Goal: Task Accomplishment & Management: Manage account settings

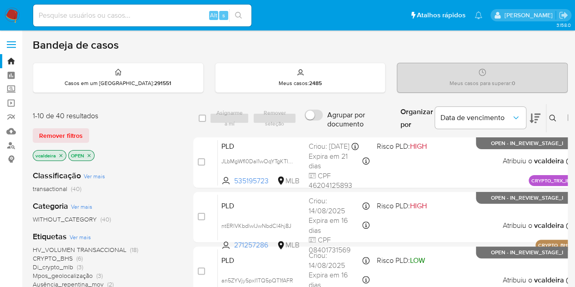
click at [9, 15] on img at bounding box center [12, 15] width 15 height 15
click at [14, 19] on img at bounding box center [12, 15] width 15 height 15
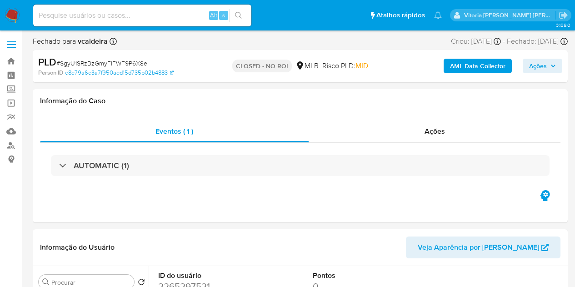
select select "10"
click at [143, 14] on input at bounding box center [142, 16] width 218 height 12
paste input "qo3NmhRIVL43nPrRFzNstYic"
type input "qo3NmhRIVL43nPrRFzNstYic"
select select "10"
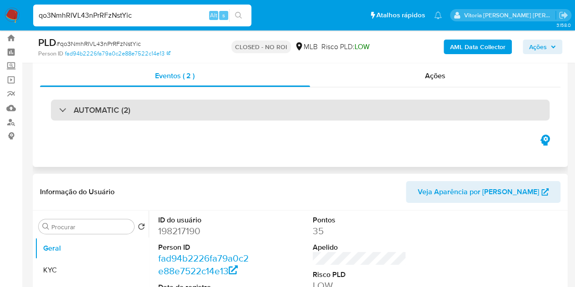
scroll to position [24, 0]
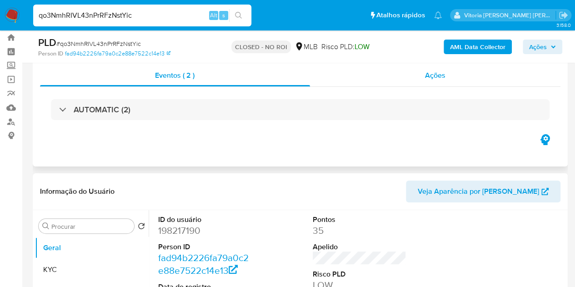
click at [425, 79] on span "Ações" at bounding box center [435, 75] width 20 height 10
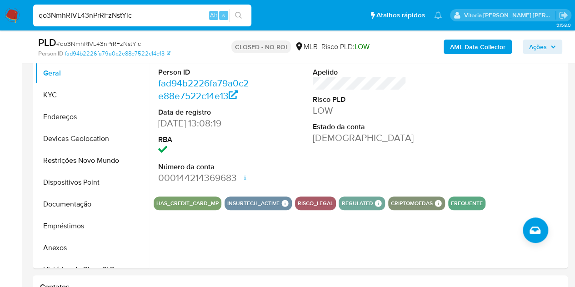
scroll to position [286, 0]
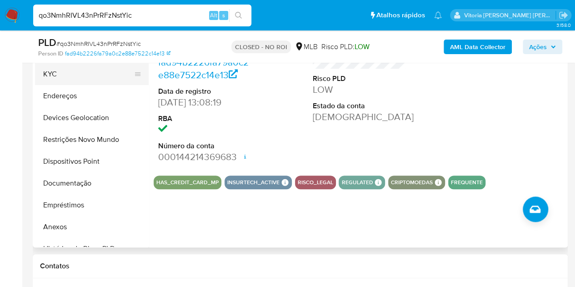
click at [61, 80] on button "KYC" at bounding box center [88, 74] width 106 height 22
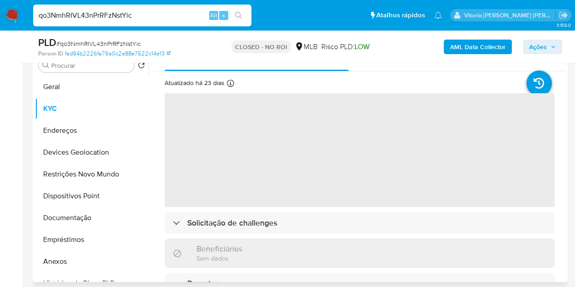
scroll to position [250, 0]
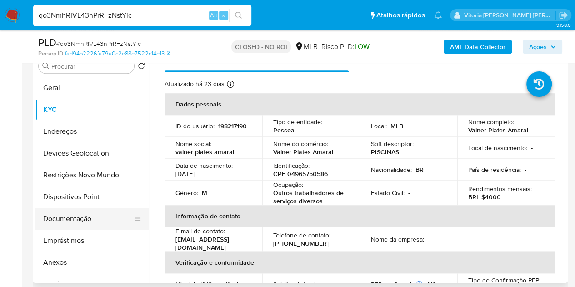
click at [80, 217] on button "Documentação" at bounding box center [88, 219] width 106 height 22
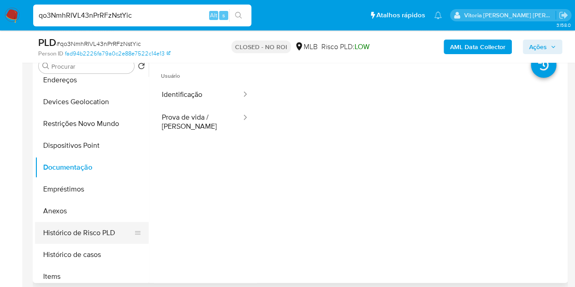
scroll to position [52, 0]
click at [61, 207] on button "Anexos" at bounding box center [88, 210] width 106 height 22
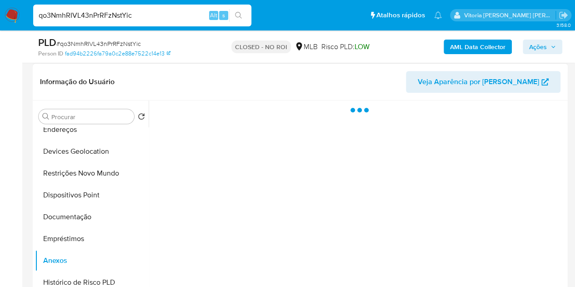
scroll to position [199, 0]
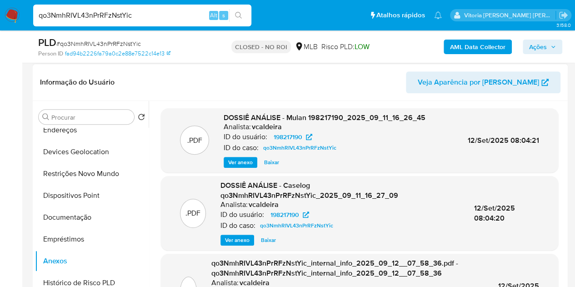
click at [250, 164] on span "Ver anexo" at bounding box center [240, 162] width 25 height 9
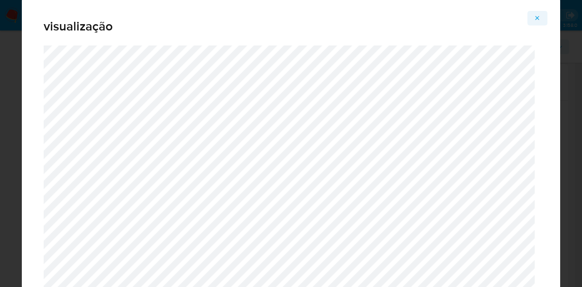
click at [538, 15] on icon "Attachment preview" at bounding box center [536, 18] width 7 height 7
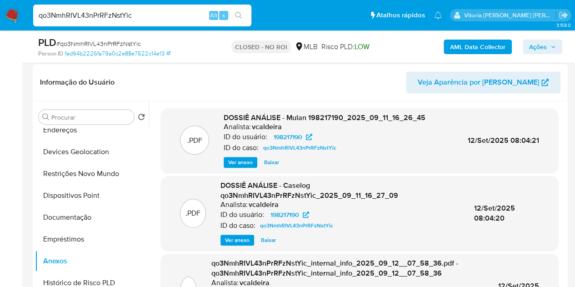
click at [242, 240] on span "Ver anexo" at bounding box center [237, 239] width 25 height 9
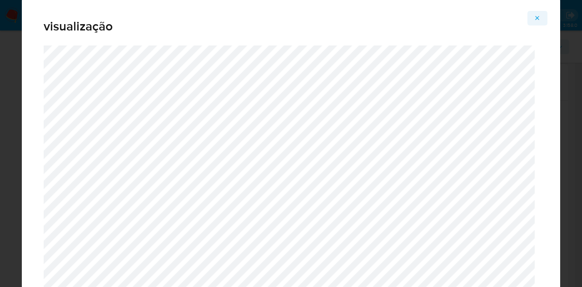
click at [543, 16] on button "Attachment preview" at bounding box center [537, 18] width 20 height 15
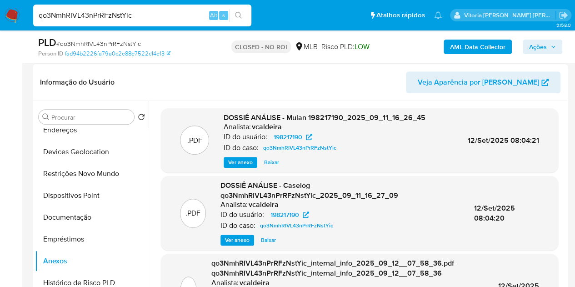
click at [112, 15] on input "qo3NmhRIVL43nPrRFzNstYic" at bounding box center [142, 16] width 218 height 12
paste input "SgyU1SRzBzGmyFlFWF9P6X8e"
type input "SgyU1SRzBzGmyFlFWF9P6X8e"
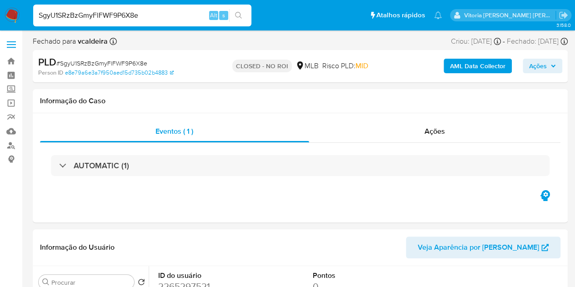
select select "10"
click at [142, 214] on div "Eventos ( 1 ) Ações AUTOMATIC (1)" at bounding box center [300, 167] width 535 height 109
click at [424, 132] on span "Ações" at bounding box center [434, 131] width 20 height 10
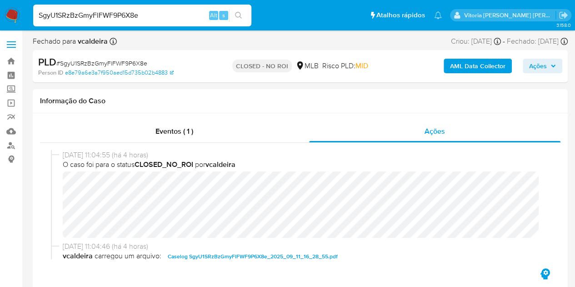
click at [94, 14] on input "SgyU1SRzBzGmyFlFWF9P6X8e" at bounding box center [142, 16] width 218 height 12
paste input "U0pX5UrtnGo2I2cZQNAsOsNj"
type input "U0pX5UrtnGo2I2cZQNAsOsNj"
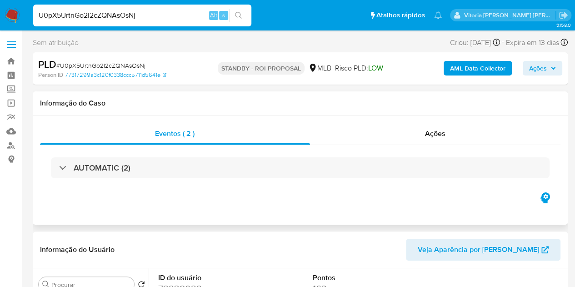
select select "10"
click at [429, 130] on span "Ações" at bounding box center [435, 133] width 20 height 10
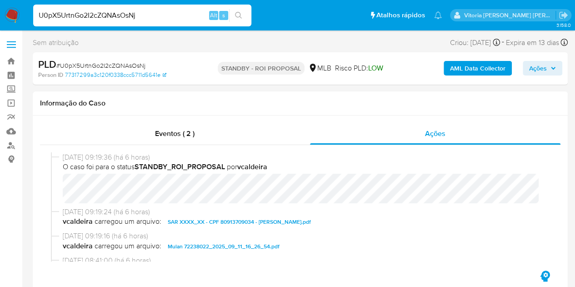
click at [150, 14] on input "U0pX5UrtnGo2I2cZQNAsOsNj" at bounding box center [142, 16] width 218 height 12
paste input "K97PAztz5xVJ3CxpLaNKeuhI"
type input "K97PAztz5xVJ3CxpLaNKeuhI"
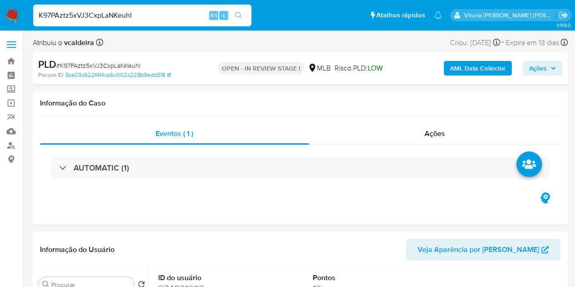
select select "10"
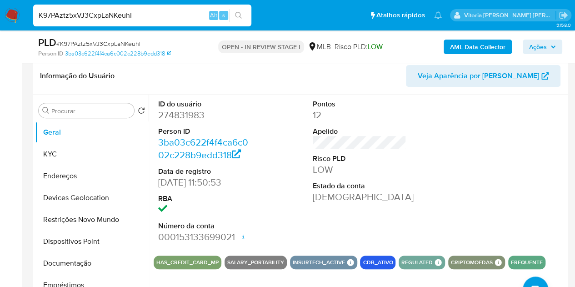
scroll to position [141, 0]
click at [192, 112] on dd "274831983" at bounding box center [205, 115] width 94 height 13
copy dd "274831983"
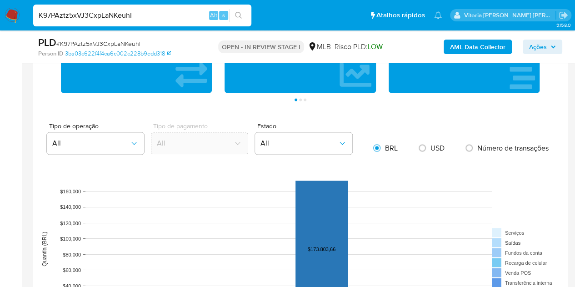
scroll to position [595, 0]
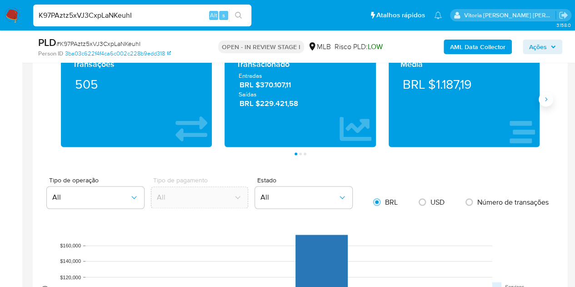
click at [547, 95] on icon "Siguiente" at bounding box center [545, 98] width 7 height 7
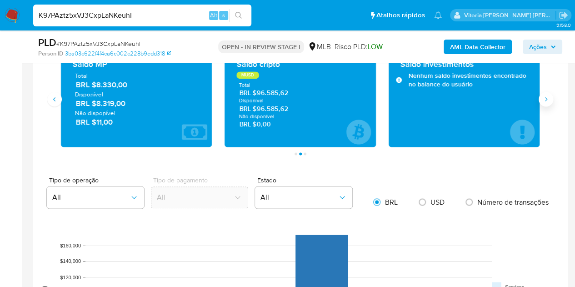
click at [542, 99] on button "Siguiente" at bounding box center [545, 99] width 15 height 15
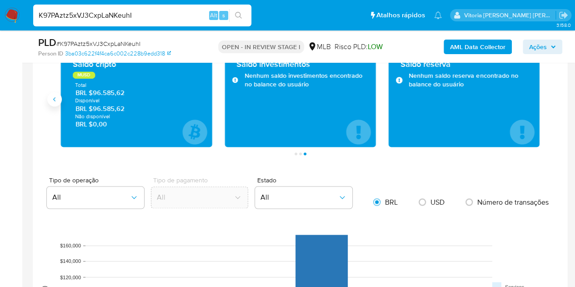
click at [55, 95] on icon "Anterior" at bounding box center [54, 98] width 7 height 7
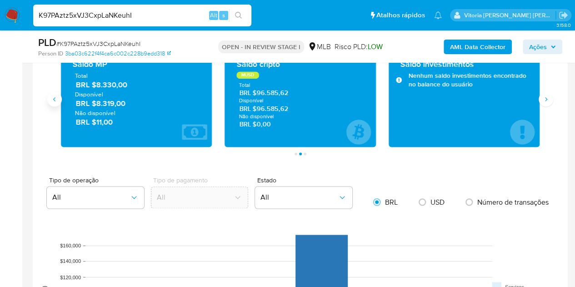
click at [55, 95] on icon "Anterior" at bounding box center [54, 98] width 7 height 7
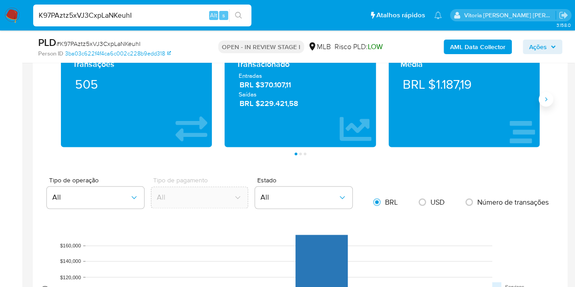
click at [547, 97] on icon "Siguiente" at bounding box center [545, 98] width 7 height 7
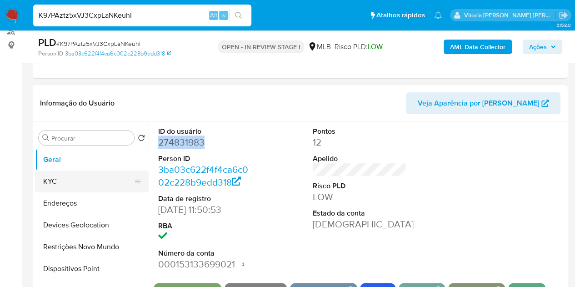
scroll to position [95, 0]
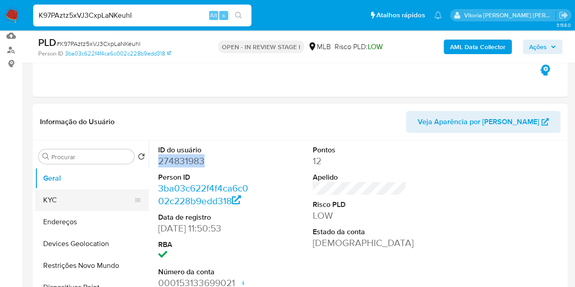
drag, startPoint x: 70, startPoint y: 201, endPoint x: 102, endPoint y: 194, distance: 32.5
click at [70, 201] on button "KYC" at bounding box center [88, 200] width 106 height 22
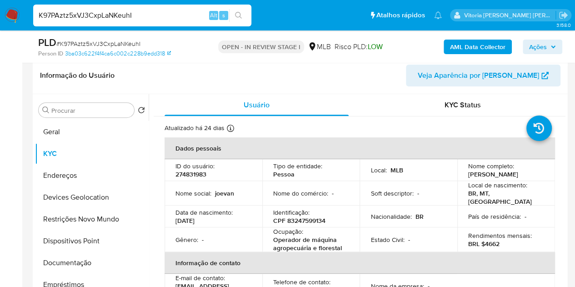
scroll to position [186, 0]
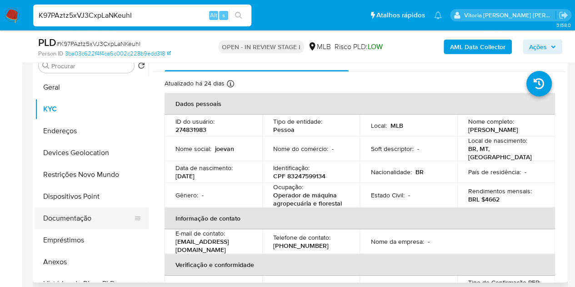
click at [88, 217] on button "Documentação" at bounding box center [88, 218] width 106 height 22
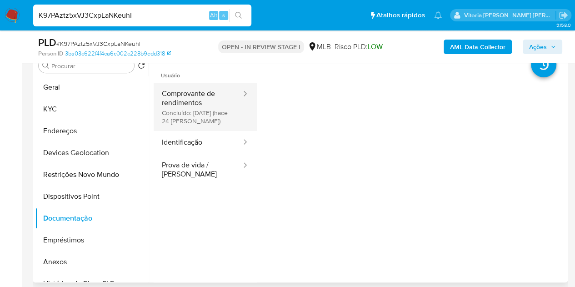
drag, startPoint x: 193, startPoint y: 92, endPoint x: 199, endPoint y: 89, distance: 6.9
click at [193, 93] on button "Comprovante de rendimentos Concluído: 19/08/2025 (hace 24 días)" at bounding box center [198, 107] width 89 height 48
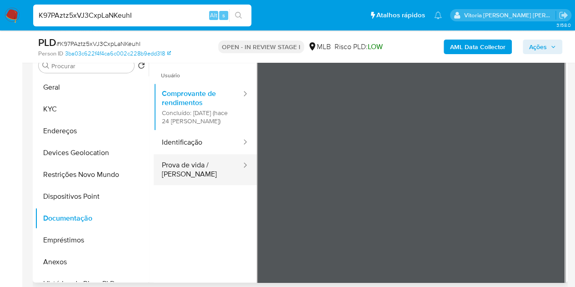
click at [189, 169] on button "Prova de vida / Selfie" at bounding box center [198, 169] width 89 height 31
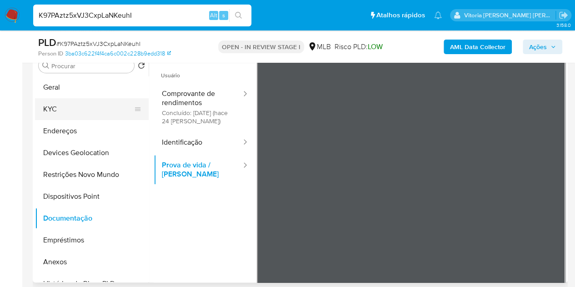
click at [85, 105] on button "KYC" at bounding box center [88, 109] width 106 height 22
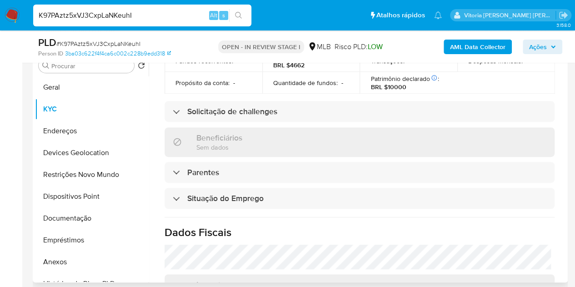
scroll to position [423, 0]
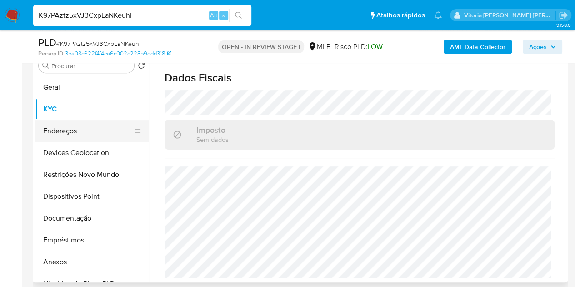
click at [66, 128] on button "Endereços" at bounding box center [88, 131] width 106 height 22
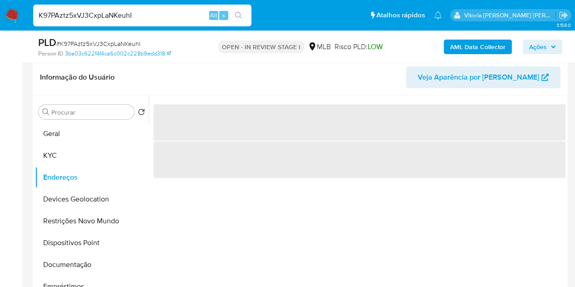
scroll to position [95, 0]
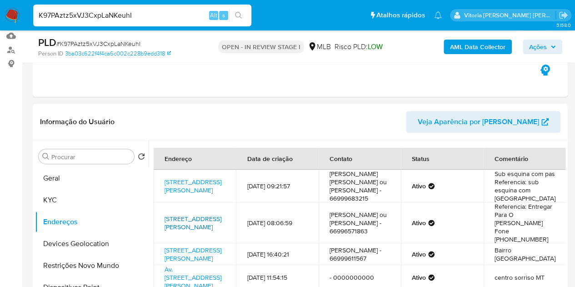
click at [177, 217] on link "Rua Das Petúnias 456, Sorriso, Mato Grosso, 78892018, Brasil 456" at bounding box center [192, 222] width 57 height 17
click at [60, 199] on button "KYC" at bounding box center [88, 200] width 106 height 22
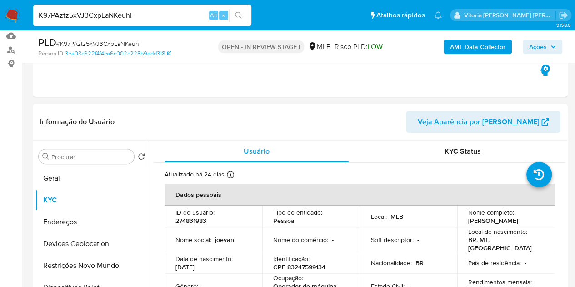
drag, startPoint x: 513, startPoint y: 220, endPoint x: 462, endPoint y: 219, distance: 51.4
click at [462, 219] on td "Nome completo : Joevan Silva Dias" at bounding box center [506, 216] width 98 height 22
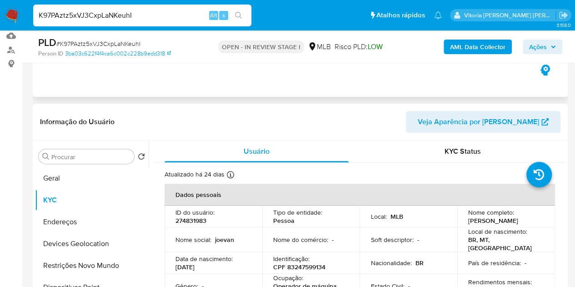
copy p "Joevan Silva Dias"
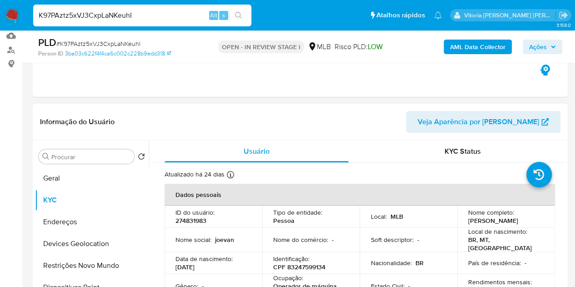
scroll to position [186, 0]
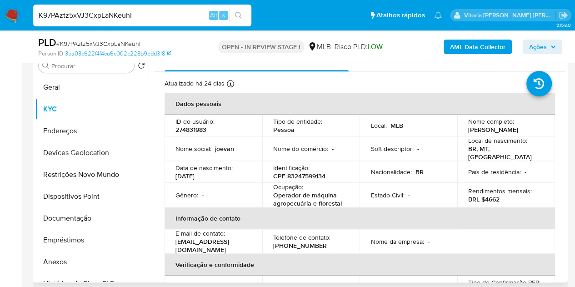
copy p "Joevan Silva Dias"
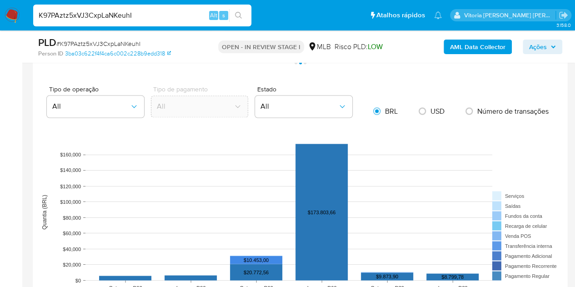
scroll to position [459, 0]
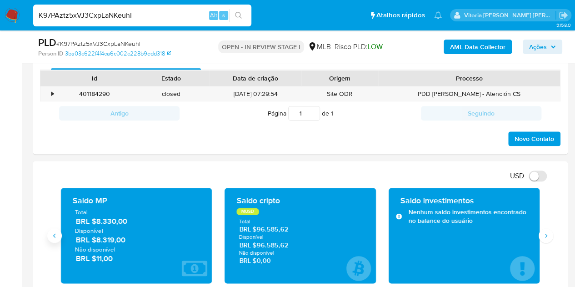
click at [61, 234] on button "Anterior" at bounding box center [54, 235] width 15 height 15
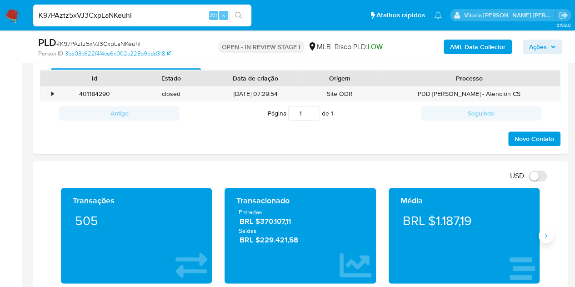
click at [543, 236] on icon "Siguiente" at bounding box center [545, 235] width 7 height 7
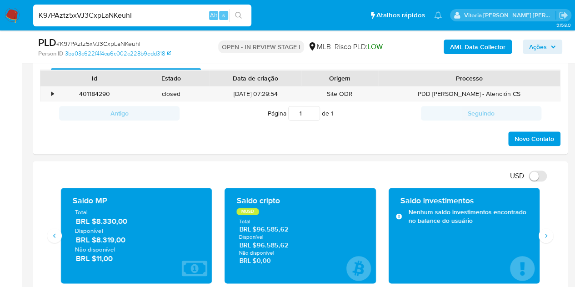
drag, startPoint x: 125, startPoint y: 240, endPoint x: 97, endPoint y: 235, distance: 28.2
click at [97, 235] on span "BRL $8.319,00" at bounding box center [137, 239] width 122 height 10
drag, startPoint x: 289, startPoint y: 247, endPoint x: 258, endPoint y: 247, distance: 30.4
click at [258, 247] on span "BRL $96.585,62" at bounding box center [300, 245] width 122 height 9
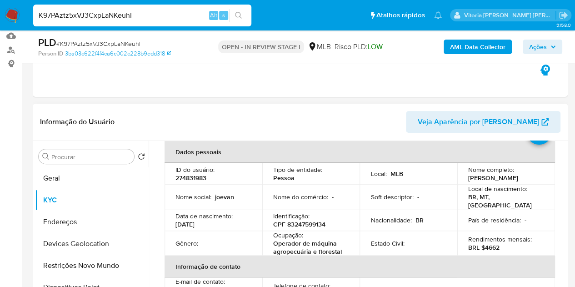
scroll to position [0, 0]
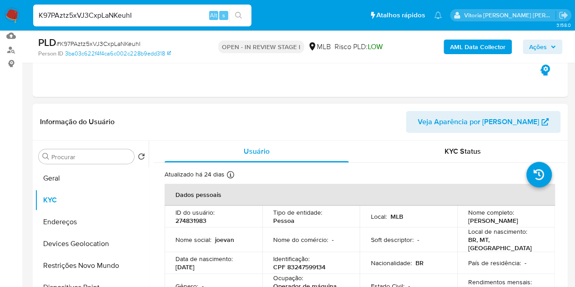
click at [198, 222] on p "274831983" at bounding box center [190, 220] width 31 height 8
copy p "274831983"
click at [97, 183] on button "Geral" at bounding box center [88, 178] width 106 height 22
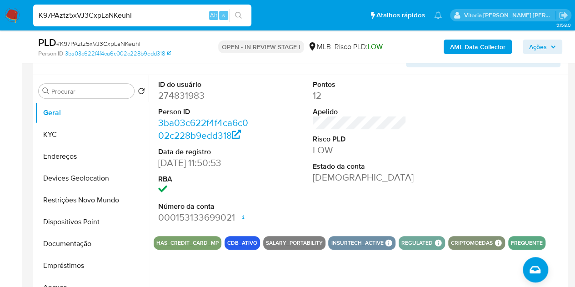
scroll to position [153, 0]
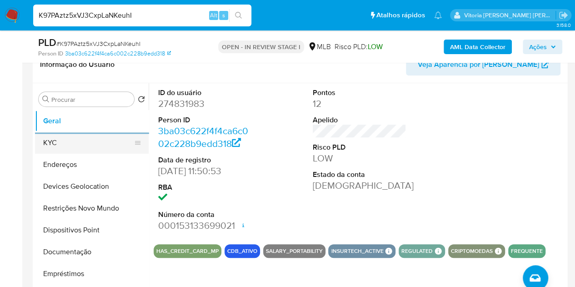
click at [45, 142] on button "KYC" at bounding box center [88, 143] width 106 height 22
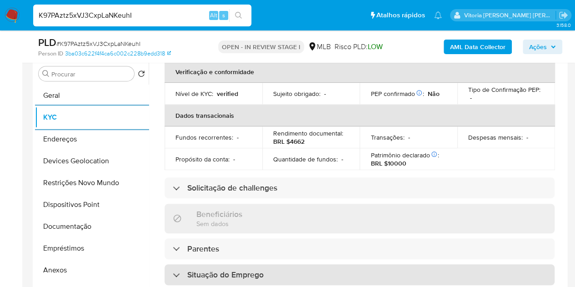
scroll to position [187, 0]
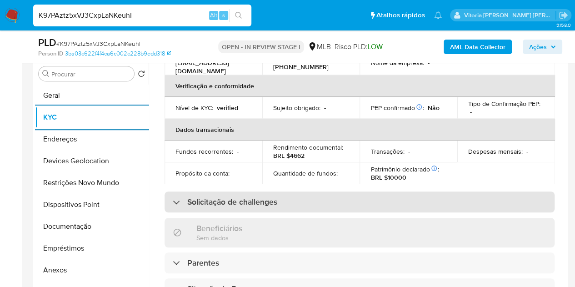
click at [226, 208] on div "Solicitação de challenges" at bounding box center [359, 201] width 390 height 21
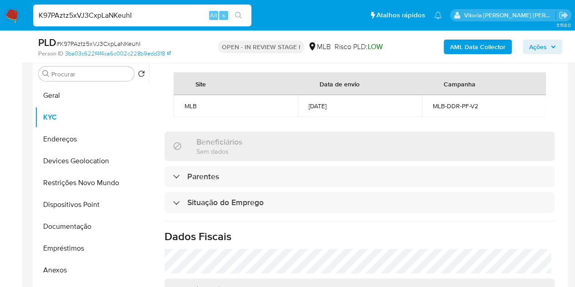
scroll to position [493, 0]
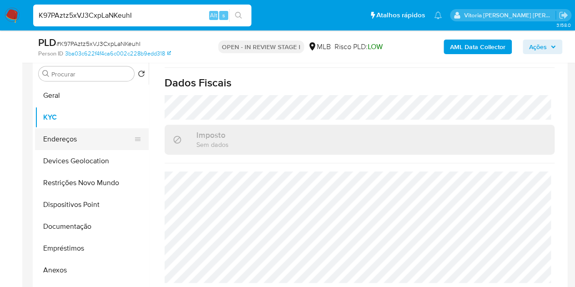
click at [68, 138] on button "Endereços" at bounding box center [88, 139] width 106 height 22
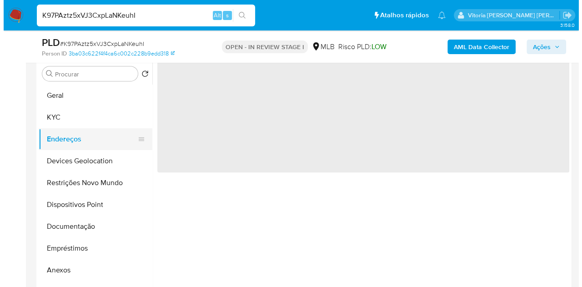
scroll to position [0, 0]
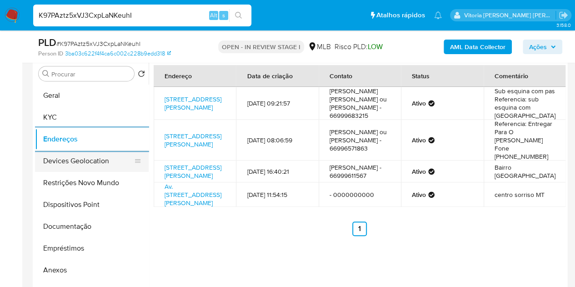
click at [70, 162] on button "Devices Geolocation" at bounding box center [88, 161] width 106 height 22
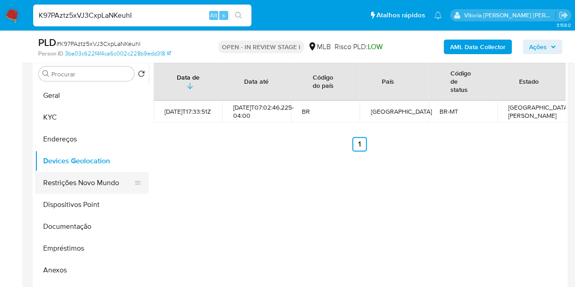
click at [82, 179] on button "Restrições Novo Mundo" at bounding box center [88, 183] width 106 height 22
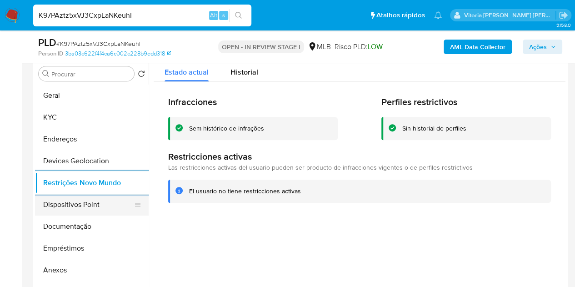
click at [84, 208] on button "Dispositivos Point" at bounding box center [88, 205] width 106 height 22
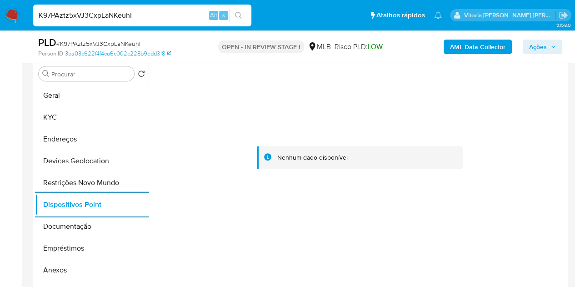
click at [465, 48] on b "AML Data Collector" at bounding box center [477, 47] width 55 height 15
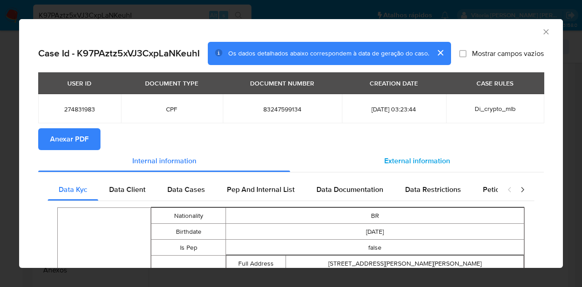
click at [374, 161] on div "External information" at bounding box center [417, 161] width 254 height 22
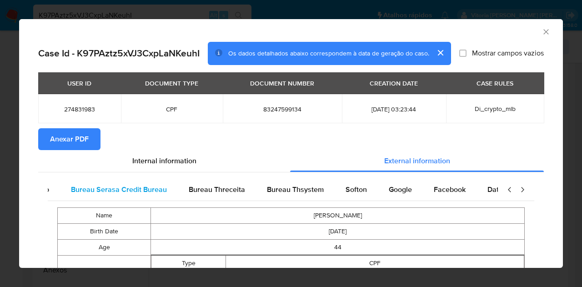
scroll to position [0, 191]
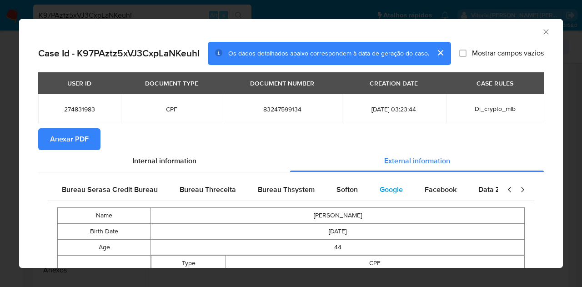
click at [379, 194] on span "Google" at bounding box center [390, 189] width 23 height 10
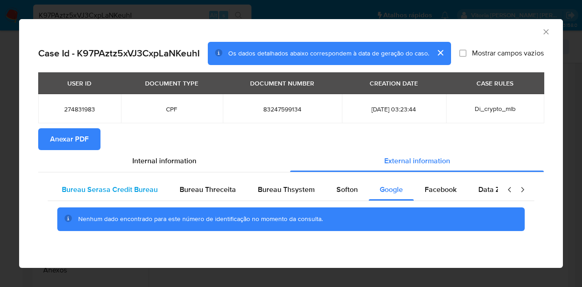
scroll to position [0, 0]
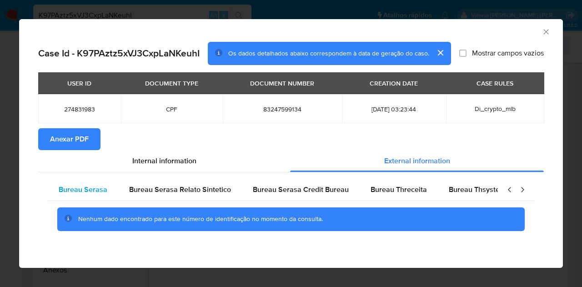
click at [98, 187] on span "Bureau Serasa" at bounding box center [83, 189] width 49 height 10
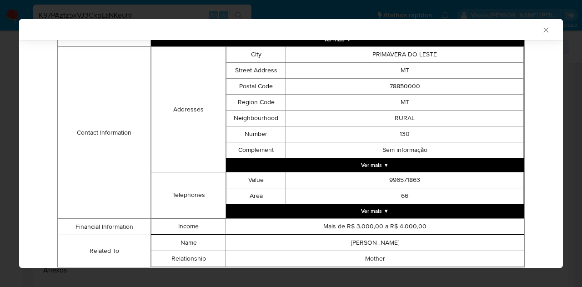
scroll to position [271, 0]
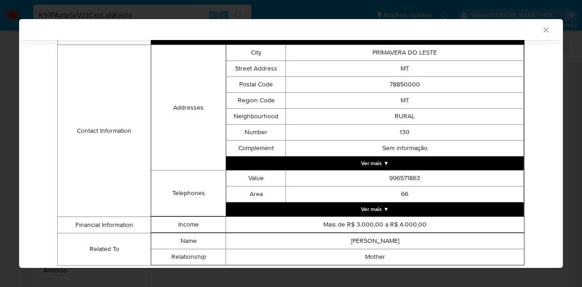
click at [543, 29] on icon "Fechar a janela" at bounding box center [545, 29] width 5 height 5
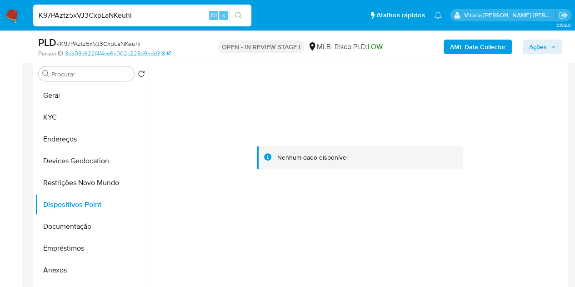
click at [499, 41] on b "AML Data Collector" at bounding box center [477, 47] width 55 height 15
click at [481, 40] on b "AML Data Collector" at bounding box center [477, 47] width 55 height 15
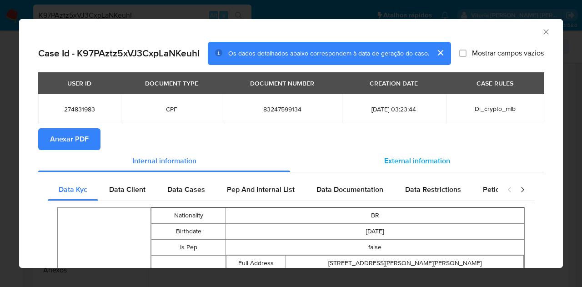
click at [395, 164] on span "External information" at bounding box center [417, 160] width 66 height 10
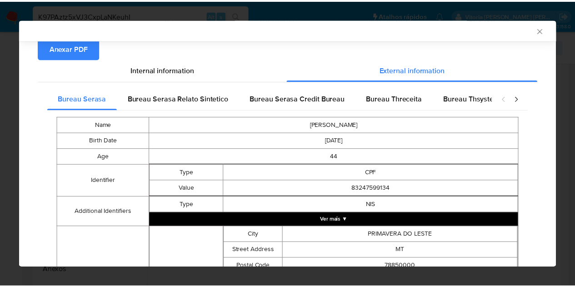
scroll to position [44, 0]
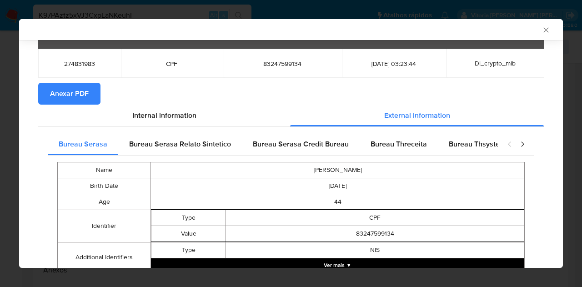
click at [78, 90] on span "Anexar PDF" at bounding box center [69, 94] width 39 height 20
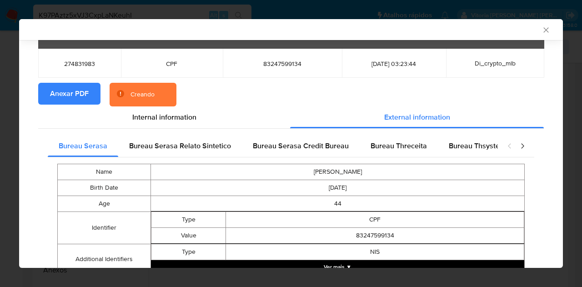
click at [541, 30] on icon "Fechar a janela" at bounding box center [545, 29] width 9 height 9
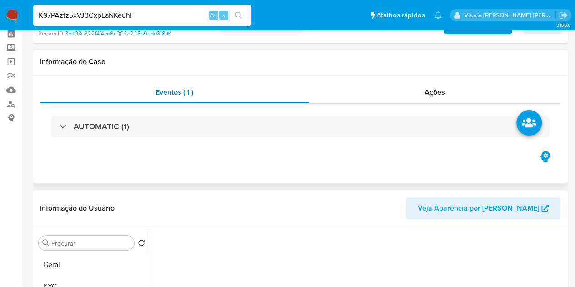
scroll to position [0, 0]
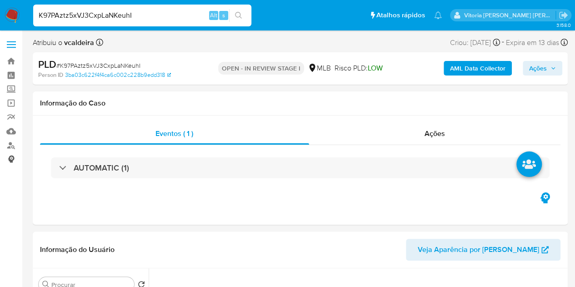
click at [11, 158] on link "Consolidado" at bounding box center [54, 159] width 108 height 14
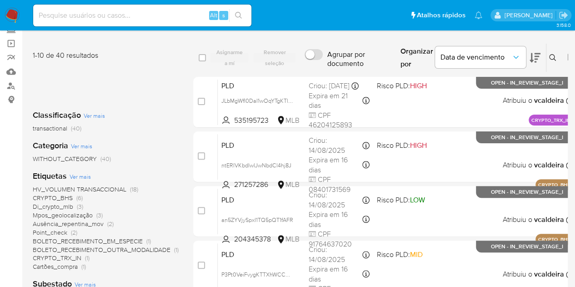
scroll to position [59, 0]
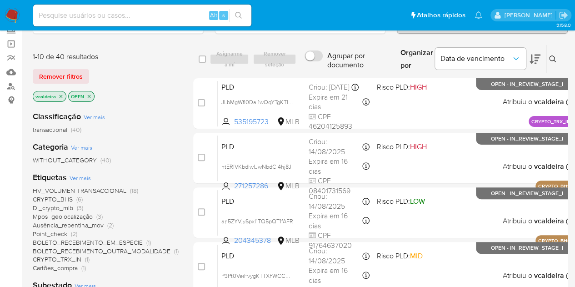
click at [104, 189] on span "HV_VOLUMEN TRANSACCIONAL" at bounding box center [80, 190] width 94 height 9
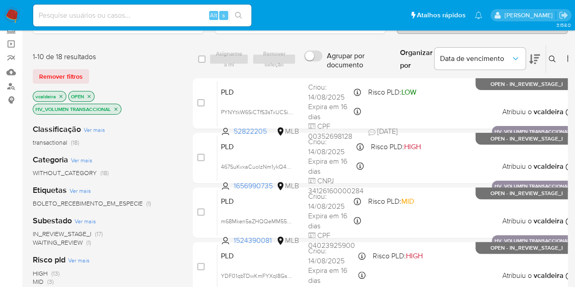
click at [45, 275] on span "HIGH" at bounding box center [40, 273] width 15 height 9
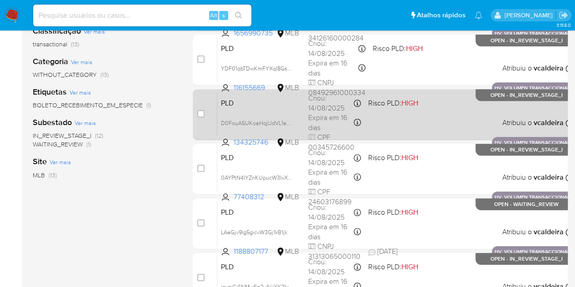
scroll to position [173, 0]
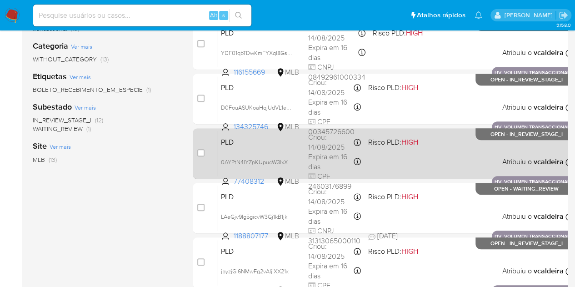
click at [483, 138] on p "OPEN - IN_REVIEW_STAGE_I" at bounding box center [526, 134] width 102 height 12
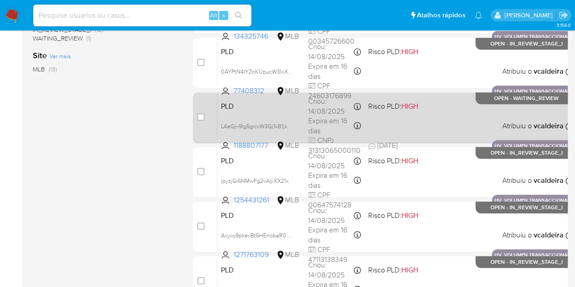
scroll to position [264, 0]
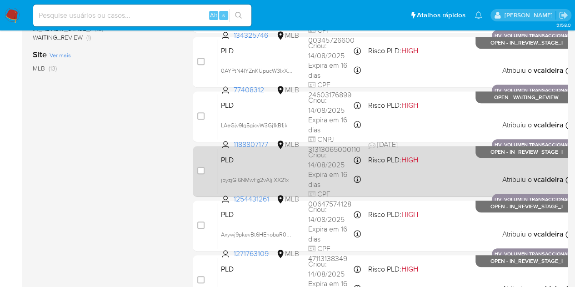
click at [498, 155] on p "OPEN - IN_REVIEW_STAGE_I" at bounding box center [526, 152] width 102 height 12
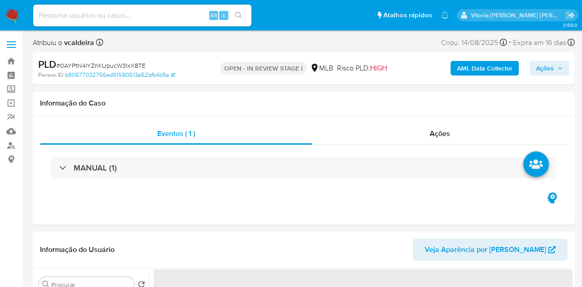
select select "10"
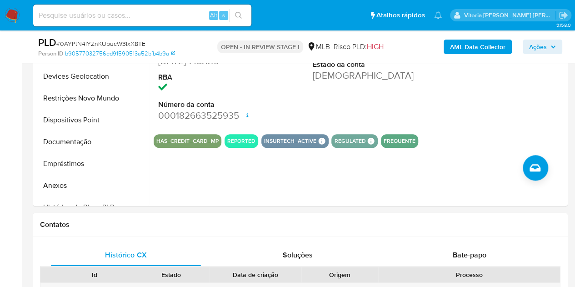
scroll to position [261, 0]
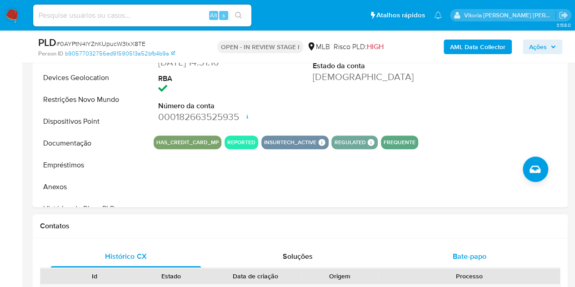
click at [455, 248] on div "Bate-papo" at bounding box center [469, 256] width 150 height 22
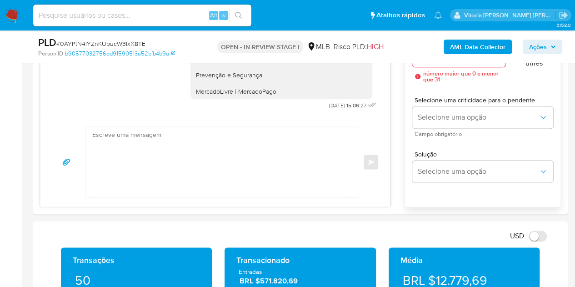
scroll to position [540, 0]
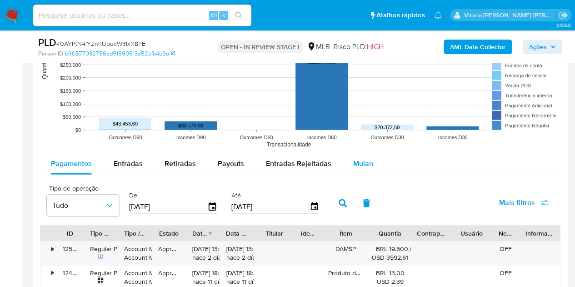
click at [358, 159] on span "Mulan" at bounding box center [363, 163] width 20 height 10
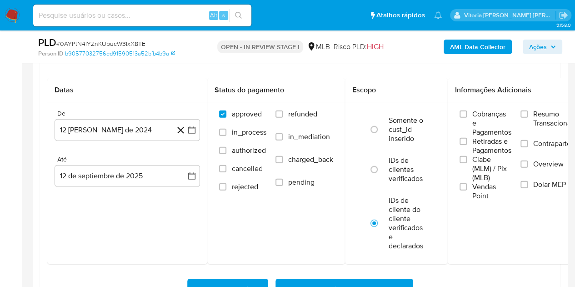
scroll to position [1105, 0]
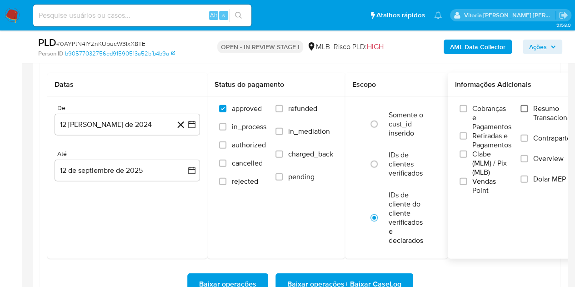
click at [528, 110] on input "Resumo Transacionalidade" at bounding box center [523, 108] width 7 height 7
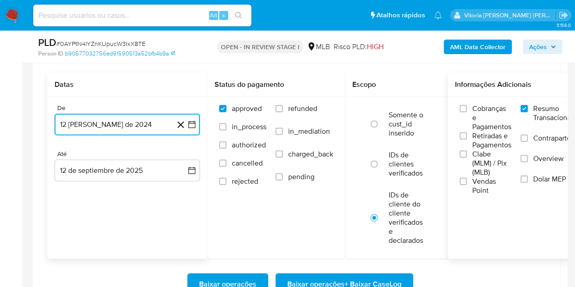
click at [104, 125] on button "12 de agosto de 2024" at bounding box center [127, 125] width 145 height 22
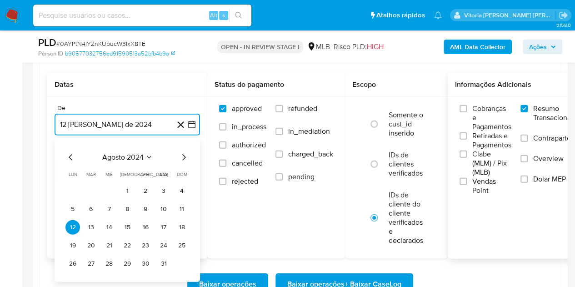
click at [139, 159] on span "agosto 2024" at bounding box center [122, 157] width 41 height 9
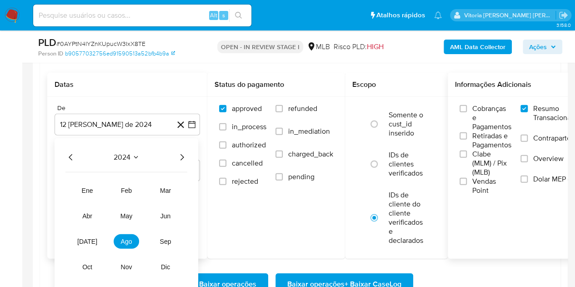
click at [181, 152] on icon "Año siguiente" at bounding box center [181, 157] width 11 height 11
click at [87, 238] on span "jul" at bounding box center [87, 241] width 20 height 7
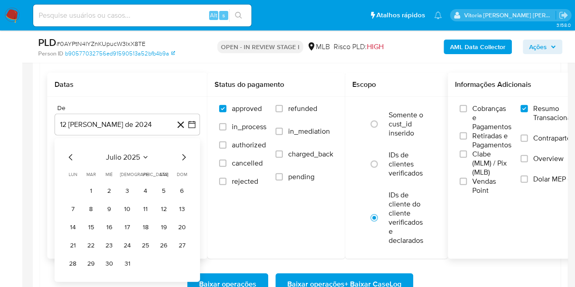
click at [92, 184] on td "1" at bounding box center [91, 191] width 15 height 15
click at [90, 190] on button "1" at bounding box center [91, 191] width 15 height 15
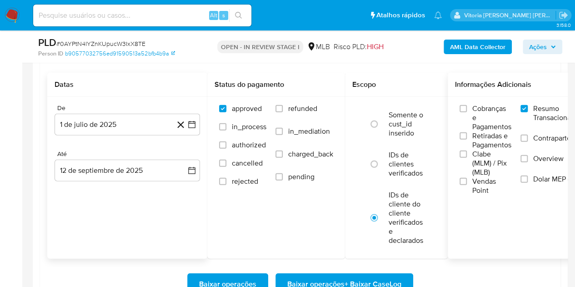
click at [89, 183] on div "De 1 de julio de 2025 1-07-2025 Até 12 de septiembre de 2025 12-09-2025" at bounding box center [127, 150] width 160 height 106
click at [87, 175] on button "12 de septiembre de 2025" at bounding box center [127, 170] width 145 height 22
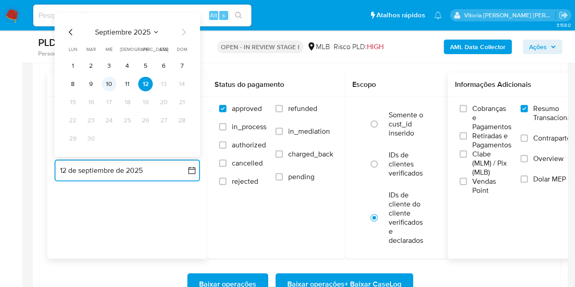
click at [113, 84] on button "10" at bounding box center [109, 84] width 15 height 15
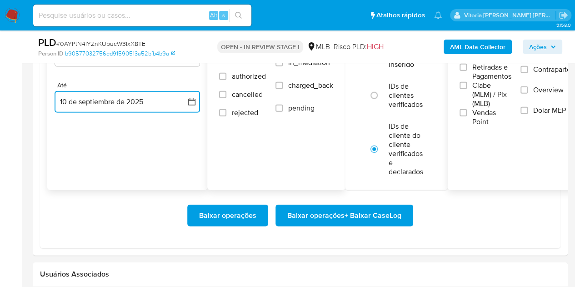
scroll to position [1175, 0]
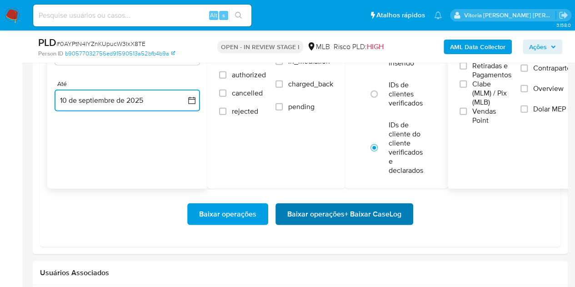
click at [329, 214] on span "Baixar operações + Baixar CaseLog" at bounding box center [344, 214] width 114 height 20
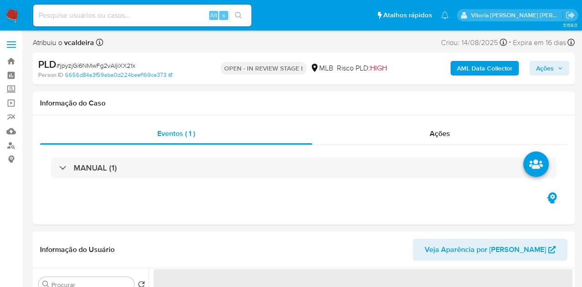
select select "10"
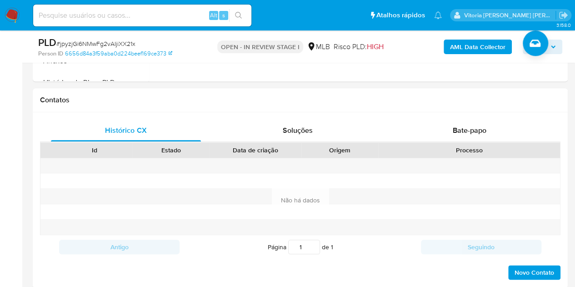
scroll to position [388, 0]
click at [466, 119] on div "Bate-papo" at bounding box center [469, 130] width 150 height 22
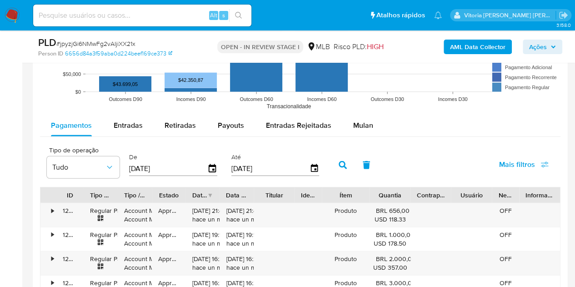
scroll to position [1015, 0]
click at [369, 123] on span "Mulan" at bounding box center [363, 124] width 20 height 10
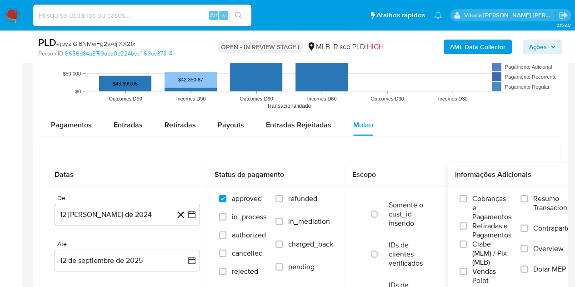
click at [547, 197] on span "Resumo Transacionalidade" at bounding box center [561, 203] width 57 height 18
click at [528, 197] on input "Resumo Transacionalidade" at bounding box center [523, 198] width 7 height 7
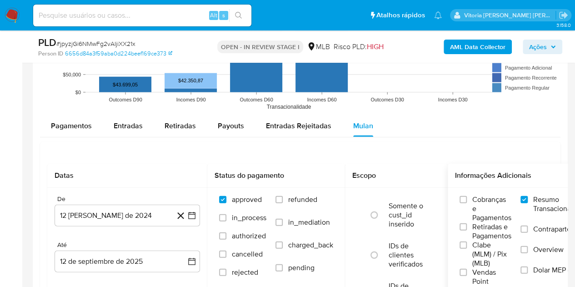
scroll to position [1013, 0]
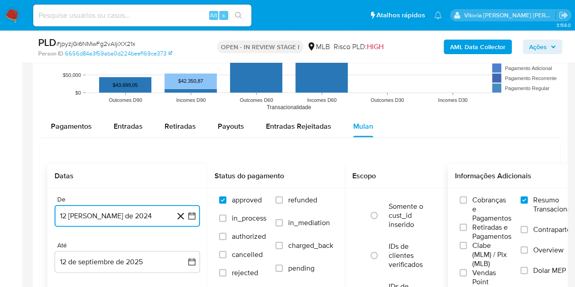
click at [116, 217] on button "12 de agosto de 2024" at bounding box center [127, 216] width 145 height 22
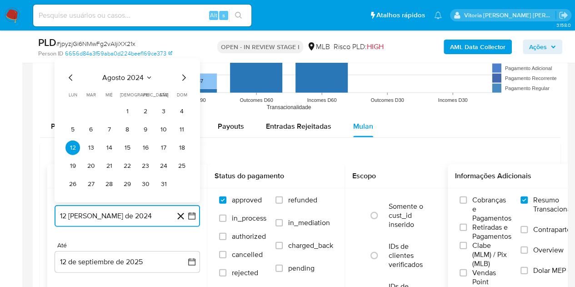
click at [141, 74] on span "agosto 2024" at bounding box center [122, 77] width 41 height 9
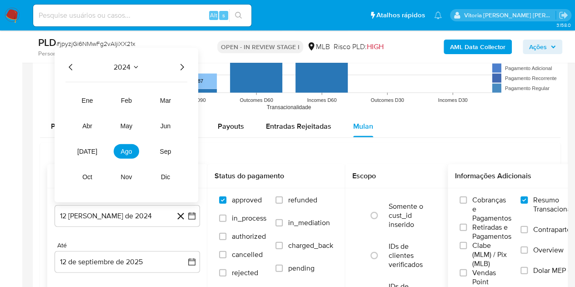
click at [178, 65] on icon "Año siguiente" at bounding box center [181, 67] width 11 height 11
click at [90, 148] on span "jul" at bounding box center [87, 151] width 20 height 7
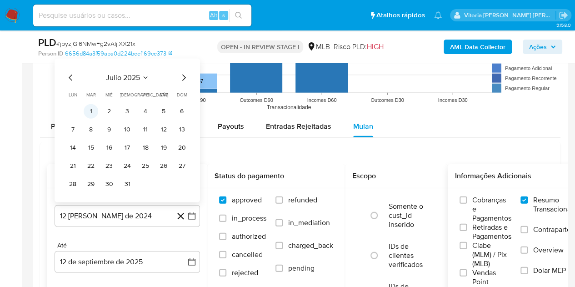
click at [88, 113] on button "1" at bounding box center [91, 111] width 15 height 15
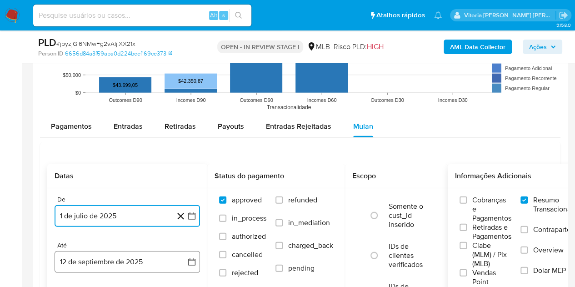
click at [97, 259] on button "12 de septiembre de 2025" at bounding box center [127, 262] width 145 height 22
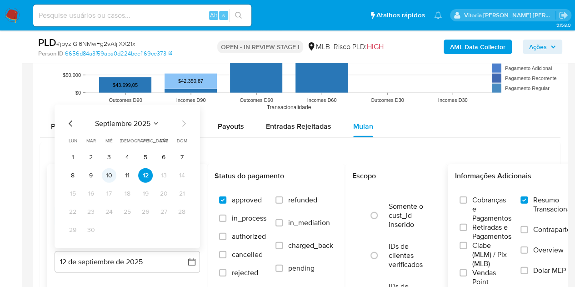
click at [108, 180] on button "10" at bounding box center [109, 175] width 15 height 15
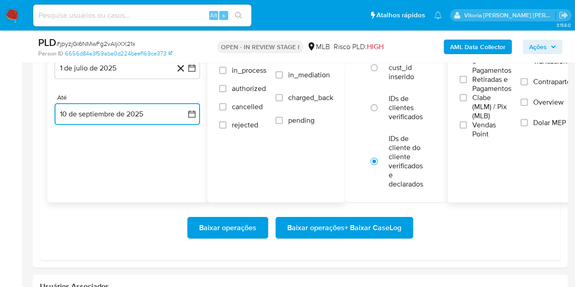
scroll to position [1166, 0]
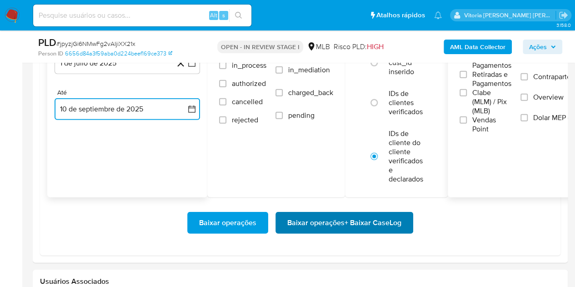
click at [310, 224] on span "Baixar operações + Baixar CaseLog" at bounding box center [344, 223] width 114 height 20
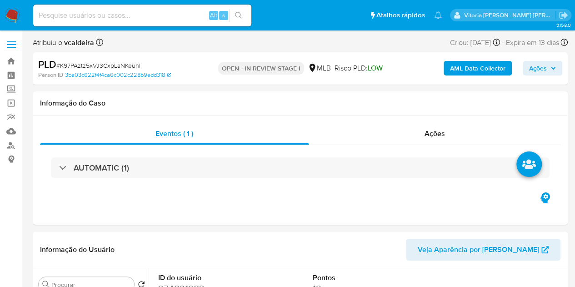
select select "10"
click at [159, 12] on input at bounding box center [142, 16] width 218 height 12
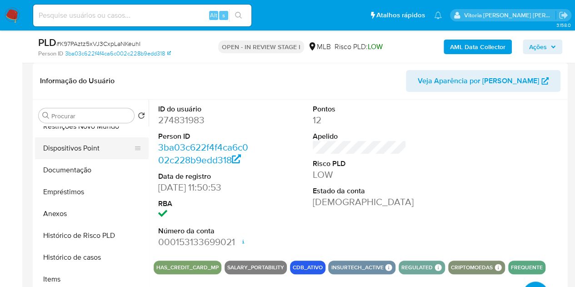
scroll to position [182, 0]
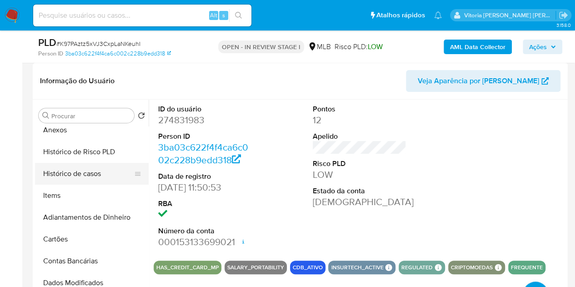
click at [84, 171] on button "Histórico de casos" at bounding box center [88, 174] width 106 height 22
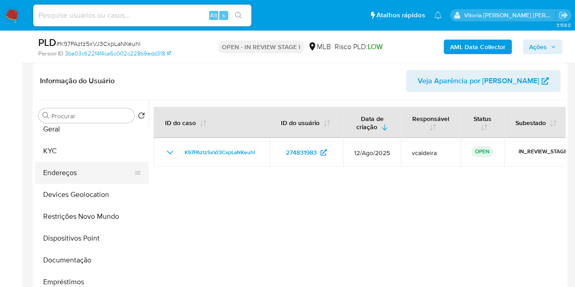
scroll to position [0, 0]
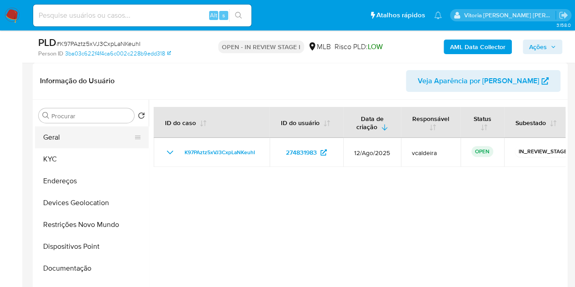
click at [68, 137] on button "Geral" at bounding box center [88, 137] width 106 height 22
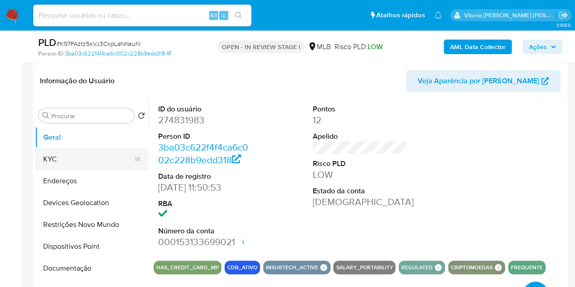
click at [55, 155] on button "KYC" at bounding box center [88, 159] width 106 height 22
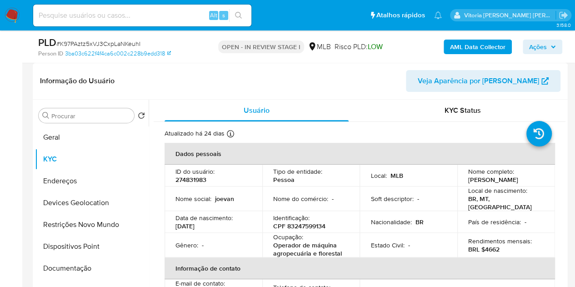
drag, startPoint x: 533, startPoint y: 45, endPoint x: 431, endPoint y: 55, distance: 103.1
click at [533, 45] on span "Ações" at bounding box center [538, 47] width 18 height 15
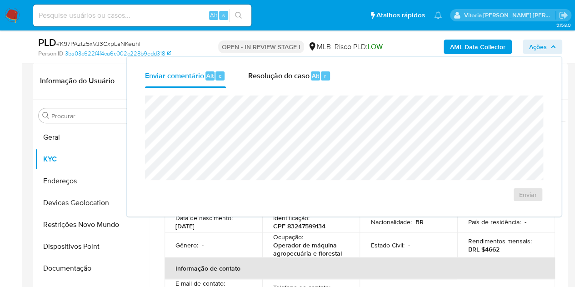
drag, startPoint x: 307, startPoint y: 77, endPoint x: 298, endPoint y: 88, distance: 14.2
click at [306, 77] on span "Resolução do caso" at bounding box center [278, 75] width 61 height 10
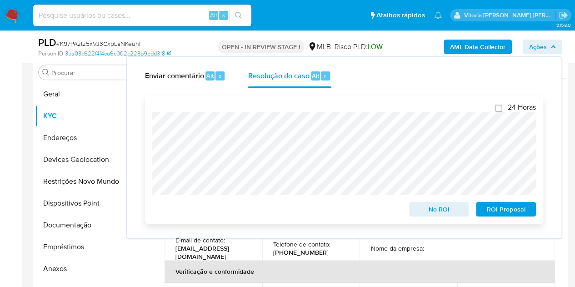
scroll to position [227, 0]
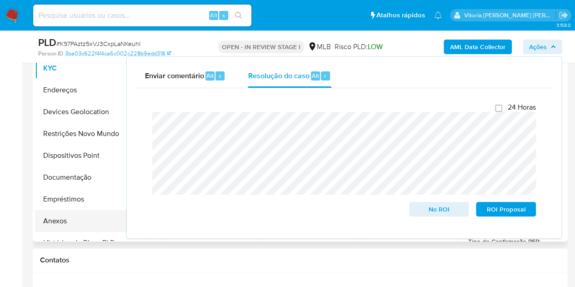
click at [58, 218] on button "Anexos" at bounding box center [88, 221] width 106 height 22
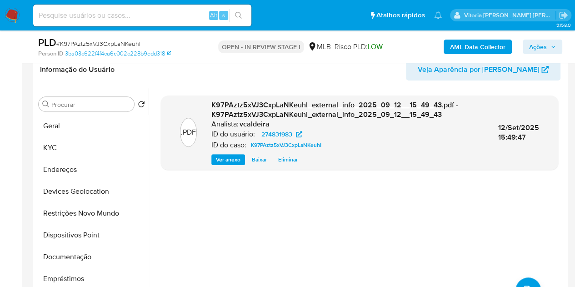
scroll to position [91, 0]
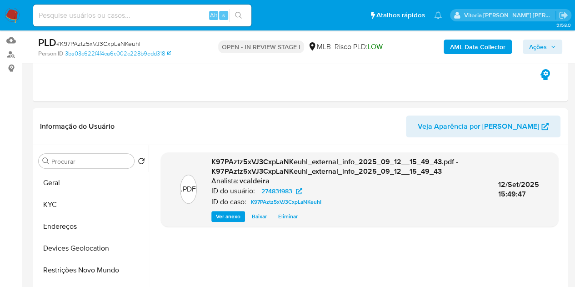
click at [553, 47] on icon "button" at bounding box center [552, 46] width 5 height 5
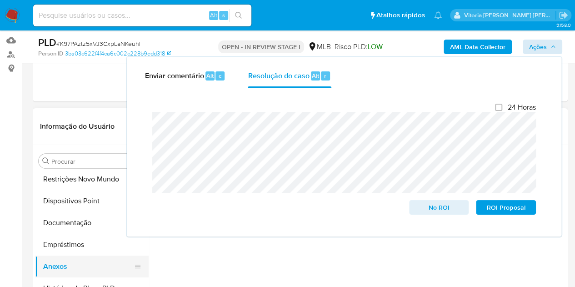
click at [68, 268] on button "Anexos" at bounding box center [88, 266] width 106 height 22
click at [441, 265] on div ".PDF K97PAztz5xVJ3CxpLaNKeuhI_external_info_2025_09_12__15_49_43.pdf - K97PAztz…" at bounding box center [359, 261] width 397 height 218
click at [548, 52] on span "Ações" at bounding box center [542, 46] width 27 height 13
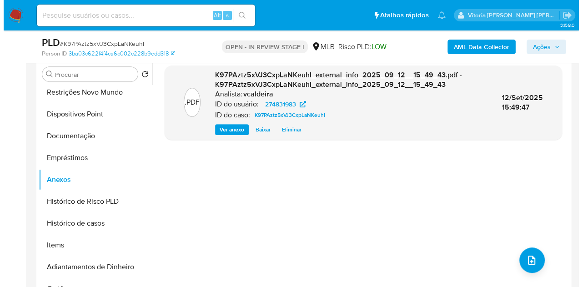
scroll to position [182, 0]
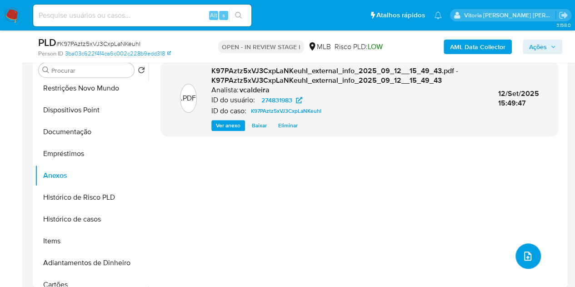
click at [515, 257] on button "upload-file" at bounding box center [527, 255] width 25 height 25
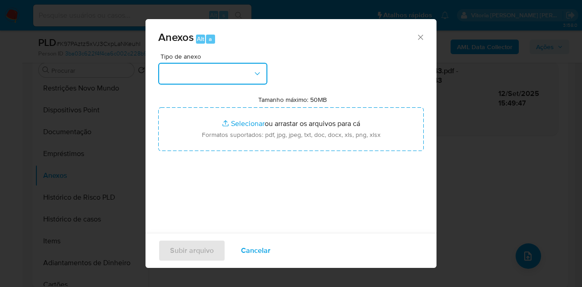
click at [236, 75] on button "button" at bounding box center [212, 74] width 109 height 22
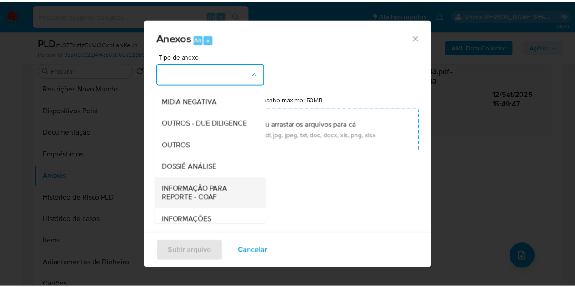
scroll to position [136, 0]
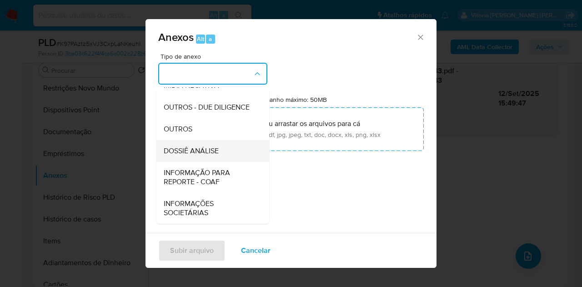
click at [205, 155] on span "DOSSIÊ ANÁLISE" at bounding box center [191, 150] width 55 height 9
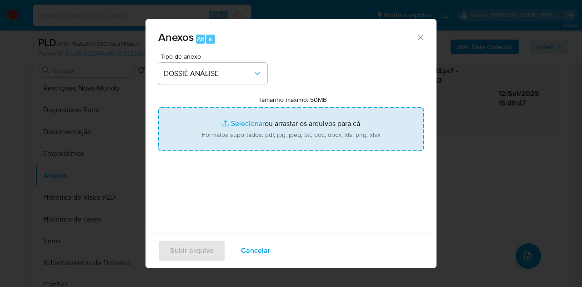
type input "C:\fakepath\Caselog K97PAztz5xVJ3CxpLaNKeuhI_2025_09_11_16_28_30.pdf"
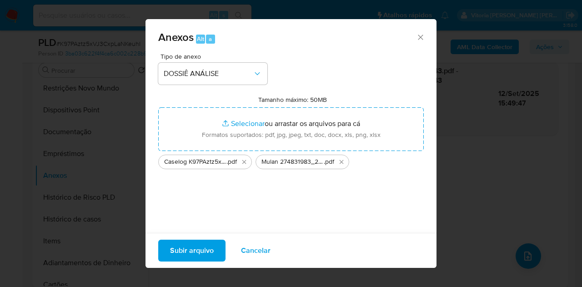
click at [197, 241] on span "Subir arquivo" at bounding box center [192, 250] width 44 height 20
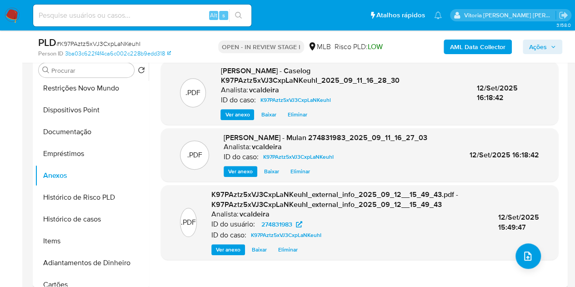
click at [532, 47] on span "Ações" at bounding box center [538, 47] width 18 height 15
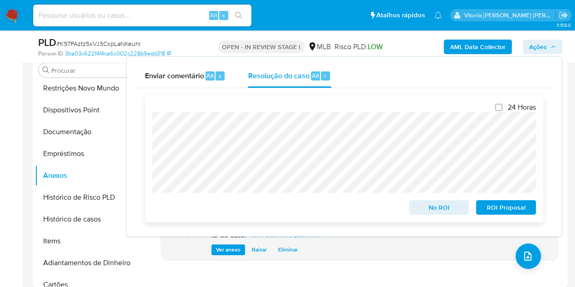
click at [436, 204] on span "No ROI" at bounding box center [438, 207] width 47 height 13
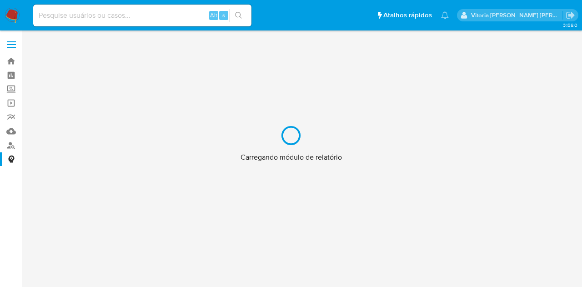
click at [9, 147] on div "Carregando módulo de relatório" at bounding box center [291, 143] width 582 height 287
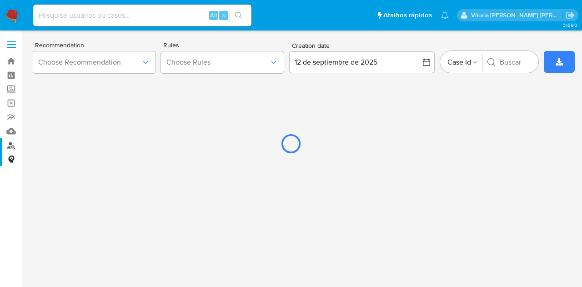
click at [10, 145] on div at bounding box center [291, 143] width 582 height 287
click at [15, 149] on div at bounding box center [291, 143] width 582 height 287
click at [8, 148] on div at bounding box center [291, 143] width 582 height 287
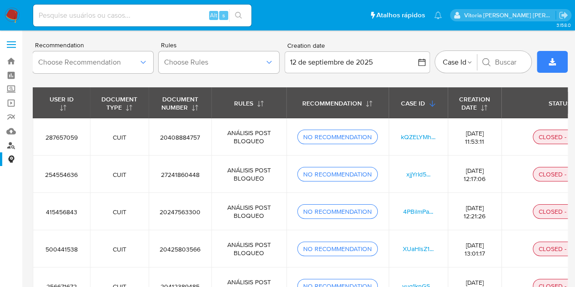
click at [8, 146] on link "Localizador de pessoas" at bounding box center [54, 145] width 108 height 14
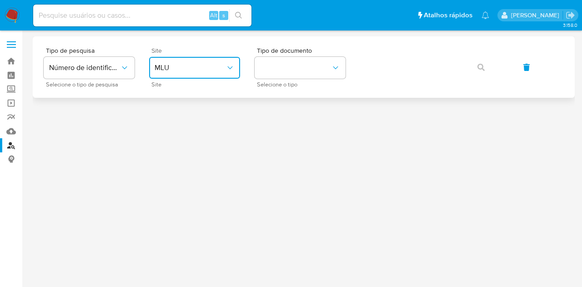
click at [224, 69] on span "MLU" at bounding box center [189, 67] width 71 height 9
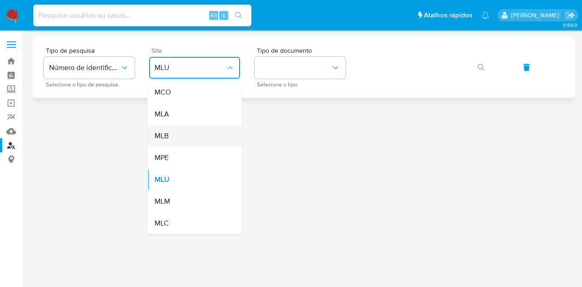
click at [187, 135] on div "MLB" at bounding box center [191, 136] width 75 height 22
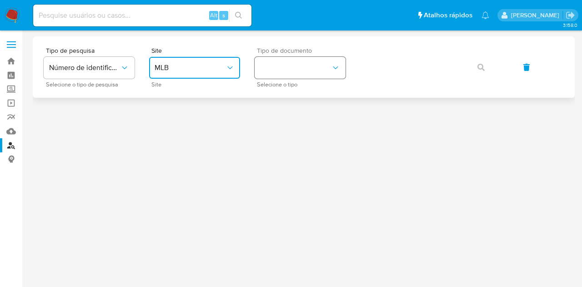
click at [283, 60] on button "identificationType" at bounding box center [299, 68] width 91 height 22
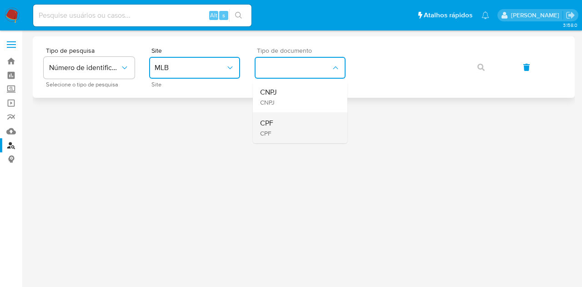
click at [274, 122] on div "CPF CPF" at bounding box center [297, 127] width 75 height 31
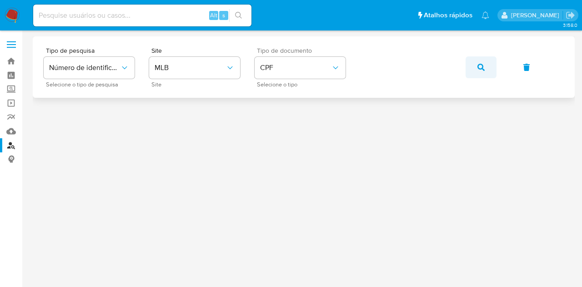
click at [485, 65] on button "button" at bounding box center [480, 67] width 31 height 22
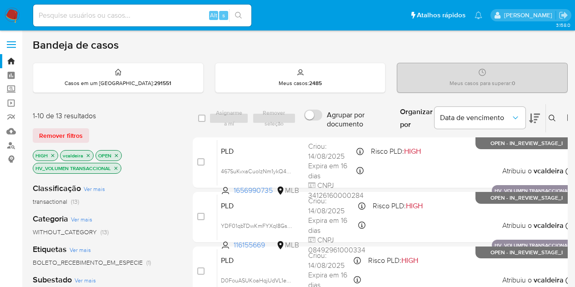
scroll to position [264, 0]
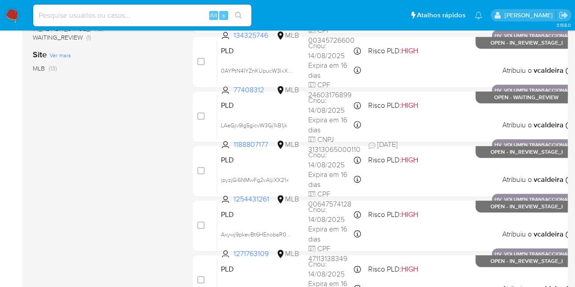
click at [92, 14] on input at bounding box center [142, 16] width 218 height 12
paste input "SgyU1SRzBzGmyFlFWF9P6X8e"
type input "SgyU1SRzBzGmyFlFWF9P6X8e"
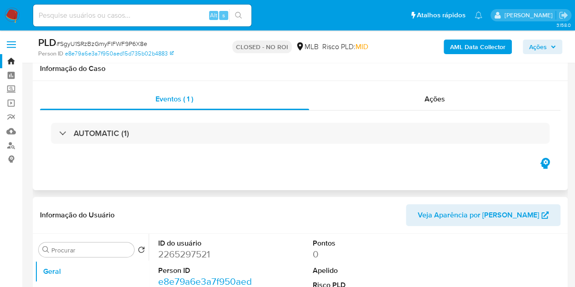
scroll to position [136, 0]
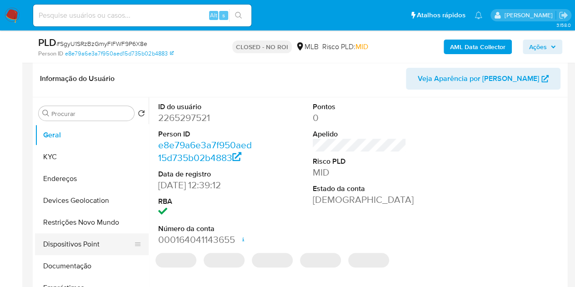
select select "10"
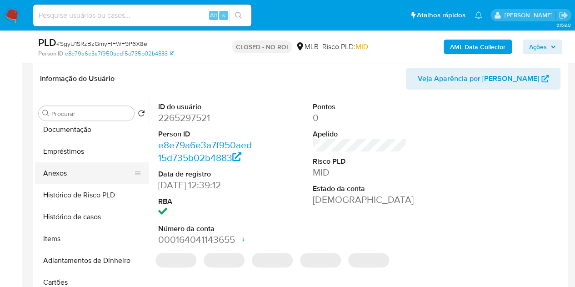
click at [64, 173] on button "Anexos" at bounding box center [88, 173] width 106 height 22
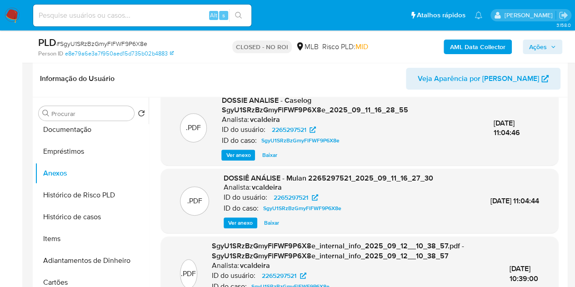
scroll to position [0, 0]
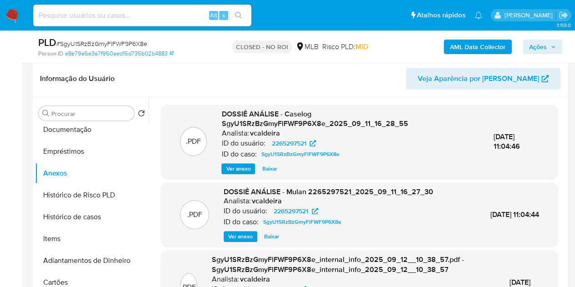
click at [231, 164] on span "Ver anexo" at bounding box center [238, 168] width 25 height 9
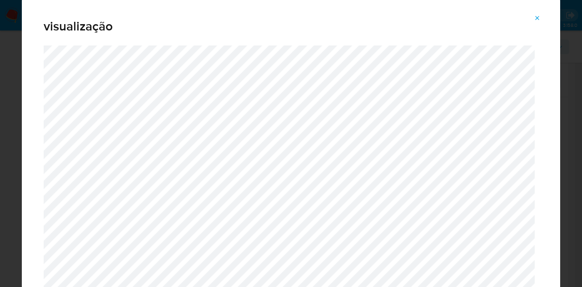
click at [534, 20] on icon "Attachment preview" at bounding box center [536, 18] width 7 height 7
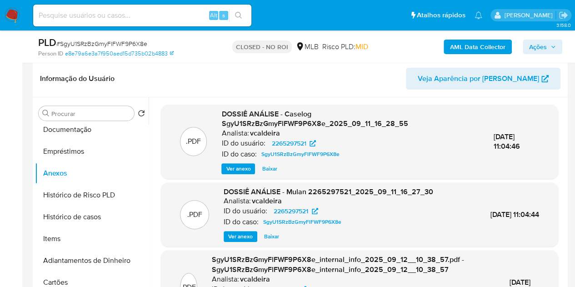
click at [12, 11] on img at bounding box center [12, 15] width 15 height 15
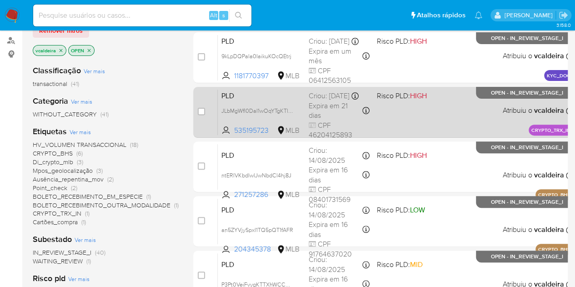
scroll to position [91, 0]
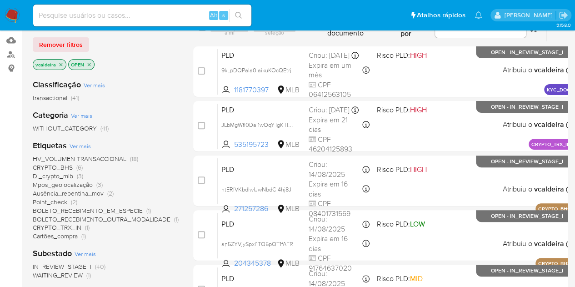
click at [75, 159] on span "HV_VOLUMEN TRANSACCIONAL" at bounding box center [80, 158] width 94 height 9
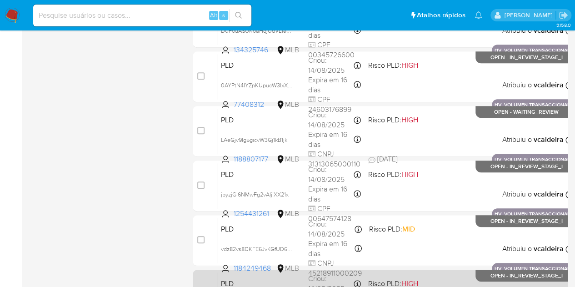
scroll to position [463, 0]
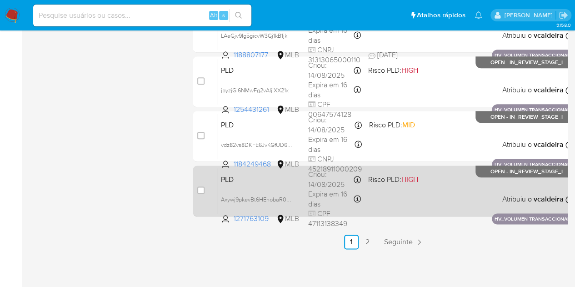
click at [535, 169] on span "OPEN - IN_REVIEW_STAGE_I" at bounding box center [526, 171] width 72 height 5
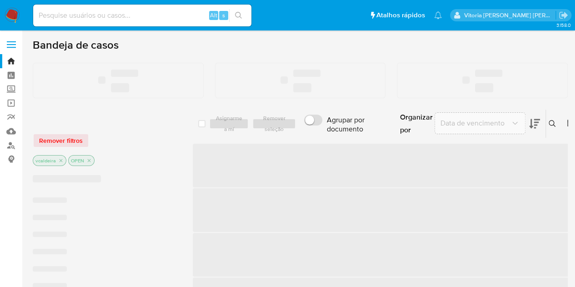
click at [137, 20] on input at bounding box center [142, 16] width 218 height 12
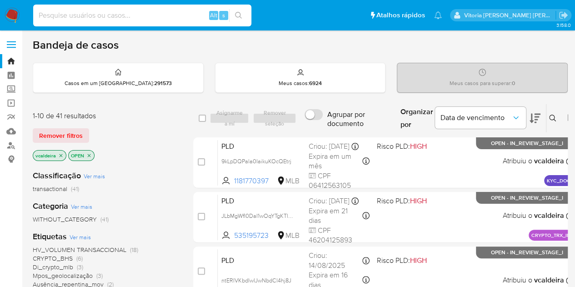
paste input "qzQCc9mBEJwx5OkLymQT8ejz"
type input "qzQCc9mBEJwx5OkLymQT8ejz"
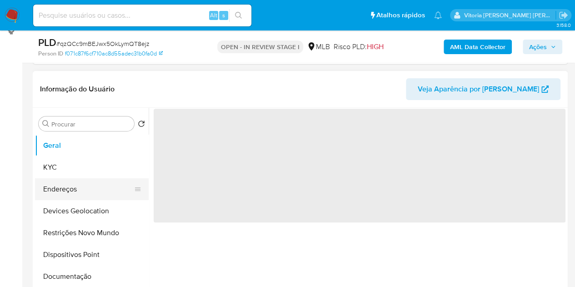
scroll to position [182, 0]
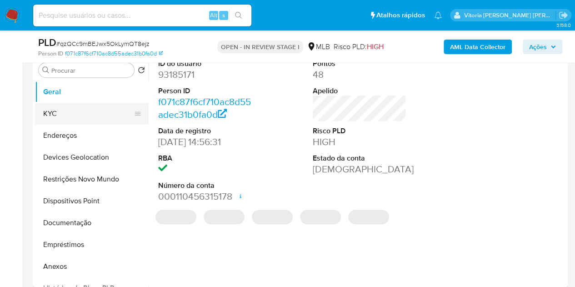
click at [70, 107] on button "KYC" at bounding box center [88, 114] width 106 height 22
select select "10"
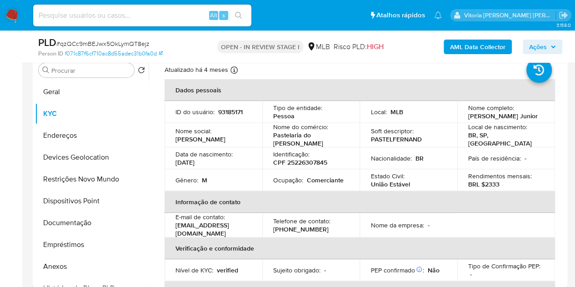
scroll to position [15, 0]
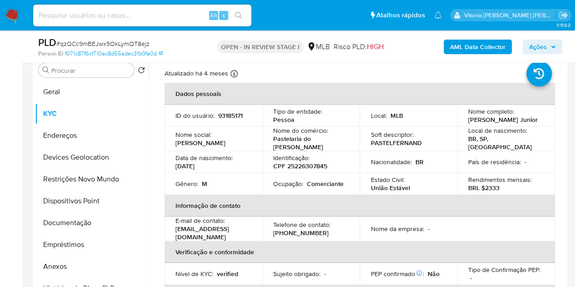
click at [222, 115] on p "93185171" at bounding box center [230, 115] width 25 height 8
copy p "93185171"
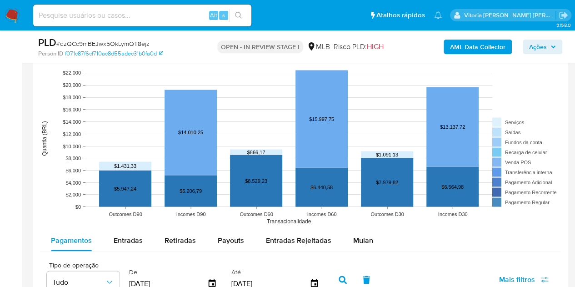
scroll to position [772, 0]
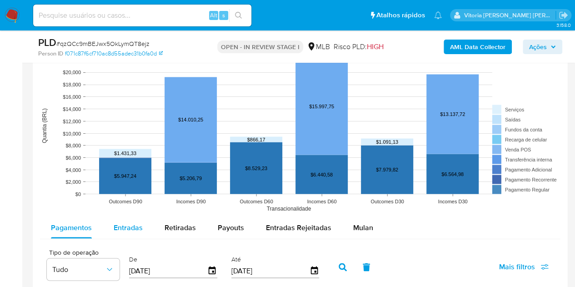
click at [127, 228] on span "Entradas" at bounding box center [128, 227] width 29 height 10
select select "10"
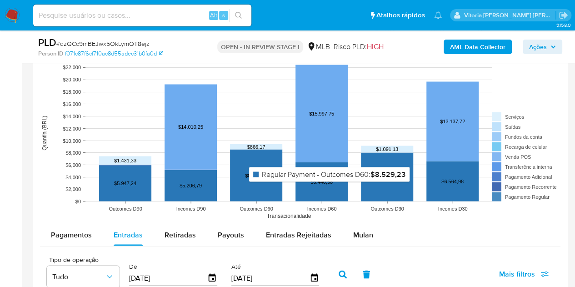
scroll to position [863, 0]
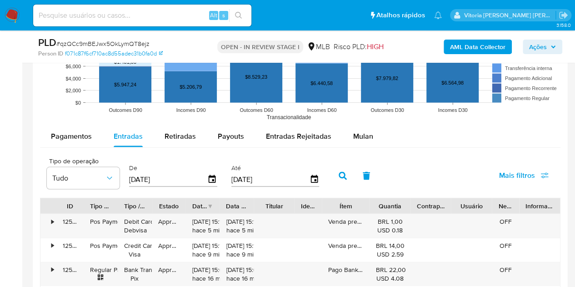
click at [104, 26] on div "Alt s" at bounding box center [142, 15] width 218 height 25
click at [106, 18] on input at bounding box center [142, 16] width 218 height 12
paste input "0AYPtN4IYZnKUpucW3IxX8TE"
type input "0AYPtN4IYZnKUpucW3IxX8TE"
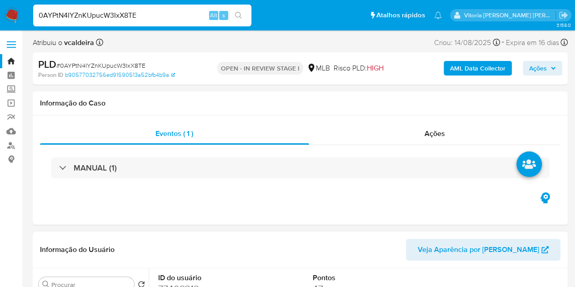
select select "10"
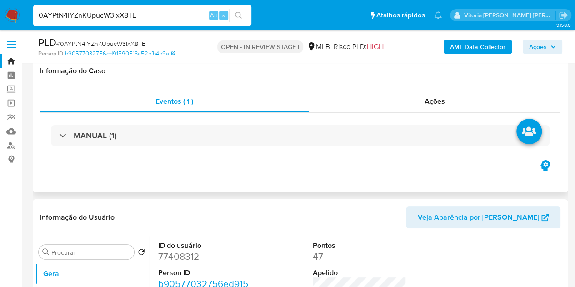
scroll to position [136, 0]
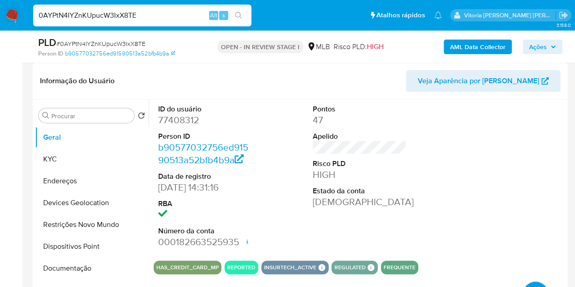
click at [171, 120] on dd "77408312" at bounding box center [205, 120] width 94 height 13
copy dd "77408312"
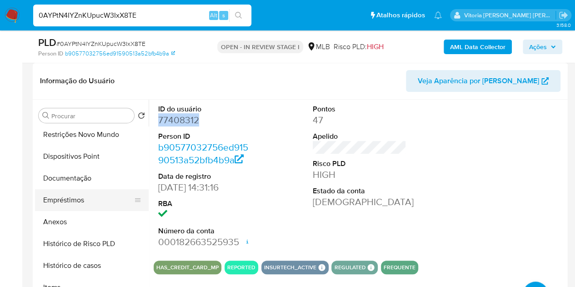
scroll to position [91, 0]
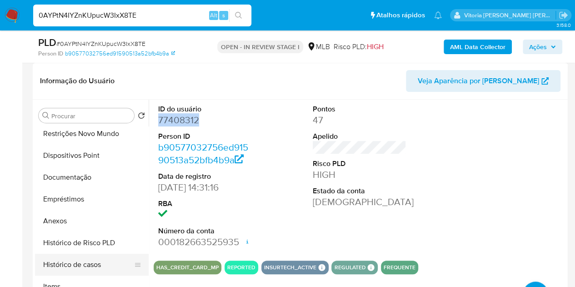
click at [86, 263] on button "Histórico de casos" at bounding box center [88, 265] width 106 height 22
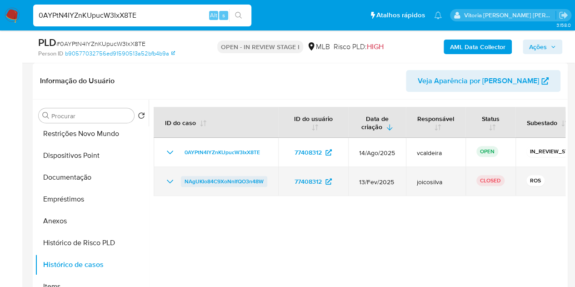
click at [195, 181] on span "NAgUKIo84C9XoNnIfQO3n48W" at bounding box center [223, 181] width 79 height 11
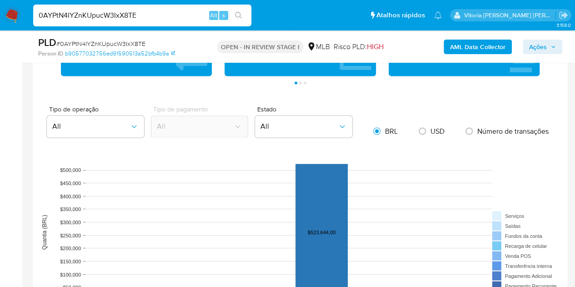
scroll to position [863, 0]
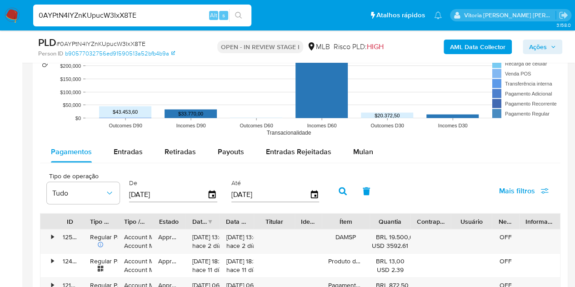
drag, startPoint x: 374, startPoint y: 149, endPoint x: 383, endPoint y: 162, distance: 15.1
click at [374, 149] on button "Mulan" at bounding box center [363, 152] width 42 height 22
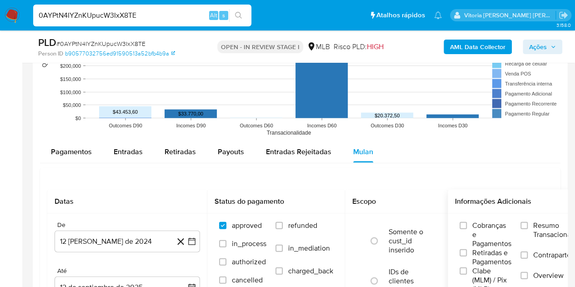
click at [534, 221] on label "Resumo Transacionalidade" at bounding box center [555, 236] width 70 height 30
click at [528, 222] on input "Resumo Transacionalidade" at bounding box center [523, 225] width 7 height 7
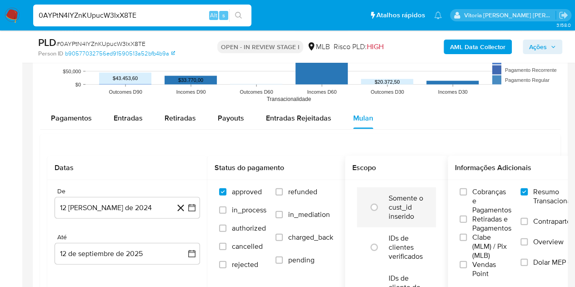
scroll to position [954, 0]
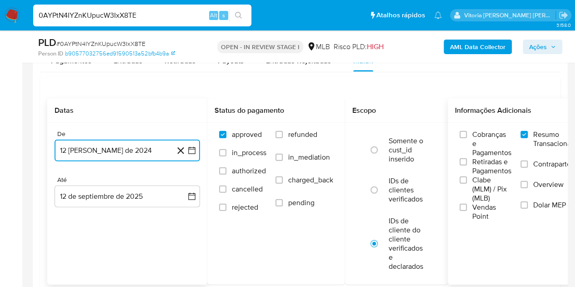
click at [96, 148] on button "12 de agosto de 2024" at bounding box center [127, 150] width 145 height 22
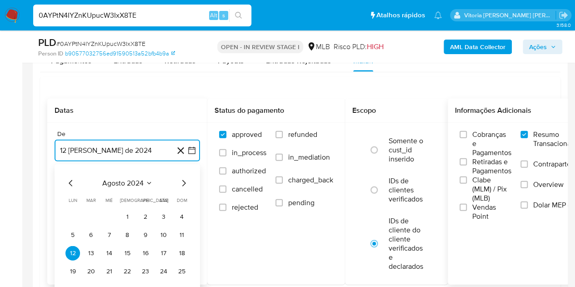
click at [129, 179] on span "agosto 2024" at bounding box center [122, 183] width 41 height 9
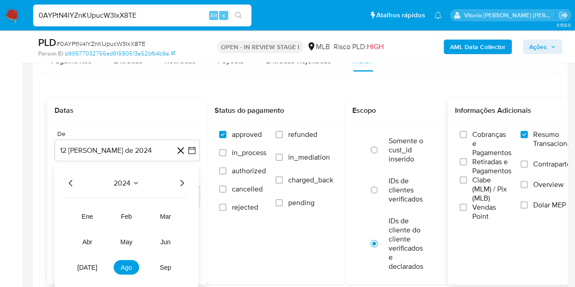
click at [182, 181] on icon "Año siguiente" at bounding box center [181, 183] width 11 height 11
click at [134, 241] on button "may" at bounding box center [126, 241] width 25 height 15
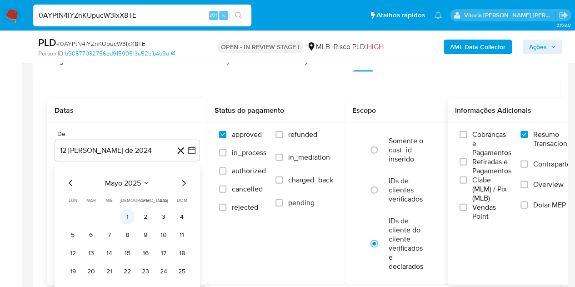
click at [129, 211] on button "1" at bounding box center [127, 216] width 15 height 15
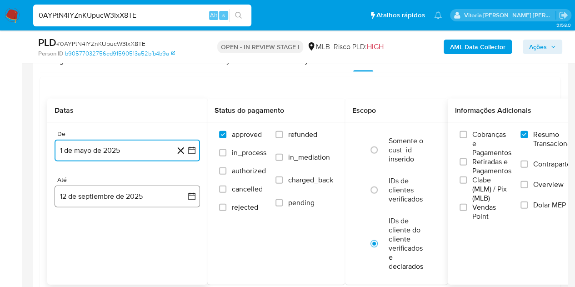
click at [134, 198] on button "12 de septiembre de 2025" at bounding box center [127, 196] width 145 height 22
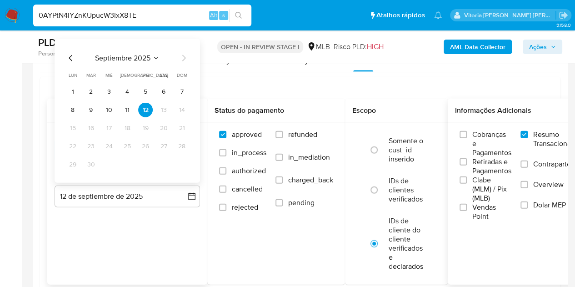
click at [148, 59] on span "septiembre 2025" at bounding box center [122, 58] width 55 height 9
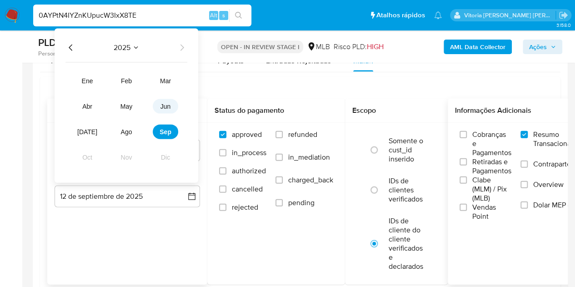
click at [174, 110] on button "jun" at bounding box center [165, 106] width 25 height 15
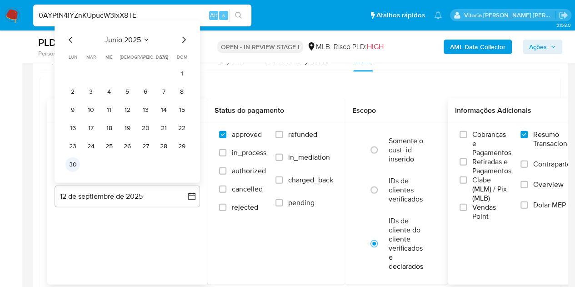
click at [71, 165] on button "30" at bounding box center [72, 164] width 15 height 15
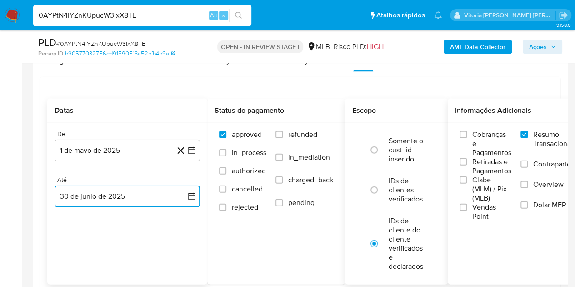
scroll to position [1045, 0]
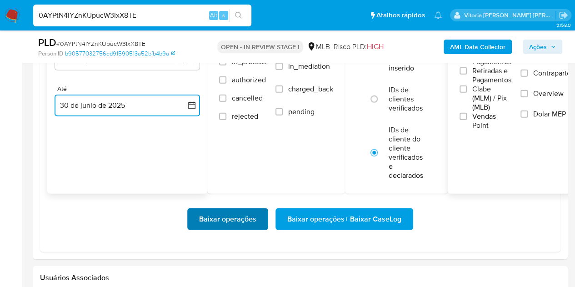
click at [240, 214] on span "Baixar operações" at bounding box center [227, 219] width 57 height 20
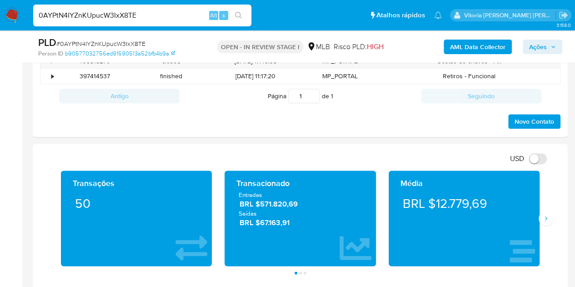
scroll to position [545, 0]
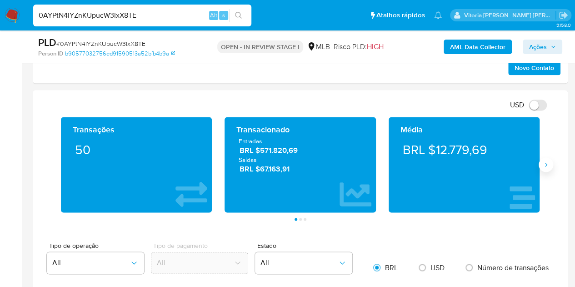
click at [544, 157] on button "Siguiente" at bounding box center [545, 164] width 15 height 15
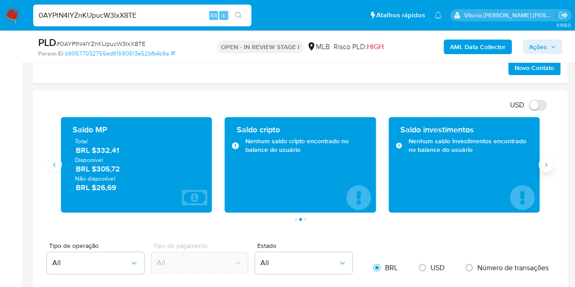
click at [546, 161] on icon "Siguiente" at bounding box center [545, 164] width 7 height 7
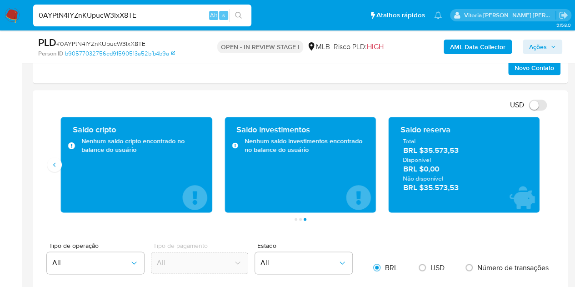
drag, startPoint x: 443, startPoint y: 188, endPoint x: 425, endPoint y: 187, distance: 17.8
click at [425, 187] on span "BRL $35.573,53" at bounding box center [464, 187] width 122 height 10
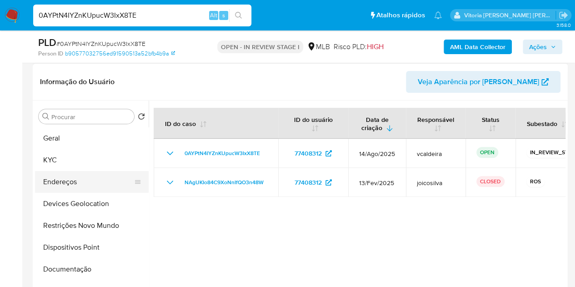
scroll to position [136, 0]
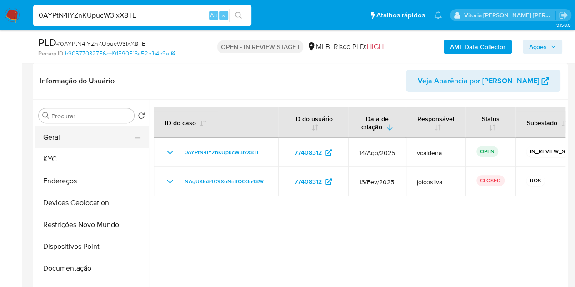
click at [64, 134] on button "Geral" at bounding box center [88, 137] width 106 height 22
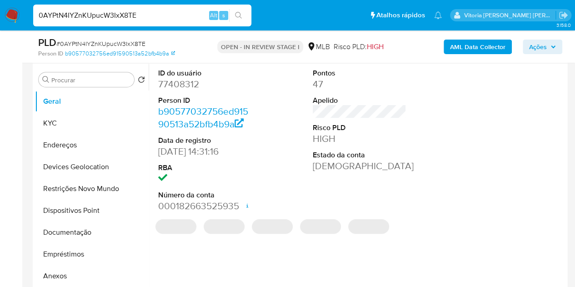
scroll to position [227, 0]
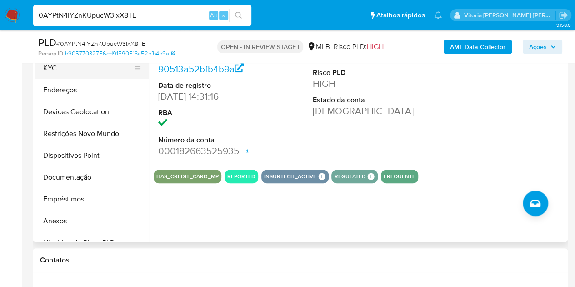
click at [64, 70] on button "KYC" at bounding box center [88, 68] width 106 height 22
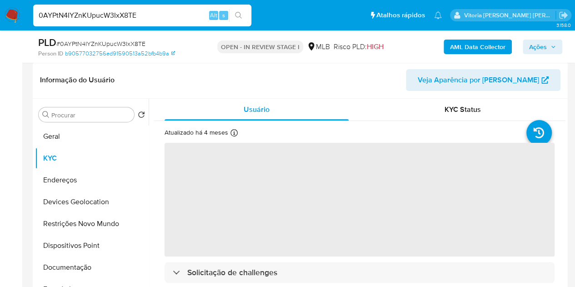
scroll to position [136, 0]
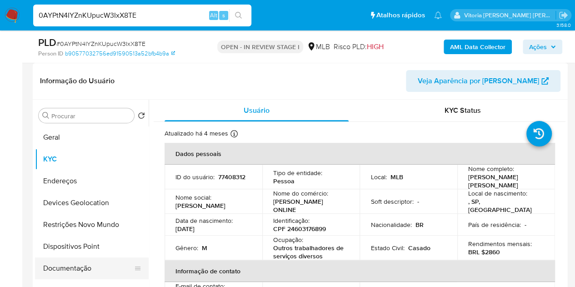
click at [99, 267] on button "Documentação" at bounding box center [88, 268] width 106 height 22
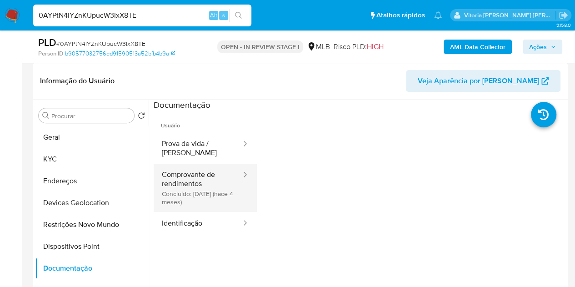
click at [206, 212] on button "Comprovante de rendimentos Concluído: 28/04/2025 (hace 4 meses)" at bounding box center [198, 188] width 89 height 48
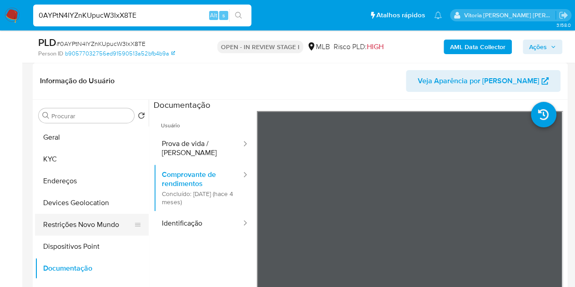
click at [76, 217] on button "Restrições Novo Mundo" at bounding box center [88, 225] width 106 height 22
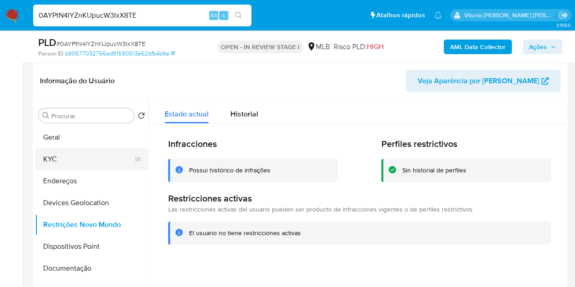
click at [63, 159] on button "KYC" at bounding box center [88, 159] width 106 height 22
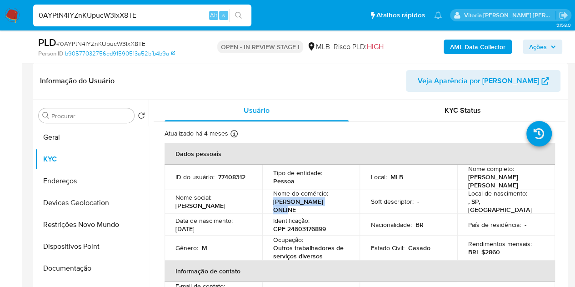
drag, startPoint x: 336, startPoint y: 206, endPoint x: 276, endPoint y: 195, distance: 60.5
click at [269, 202] on td "Nome do comércio : Scott Modas ONLINE" at bounding box center [311, 201] width 98 height 25
copy p "Scott Modas ONLINE"
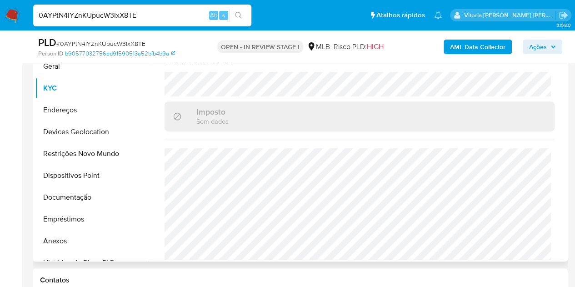
scroll to position [227, 0]
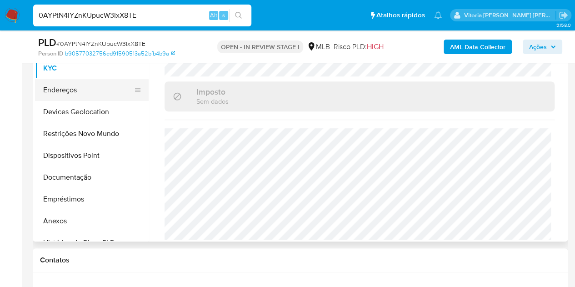
click at [53, 90] on button "Endereços" at bounding box center [88, 90] width 106 height 22
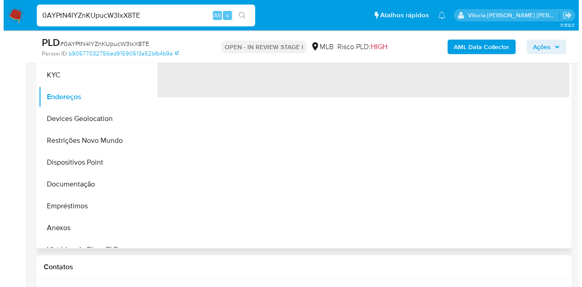
scroll to position [136, 0]
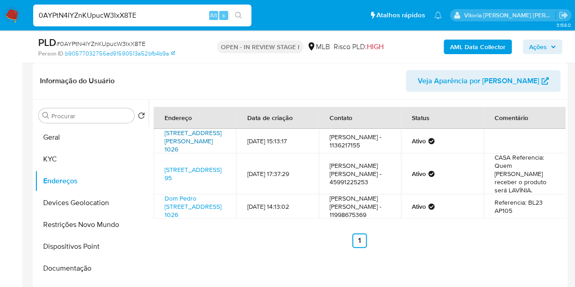
click at [189, 146] on link "Rua Dom Pedro H.o.bragança 1026, São Paulo, São Paulo, 05117002, Brasil 1026" at bounding box center [192, 140] width 57 height 25
click at [458, 47] on b "AML Data Collector" at bounding box center [477, 47] width 55 height 15
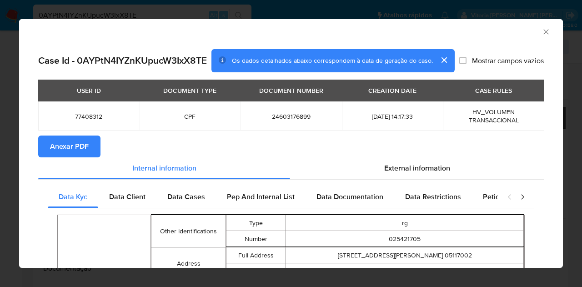
click at [59, 149] on span "Anexar PDF" at bounding box center [69, 146] width 39 height 20
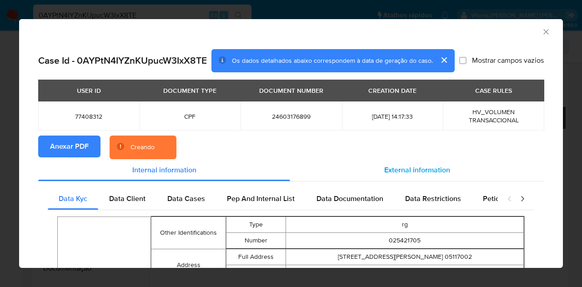
click at [419, 170] on span "External information" at bounding box center [417, 169] width 66 height 10
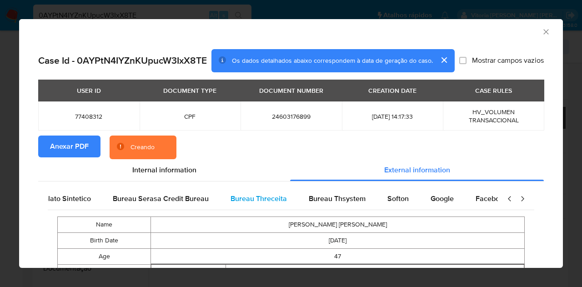
scroll to position [0, 191]
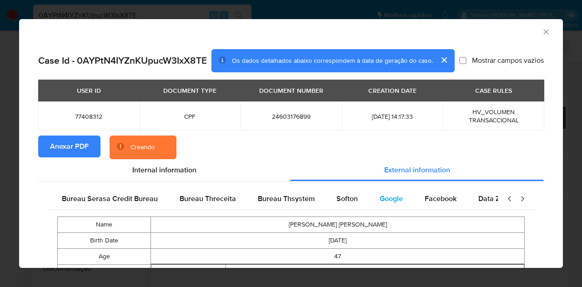
click at [385, 199] on span "Google" at bounding box center [390, 198] width 23 height 10
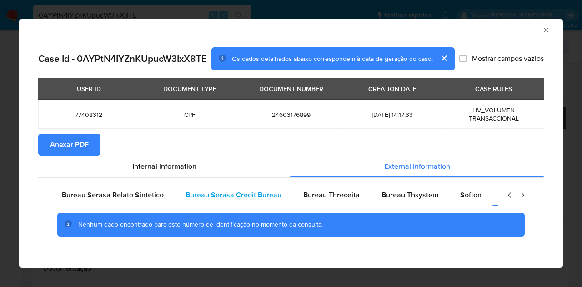
scroll to position [0, 0]
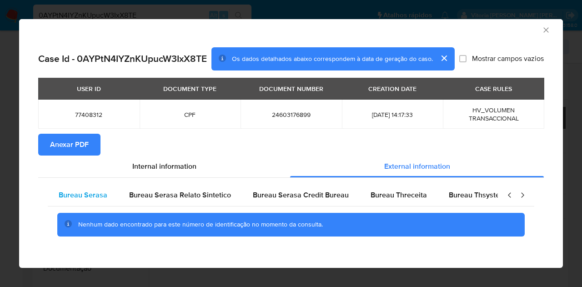
click at [95, 195] on span "Bureau Serasa" at bounding box center [83, 194] width 49 height 10
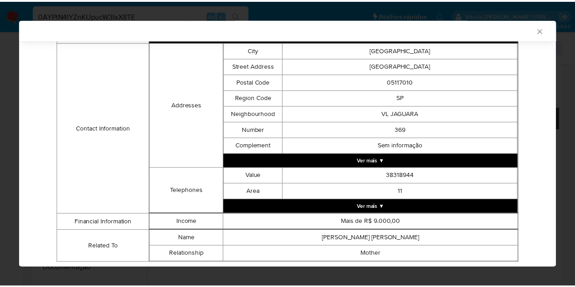
scroll to position [307, 0]
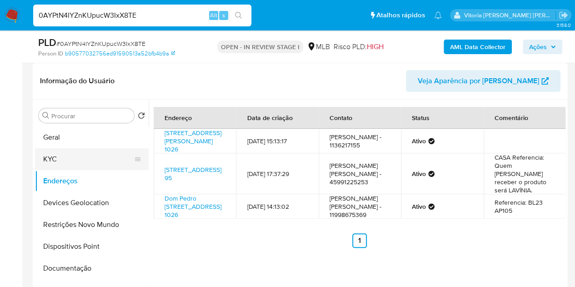
click at [56, 154] on button "KYC" at bounding box center [88, 159] width 106 height 22
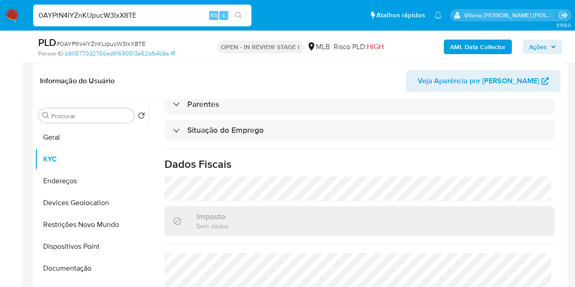
scroll to position [423, 0]
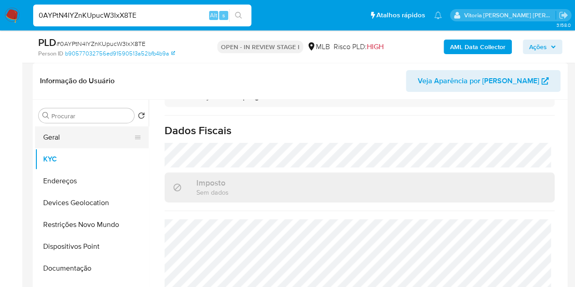
click at [63, 145] on button "Geral" at bounding box center [88, 137] width 106 height 22
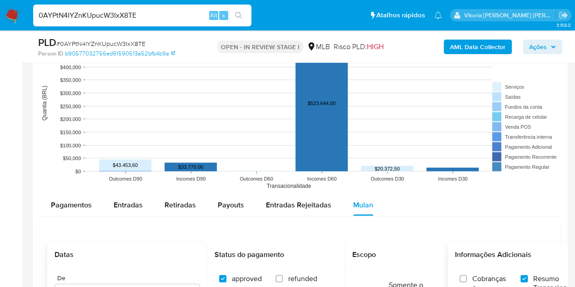
scroll to position [909, 0]
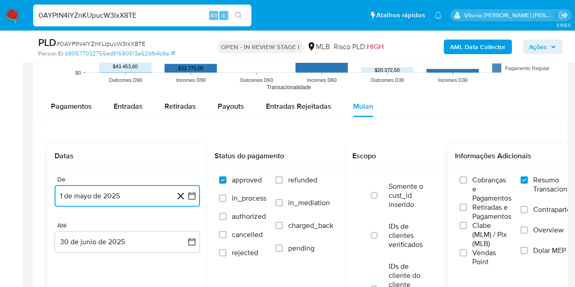
click at [86, 199] on button "1 de mayo de 2025" at bounding box center [127, 196] width 145 height 22
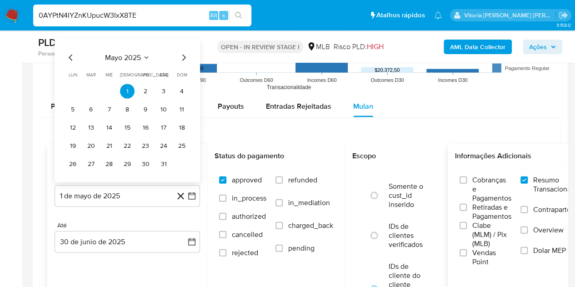
click at [117, 62] on div "mayo 2025 mayo 2025 lun lunes mar martes mié miércoles jue jueves vie viernes s…" at bounding box center [127, 111] width 124 height 119
click at [137, 59] on span "mayo 2025" at bounding box center [123, 57] width 36 height 9
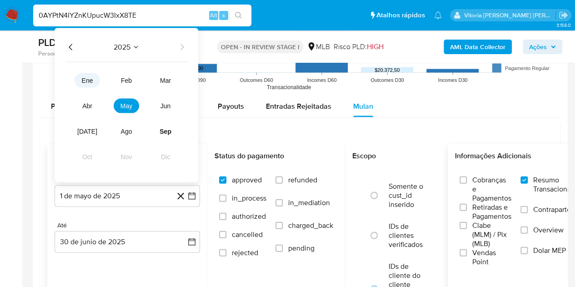
click at [83, 80] on span "ene" at bounding box center [87, 80] width 11 height 7
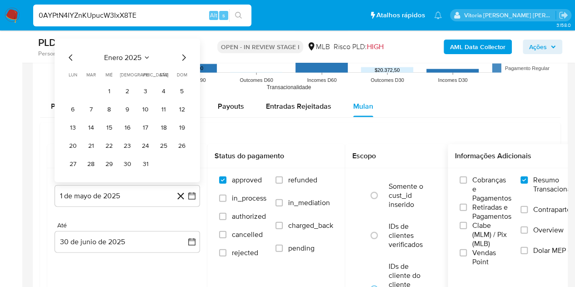
click at [108, 92] on button "1" at bounding box center [109, 91] width 15 height 15
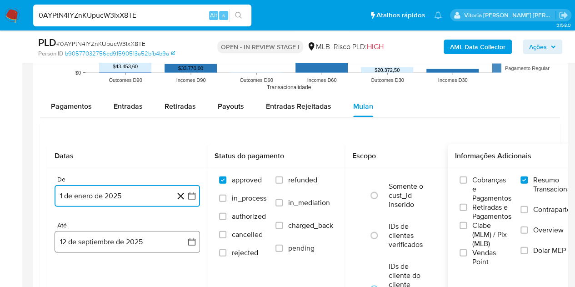
click at [118, 243] on button "12 de septiembre de 2025" at bounding box center [127, 242] width 145 height 22
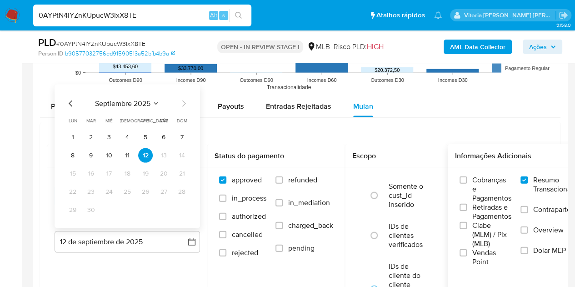
click at [153, 105] on icon "Seleccionar mes y año" at bounding box center [155, 103] width 7 height 7
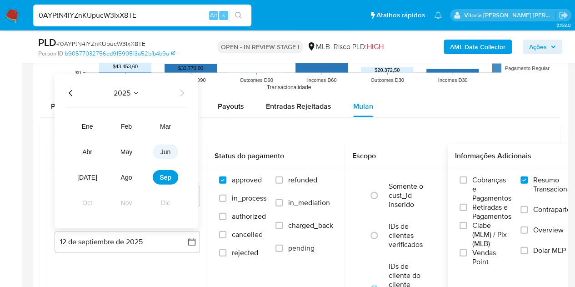
click at [168, 153] on span "jun" at bounding box center [165, 151] width 10 height 7
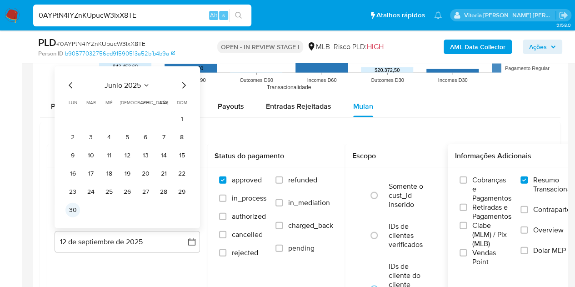
click at [72, 207] on button "30" at bounding box center [72, 210] width 15 height 15
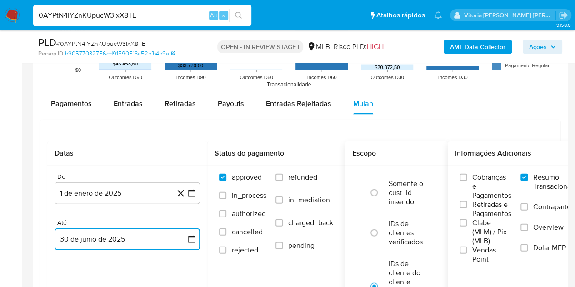
scroll to position [1090, 0]
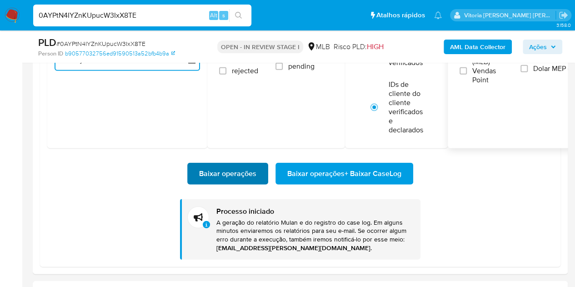
click at [234, 170] on span "Baixar operações" at bounding box center [227, 174] width 57 height 20
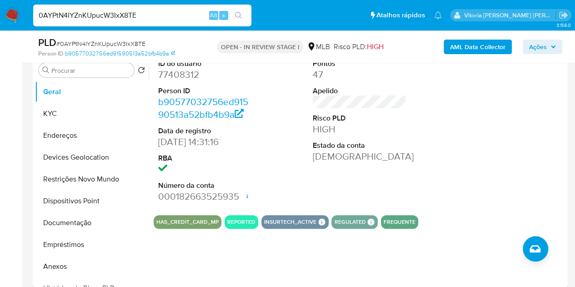
scroll to position [136, 0]
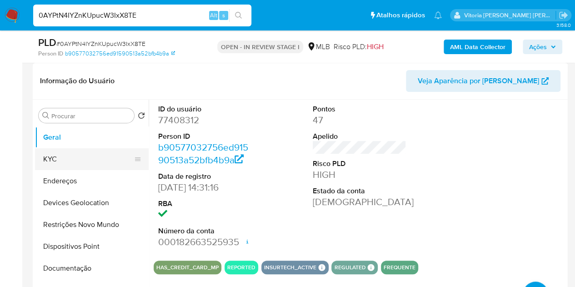
drag, startPoint x: 56, startPoint y: 160, endPoint x: 123, endPoint y: 154, distance: 67.5
click at [55, 161] on button "KYC" at bounding box center [88, 159] width 106 height 22
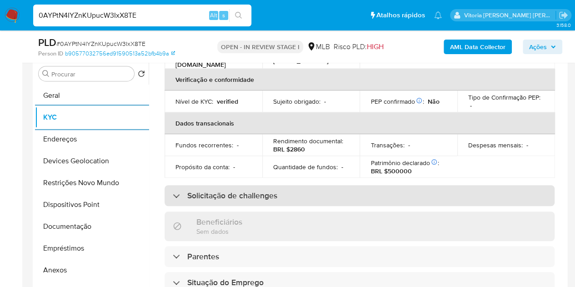
scroll to position [182, 0]
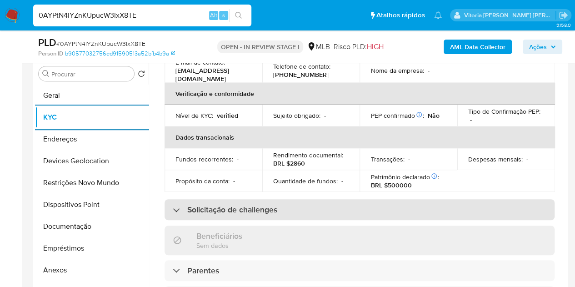
click at [231, 208] on h3 "Solicitação de challenges" at bounding box center [232, 209] width 90 height 10
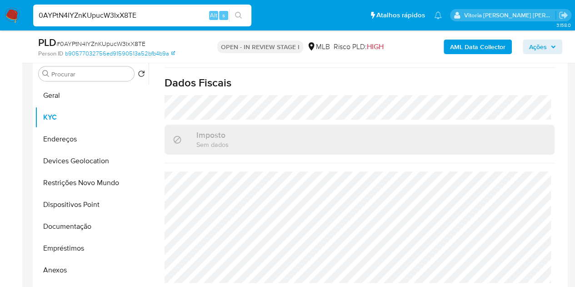
scroll to position [493, 0]
click at [68, 131] on button "Endereços" at bounding box center [88, 139] width 106 height 22
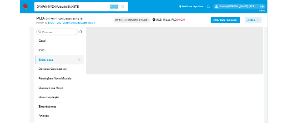
scroll to position [0, 0]
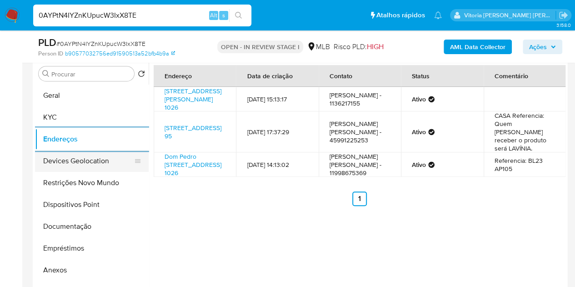
click at [76, 156] on button "Devices Geolocation" at bounding box center [88, 161] width 106 height 22
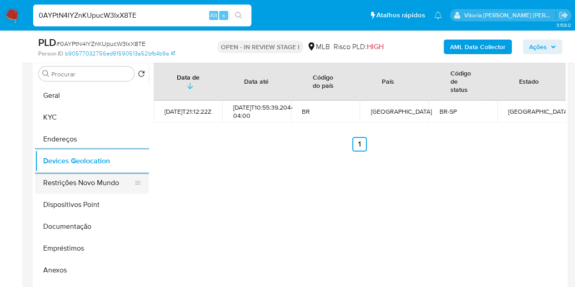
click at [55, 190] on button "Restrições Novo Mundo" at bounding box center [88, 183] width 106 height 22
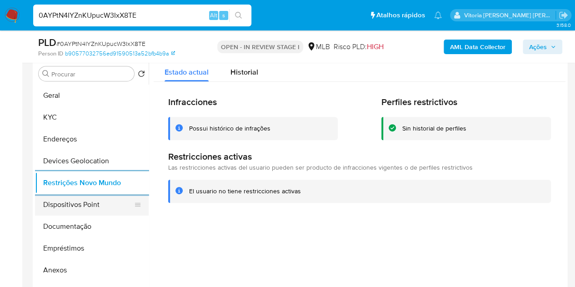
click at [63, 201] on button "Dispositivos Point" at bounding box center [88, 205] width 106 height 22
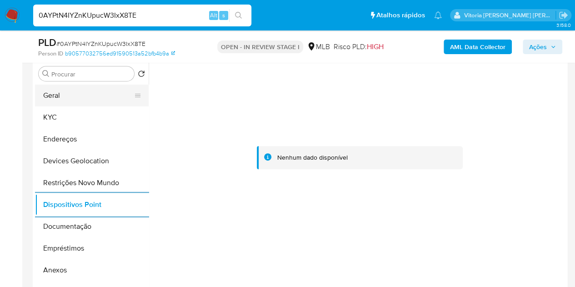
click at [83, 96] on button "Geral" at bounding box center [88, 96] width 106 height 22
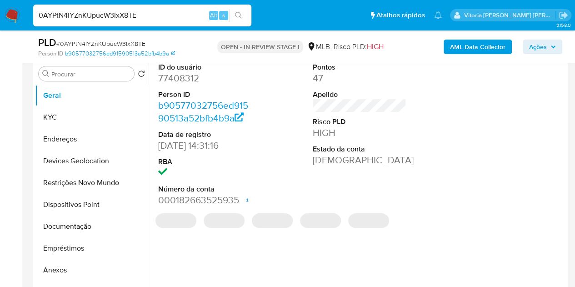
click at [183, 80] on dd "77408312" at bounding box center [205, 78] width 94 height 13
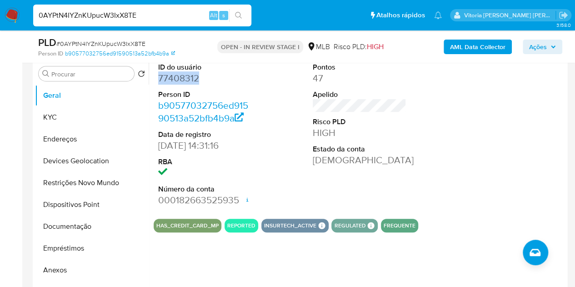
copy dd "77408312"
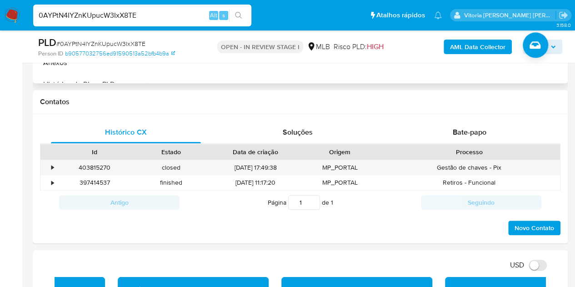
scroll to position [496, 0]
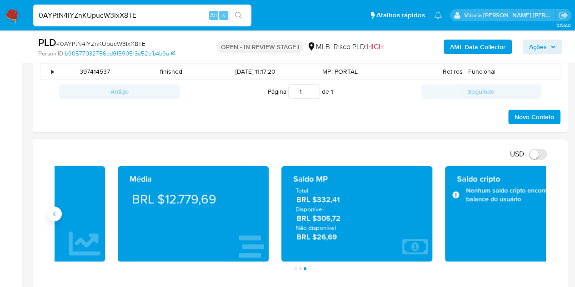
click at [48, 214] on button "Anterior" at bounding box center [54, 213] width 15 height 15
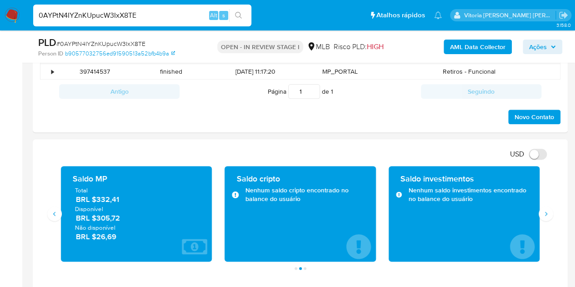
click at [66, 204] on div "Saldo MP Total BRL $332,41 Disponível BRL $305,72 Não disponível BRL $26,69" at bounding box center [136, 213] width 151 height 95
click at [55, 219] on button "Anterior" at bounding box center [54, 213] width 15 height 15
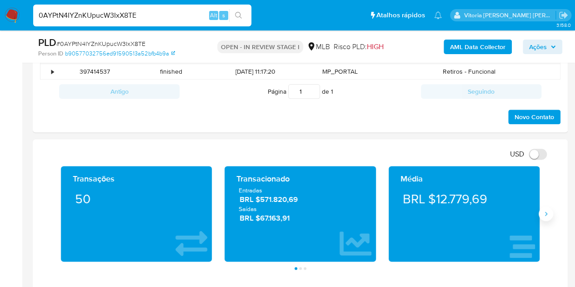
click at [547, 214] on icon "Siguiente" at bounding box center [545, 213] width 7 height 7
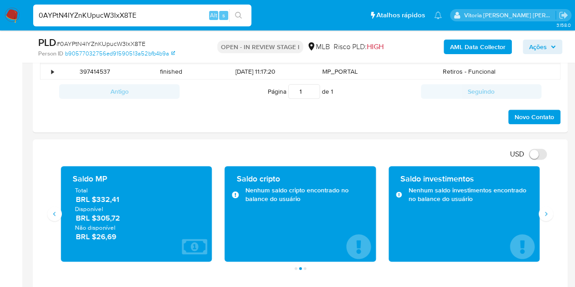
click at [540, 50] on span "Ações" at bounding box center [538, 47] width 18 height 15
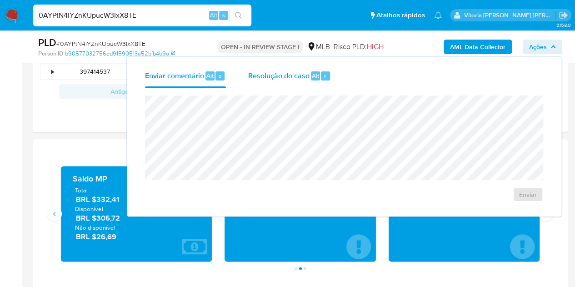
click at [274, 74] on span "Resolução do caso" at bounding box center [278, 75] width 61 height 10
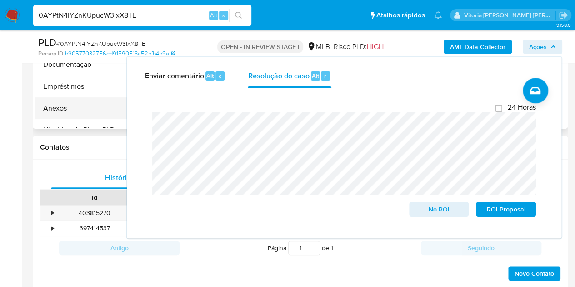
scroll to position [224, 0]
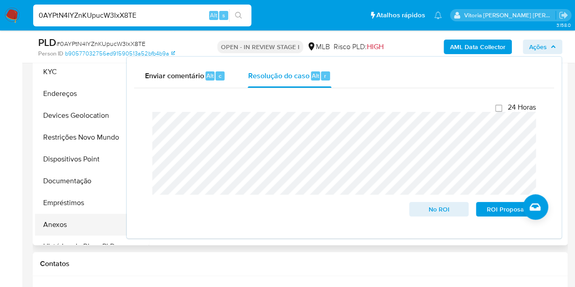
click at [50, 218] on button "Anexos" at bounding box center [88, 225] width 106 height 22
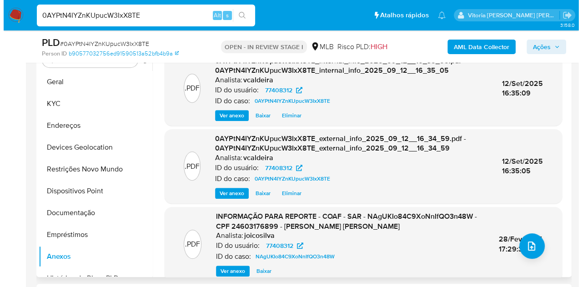
scroll to position [178, 0]
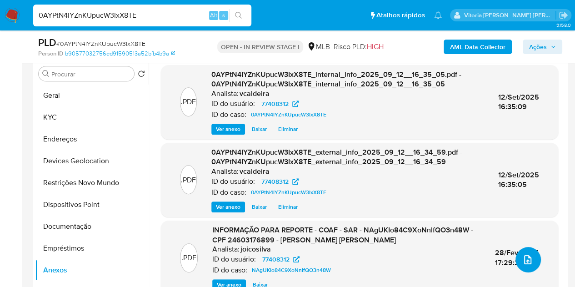
click at [527, 255] on icon "upload-file" at bounding box center [527, 259] width 11 height 11
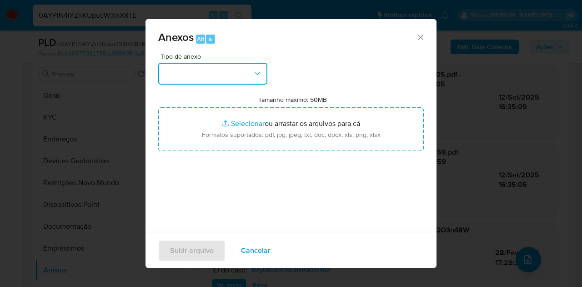
click at [252, 73] on button "button" at bounding box center [212, 74] width 109 height 22
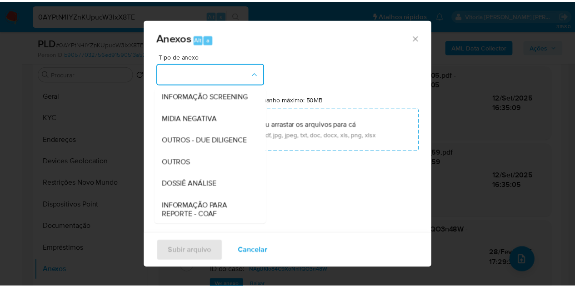
scroll to position [91, 0]
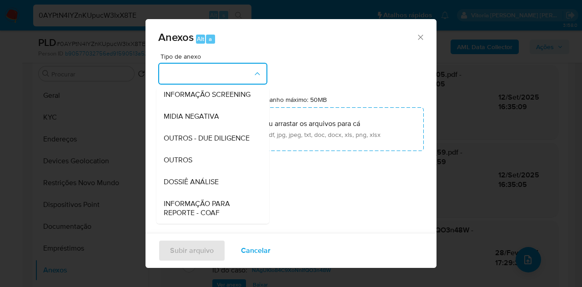
click at [204, 186] on span "DOSSIÊ ANÁLISE" at bounding box center [191, 181] width 55 height 9
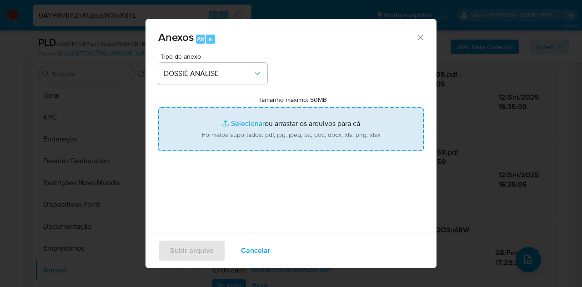
type input "C:\fakepath\Mulan 77408312_2025_09_12_14_09_37.pdf"
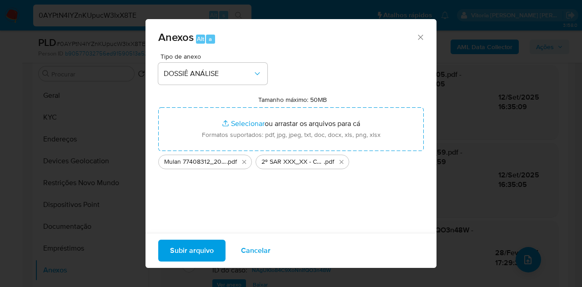
click at [198, 250] on span "Subir arquivo" at bounding box center [192, 250] width 44 height 20
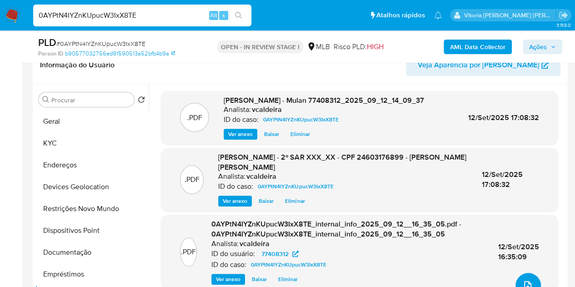
scroll to position [133, 0]
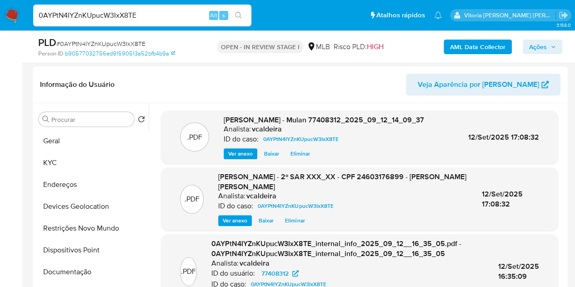
click at [541, 45] on span "Ações" at bounding box center [538, 47] width 18 height 15
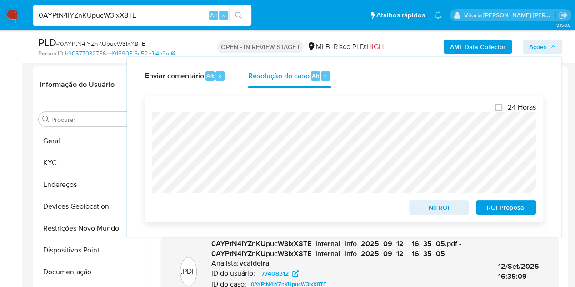
click at [493, 211] on span "ROI Proposal" at bounding box center [505, 207] width 47 height 13
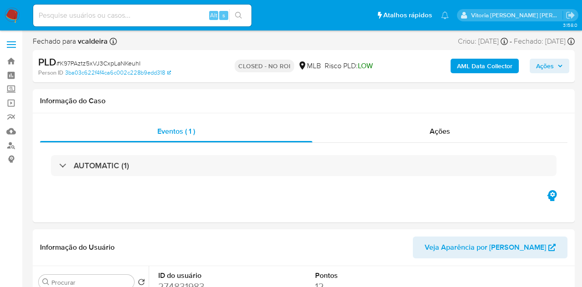
select select "10"
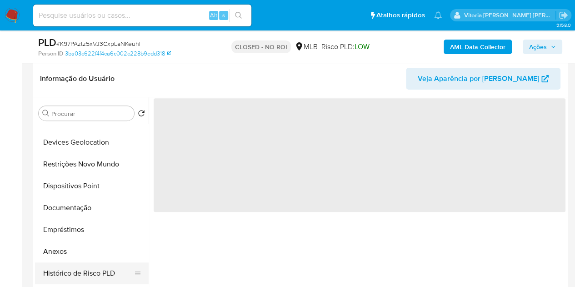
scroll to position [136, 0]
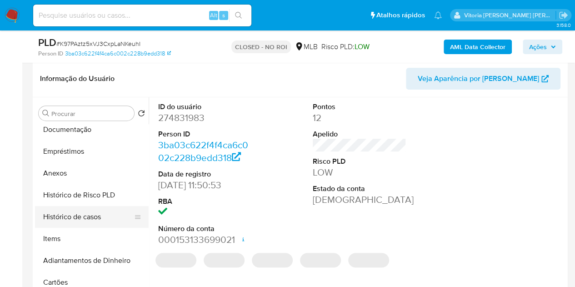
select select "10"
click at [70, 218] on button "Histórico de casos" at bounding box center [88, 217] width 106 height 22
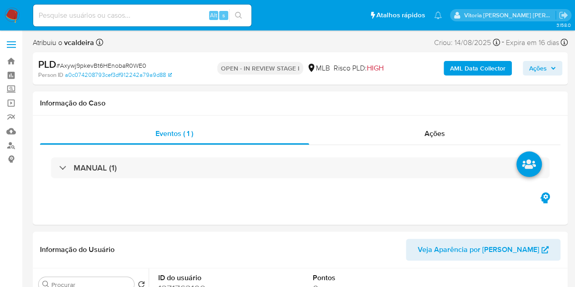
select select "10"
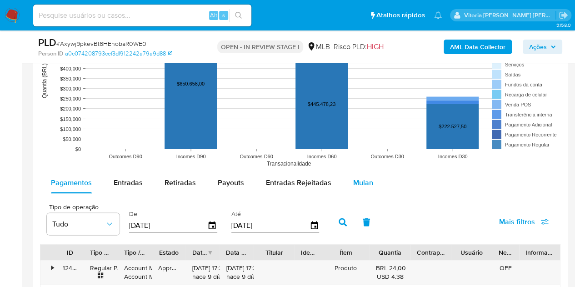
click at [362, 183] on span "Mulan" at bounding box center [363, 182] width 20 height 10
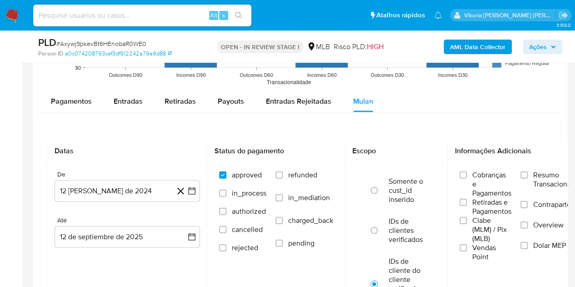
scroll to position [1000, 0]
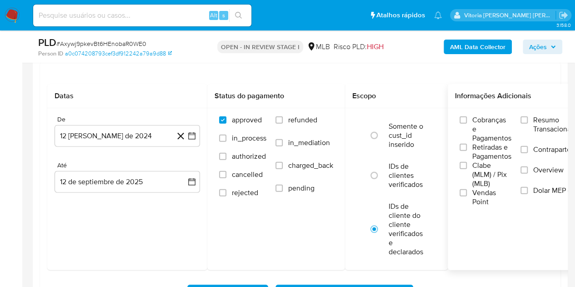
click at [539, 121] on span "Resumo Transacionalidade" at bounding box center [561, 124] width 57 height 18
click at [528, 121] on input "Resumo Transacionalidade" at bounding box center [523, 119] width 7 height 7
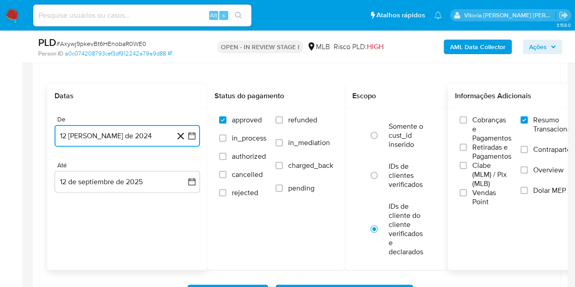
click at [91, 134] on button "12 de agosto de 2024" at bounding box center [127, 136] width 145 height 22
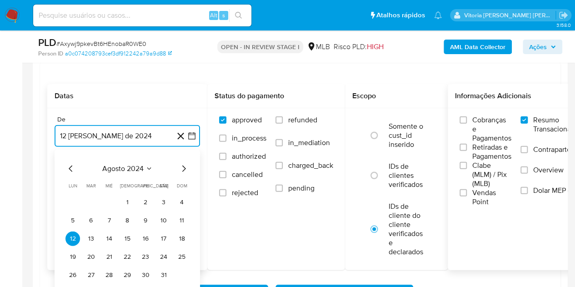
click at [145, 164] on button "agosto 2024" at bounding box center [127, 168] width 50 height 9
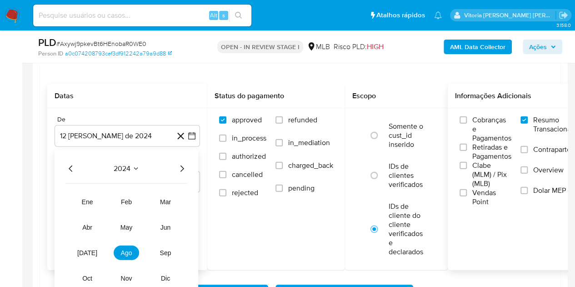
click at [179, 169] on icon "Año siguiente" at bounding box center [181, 168] width 11 height 11
click at [86, 251] on span "jul" at bounding box center [87, 252] width 20 height 7
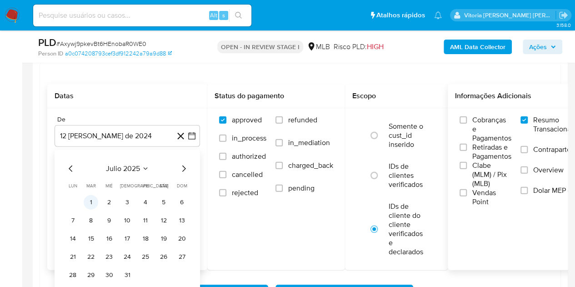
click at [88, 203] on button "1" at bounding box center [91, 202] width 15 height 15
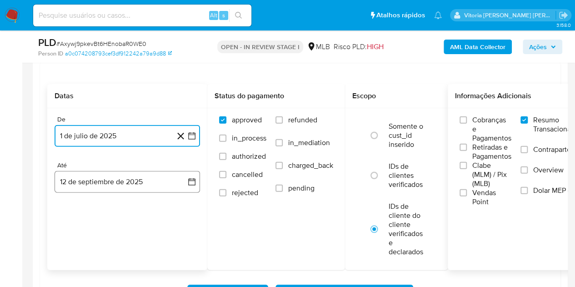
click at [90, 184] on button "12 de septiembre de 2025" at bounding box center [127, 182] width 145 height 22
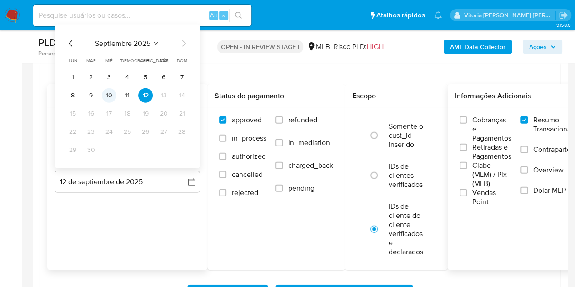
click at [109, 97] on button "10" at bounding box center [109, 95] width 15 height 15
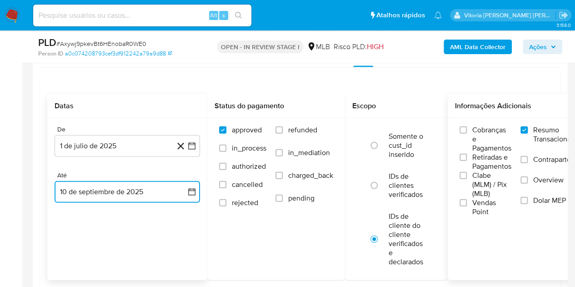
scroll to position [1090, 0]
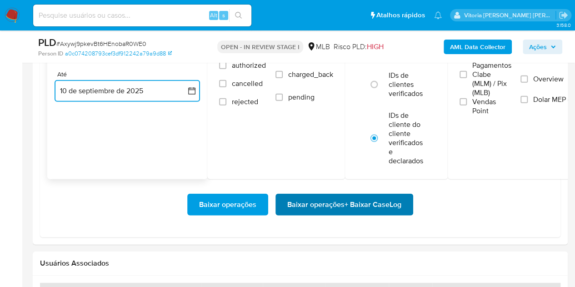
click at [349, 205] on span "Baixar operações + Baixar CaseLog" at bounding box center [344, 204] width 114 height 20
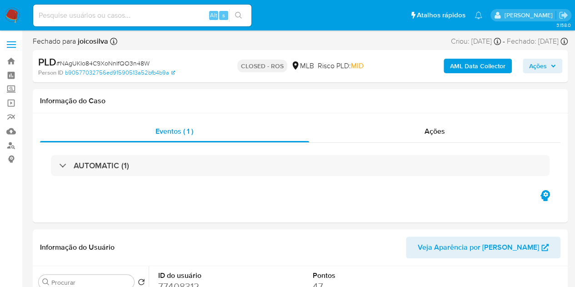
select select "10"
click at [441, 128] on span "Ações" at bounding box center [434, 131] width 20 height 10
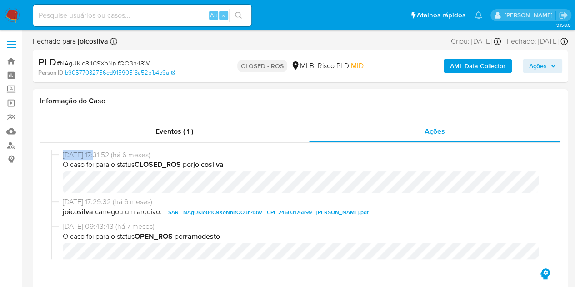
drag, startPoint x: 101, startPoint y: 154, endPoint x: 61, endPoint y: 155, distance: 40.0
click at [61, 155] on div "[DATE] 17:31:52 (há 6 meses) O caso foi para o status CLOSED_ROS por joicosilva" at bounding box center [300, 173] width 498 height 47
click at [128, 18] on input at bounding box center [142, 16] width 218 height 12
paste input "jpyzjGi6NMwFg2vAIjiXX21x"
type input "jpyzjGi6NMwFg2vAIjiXX21x"
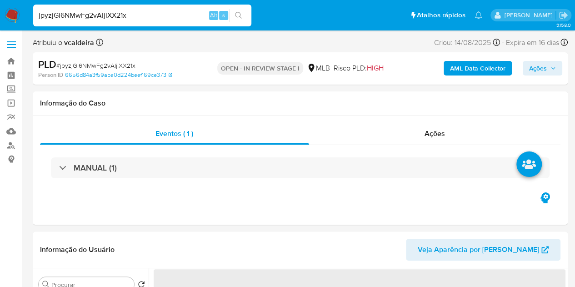
select select "10"
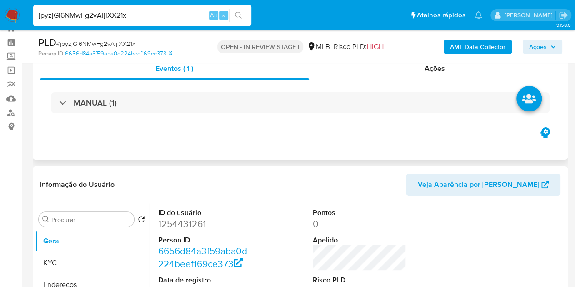
scroll to position [136, 0]
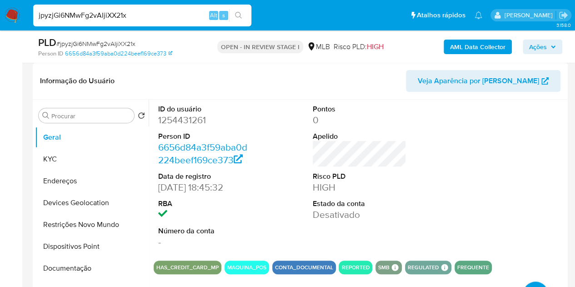
click at [181, 120] on dd "1254431261" at bounding box center [205, 120] width 94 height 13
copy dd "1254431261"
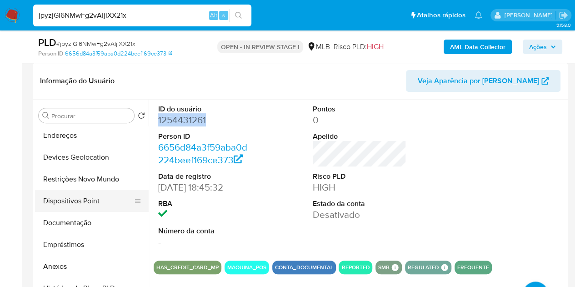
scroll to position [91, 0]
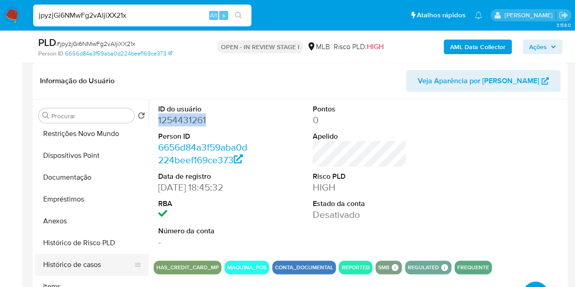
click at [82, 267] on button "Histórico de casos" at bounding box center [88, 265] width 106 height 22
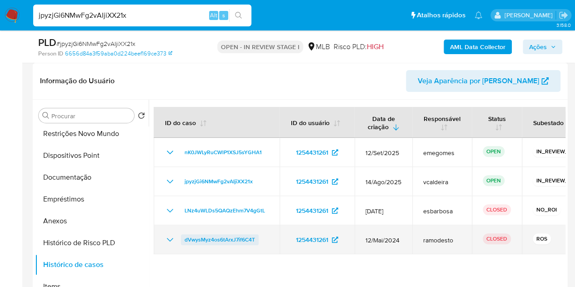
click at [245, 239] on span "dVwysMyz4os6tArxJ7if6C4T" at bounding box center [219, 239] width 70 height 11
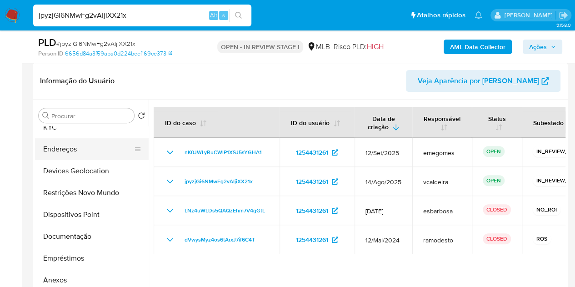
scroll to position [0, 0]
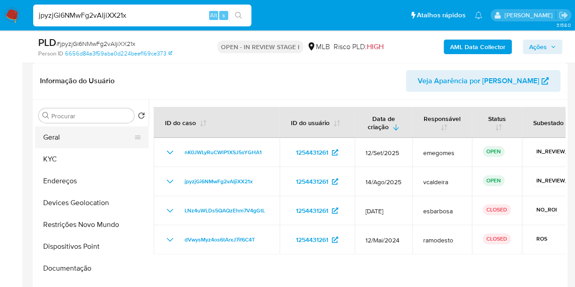
click at [64, 134] on button "Geral" at bounding box center [88, 137] width 106 height 22
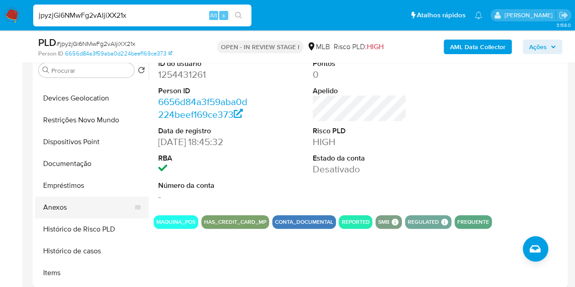
scroll to position [91, 0]
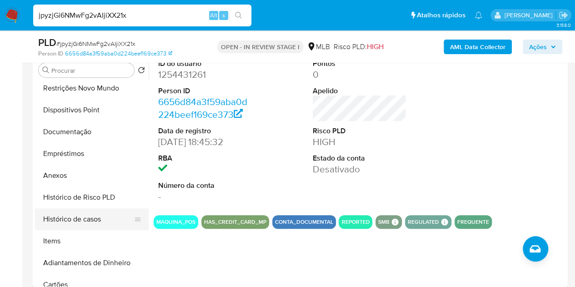
click at [70, 222] on button "Histórico de casos" at bounding box center [88, 219] width 106 height 22
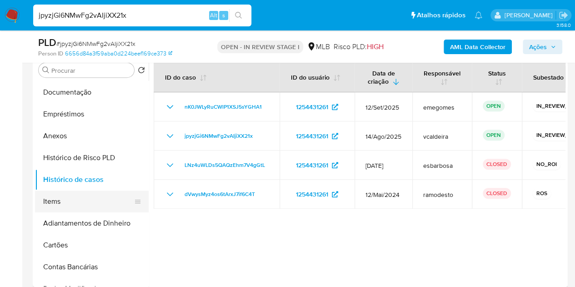
scroll to position [45, 0]
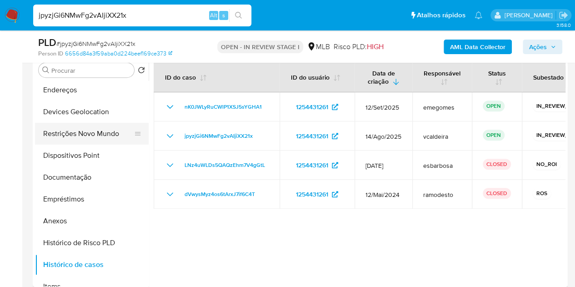
click at [66, 131] on button "Restrições Novo Mundo" at bounding box center [88, 134] width 106 height 22
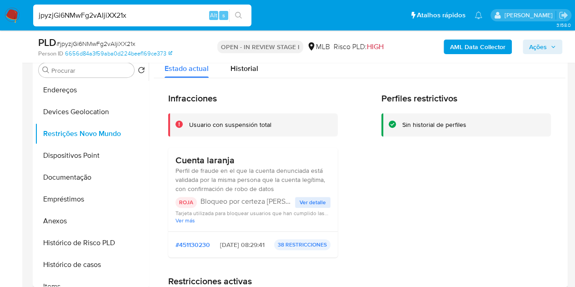
drag, startPoint x: 239, startPoint y: 157, endPoint x: 172, endPoint y: 163, distance: 67.1
click at [172, 163] on div "Cuenta laranja Perfil de fraude en el que la cuenta denunciada está validada po…" at bounding box center [252, 189] width 169 height 84
click at [297, 207] on button "Ver detalle" at bounding box center [312, 202] width 35 height 11
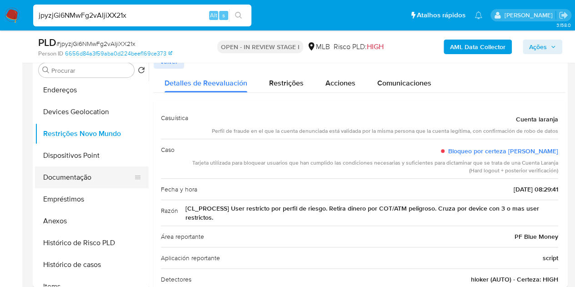
click at [75, 184] on button "Documentação" at bounding box center [88, 177] width 106 height 22
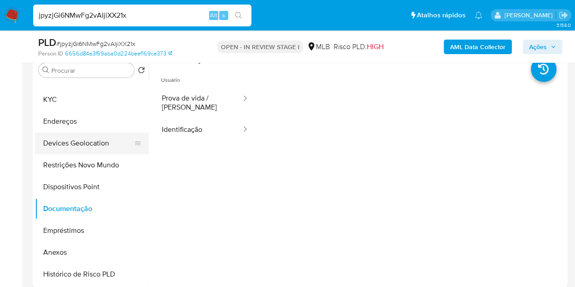
scroll to position [0, 0]
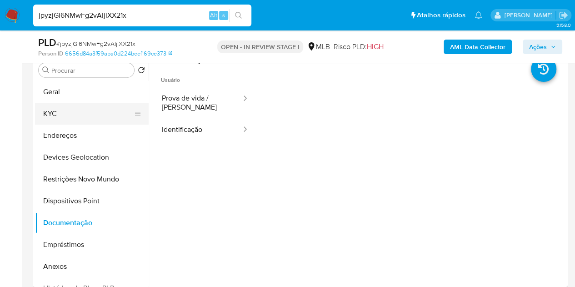
click at [70, 114] on button "KYC" at bounding box center [88, 114] width 106 height 22
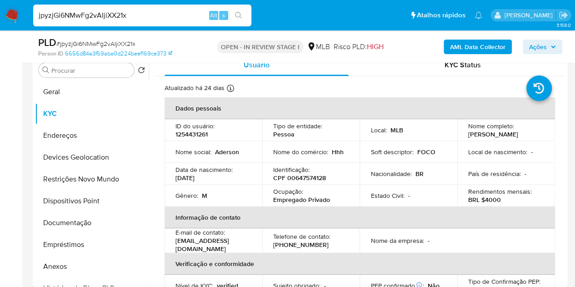
click at [311, 177] on p "CPF 00647574128" at bounding box center [299, 178] width 53 height 8
copy p "00647574128"
drag, startPoint x: 60, startPoint y: 219, endPoint x: 81, endPoint y: 209, distance: 23.8
click at [60, 219] on button "Documentação" at bounding box center [92, 223] width 114 height 22
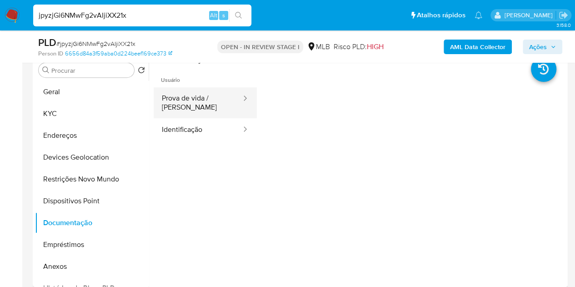
click at [197, 112] on button "Prova de vida / Selfie" at bounding box center [198, 102] width 89 height 31
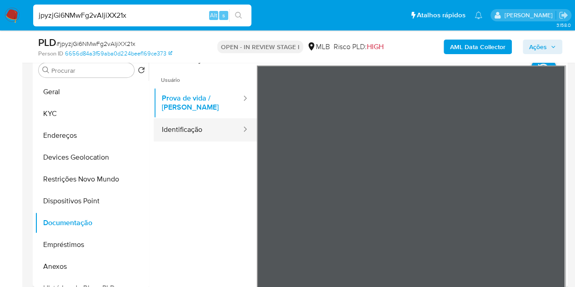
click at [209, 128] on button "Identificação" at bounding box center [198, 129] width 89 height 23
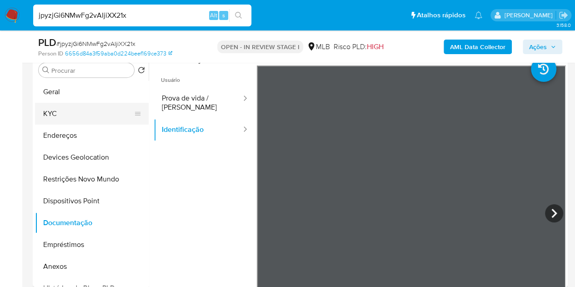
click at [53, 115] on button "KYC" at bounding box center [88, 114] width 106 height 22
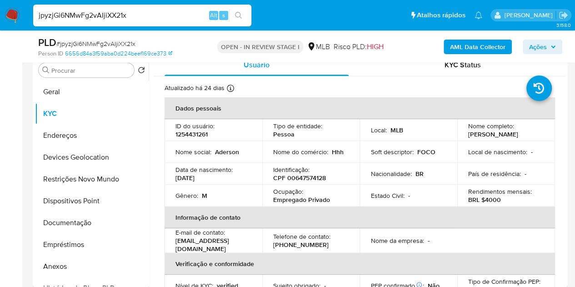
click at [495, 47] on b "AML Data Collector" at bounding box center [477, 47] width 55 height 15
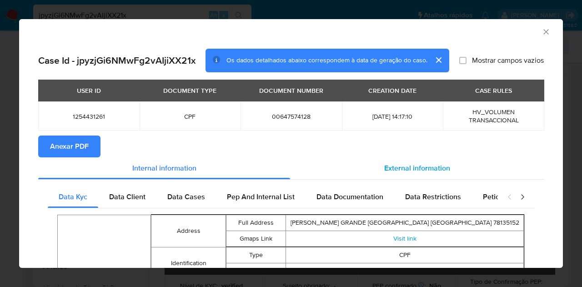
click at [409, 165] on span "External information" at bounding box center [417, 168] width 66 height 10
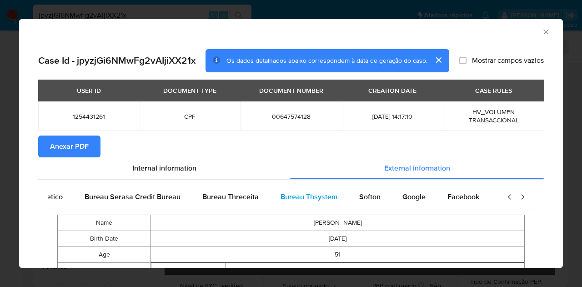
scroll to position [0, 191]
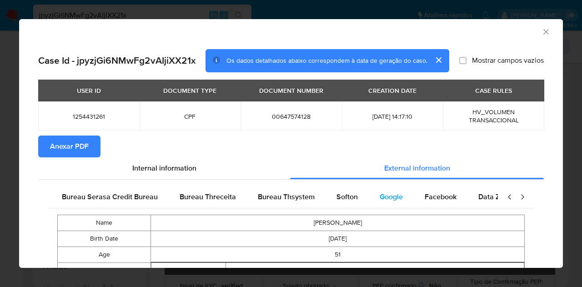
click at [385, 200] on span "Google" at bounding box center [390, 196] width 23 height 10
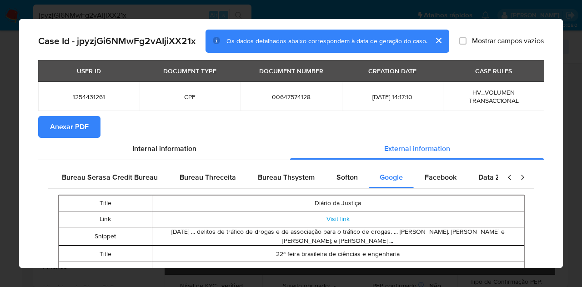
scroll to position [0, 0]
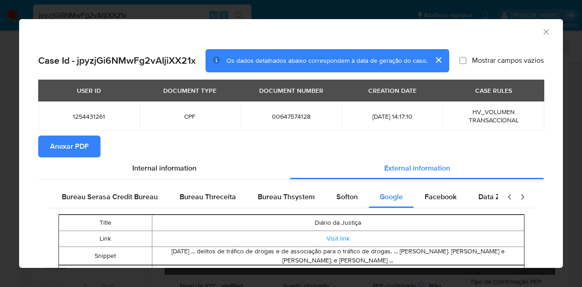
click at [92, 151] on button "Anexar PDF" at bounding box center [69, 146] width 62 height 22
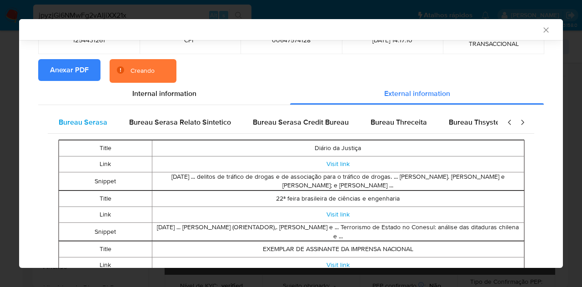
click at [93, 123] on span "Bureau Serasa" at bounding box center [83, 122] width 49 height 10
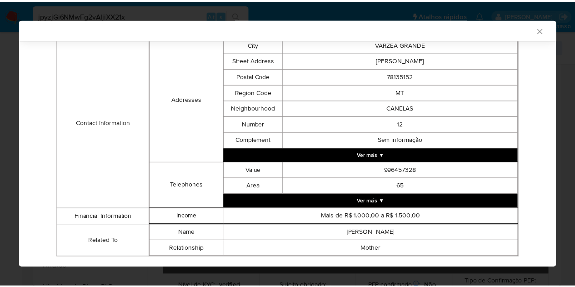
scroll to position [307, 0]
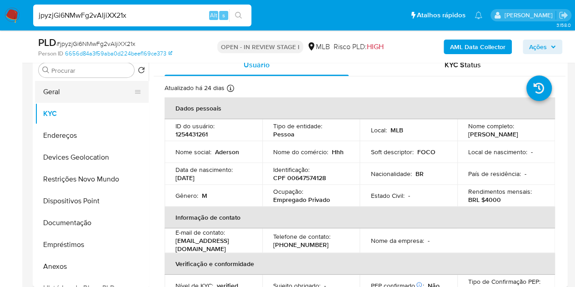
click at [94, 88] on button "Geral" at bounding box center [88, 92] width 106 height 22
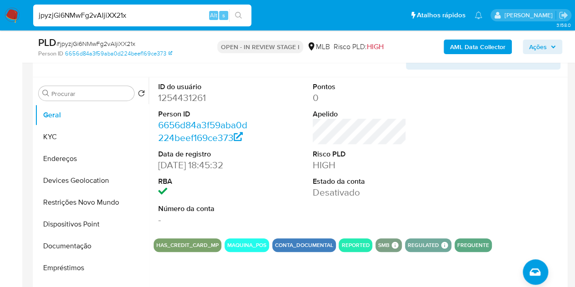
scroll to position [152, 0]
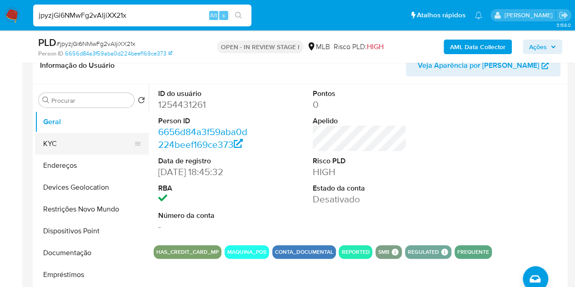
click at [72, 147] on button "KYC" at bounding box center [88, 144] width 106 height 22
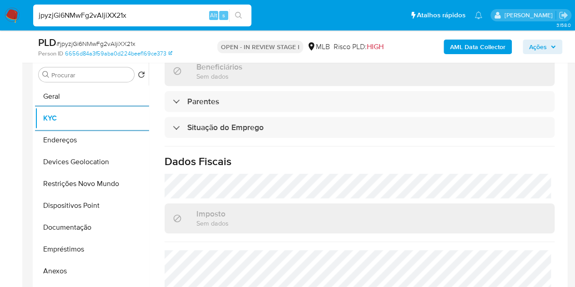
scroll to position [409, 0]
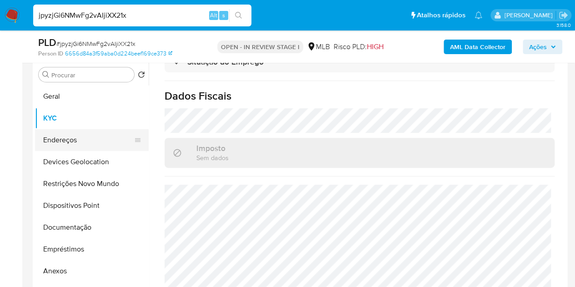
click at [72, 147] on button "Endereços" at bounding box center [88, 140] width 106 height 22
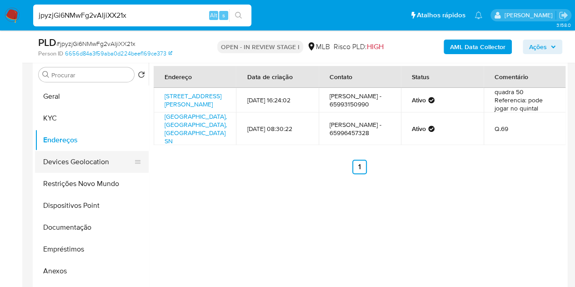
click at [59, 162] on button "Devices Geolocation" at bounding box center [88, 162] width 106 height 22
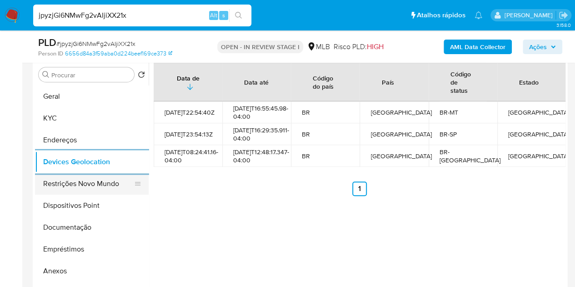
click at [84, 186] on button "Restrições Novo Mundo" at bounding box center [88, 184] width 106 height 22
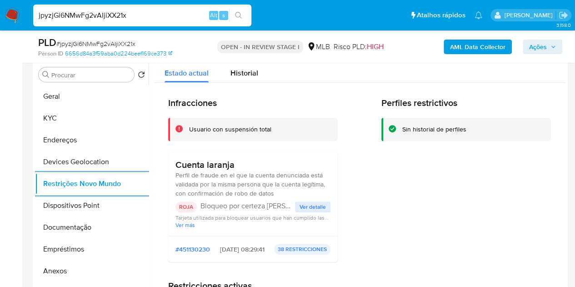
click at [314, 209] on span "Ver detalle" at bounding box center [312, 206] width 26 height 9
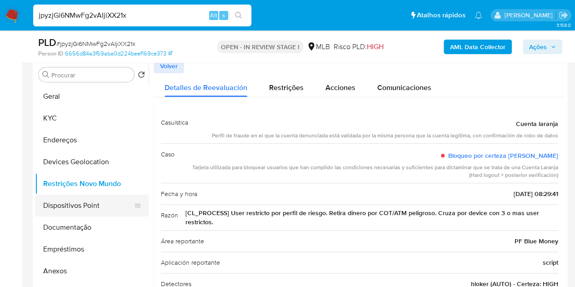
click at [85, 206] on button "Dispositivos Point" at bounding box center [88, 205] width 106 height 22
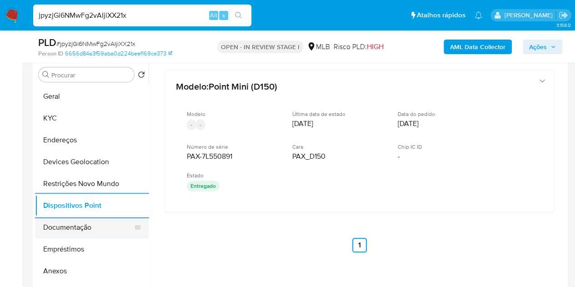
click at [51, 232] on button "Documentação" at bounding box center [88, 227] width 106 height 22
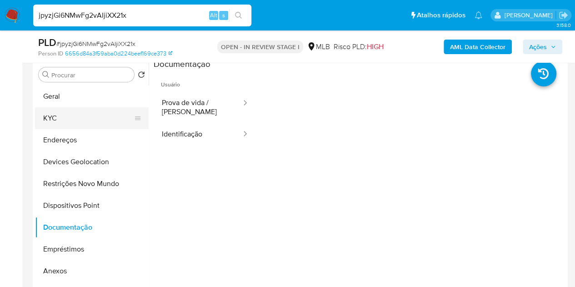
click at [72, 111] on button "KYC" at bounding box center [88, 118] width 106 height 22
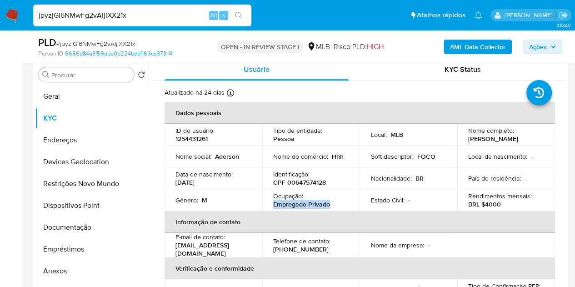
drag, startPoint x: 331, startPoint y: 203, endPoint x: 268, endPoint y: 208, distance: 62.9
click at [268, 208] on td "Ocupação : Empregado Privado" at bounding box center [311, 200] width 98 height 22
copy p "Empregado Privado"
click at [534, 51] on span "Ações" at bounding box center [538, 47] width 18 height 15
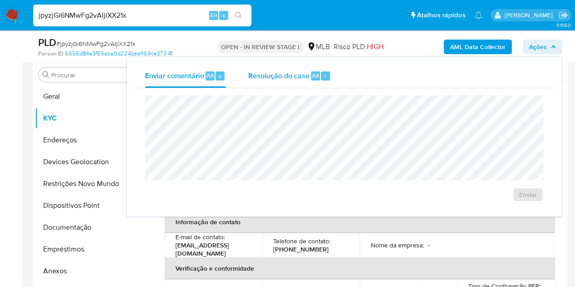
click at [306, 74] on span "Resolução do caso" at bounding box center [278, 75] width 61 height 10
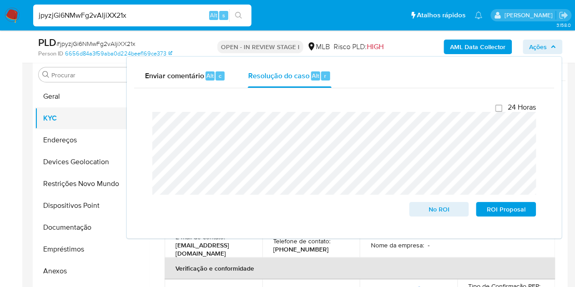
click at [52, 124] on button "KYC" at bounding box center [88, 118] width 106 height 22
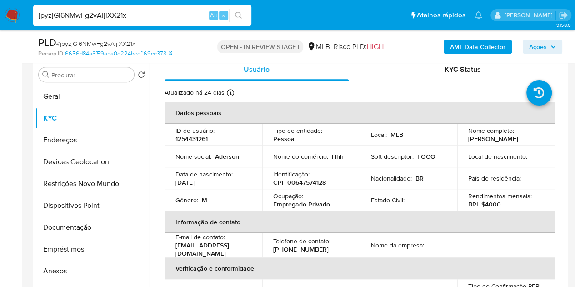
click at [548, 50] on span "Ações" at bounding box center [542, 46] width 27 height 13
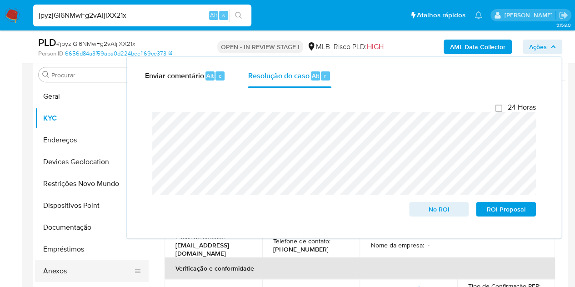
click at [64, 276] on button "Anexos" at bounding box center [88, 271] width 106 height 22
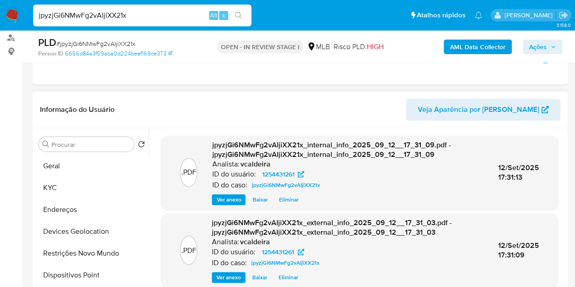
scroll to position [86, 0]
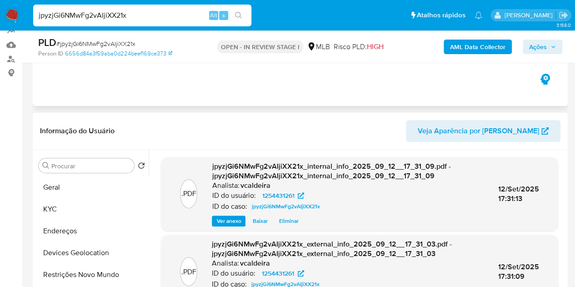
click at [224, 100] on div "Eventos ( 1 ) Ações MANUAL (1)" at bounding box center [300, 51] width 535 height 109
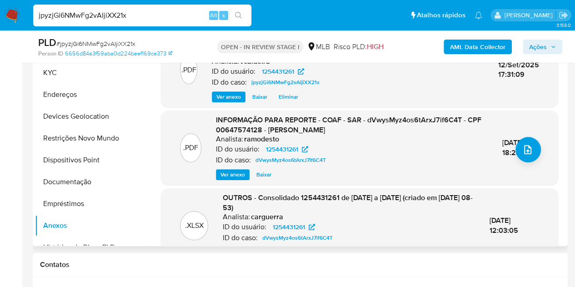
scroll to position [25, 0]
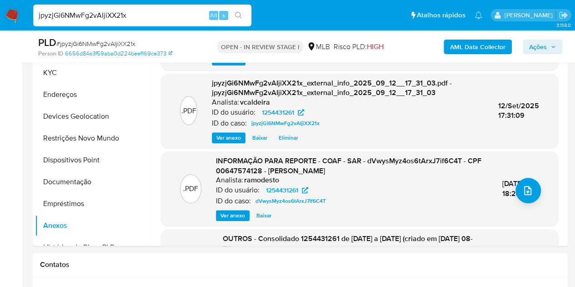
click at [545, 45] on span "Ações" at bounding box center [538, 47] width 18 height 15
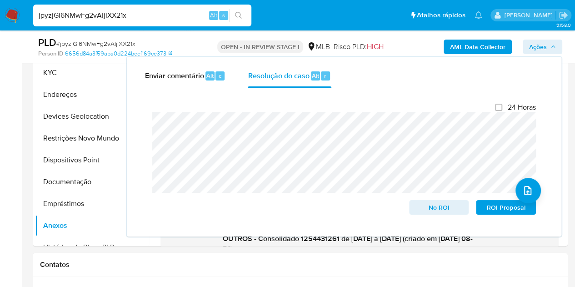
click at [539, 42] on span "Ações" at bounding box center [538, 47] width 18 height 15
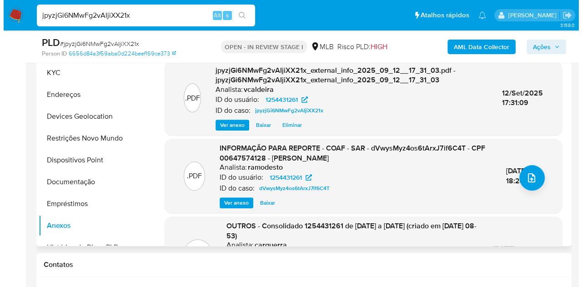
scroll to position [70, 0]
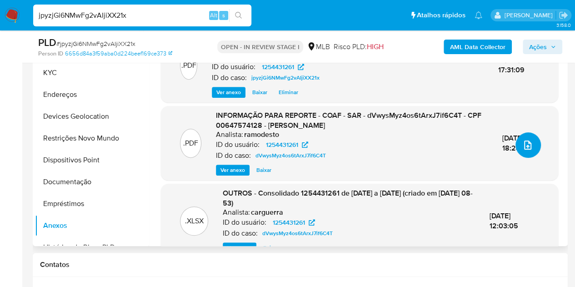
click at [522, 142] on icon "upload-file" at bounding box center [527, 144] width 11 height 11
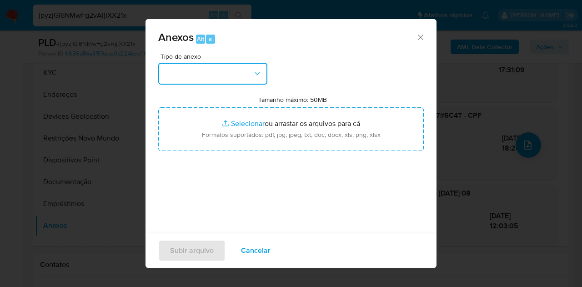
click at [184, 80] on button "button" at bounding box center [212, 74] width 109 height 22
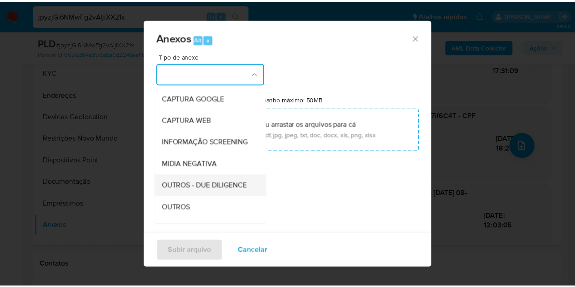
scroll to position [91, 0]
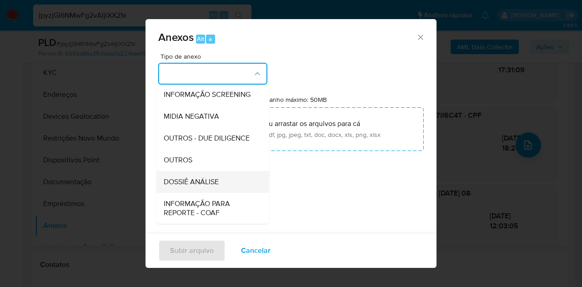
click at [194, 186] on span "DOSSIÊ ANÁLISE" at bounding box center [191, 181] width 55 height 9
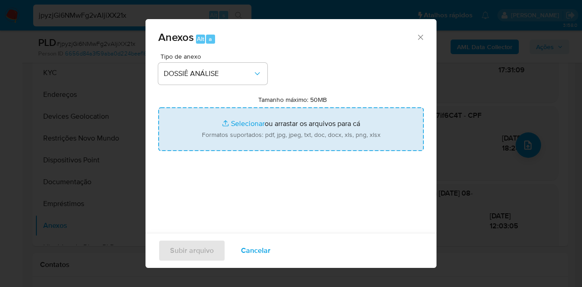
type input "C:\fakepath\Mulan 1254431261_2025_09_12_14_06_54.pdf"
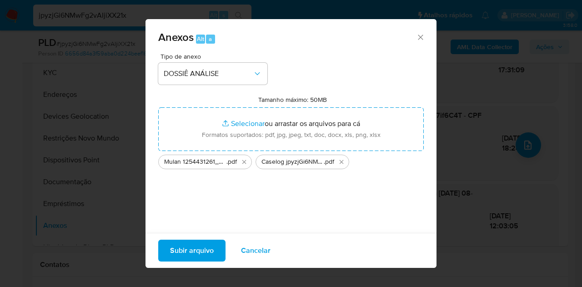
click at [184, 243] on span "Subir arquivo" at bounding box center [192, 250] width 44 height 20
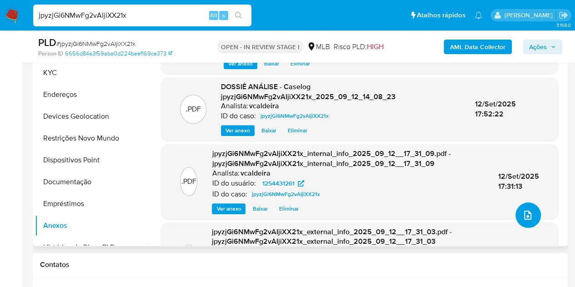
scroll to position [132, 0]
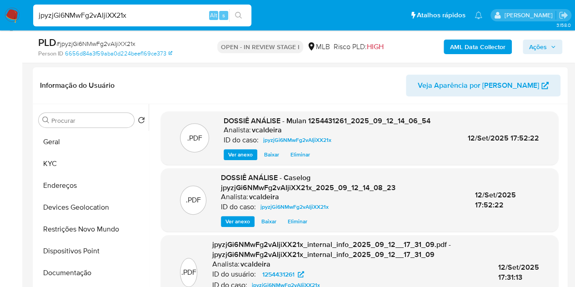
click at [536, 50] on span "Ações" at bounding box center [538, 47] width 18 height 15
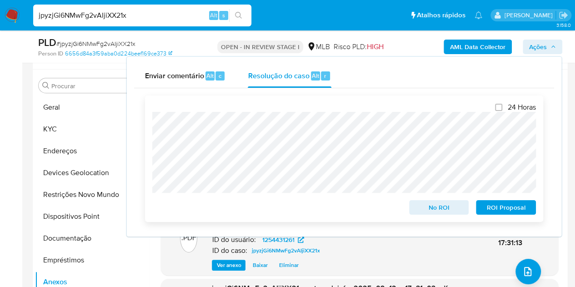
scroll to position [223, 0]
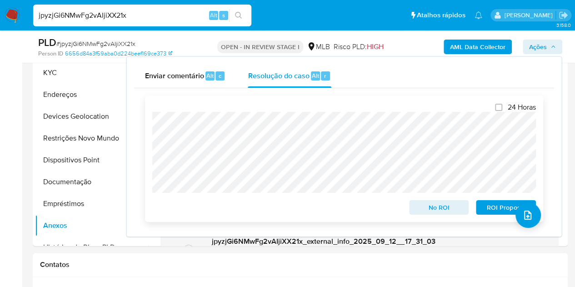
click at [433, 209] on span "No ROI" at bounding box center [438, 207] width 47 height 13
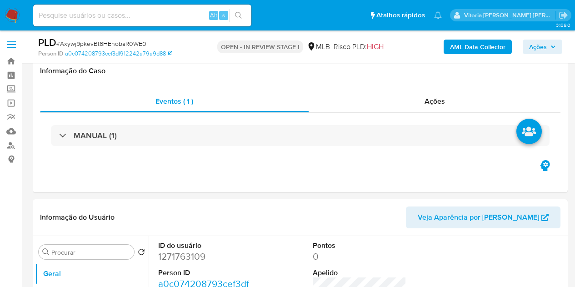
scroll to position [1090, 0]
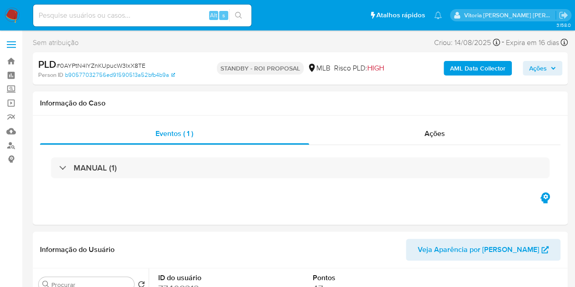
select select "10"
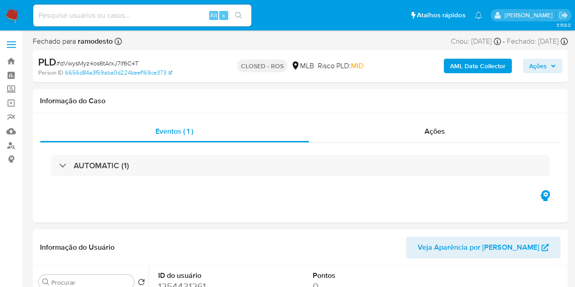
select select "10"
click at [441, 137] on div "Ações" at bounding box center [435, 131] width 252 height 22
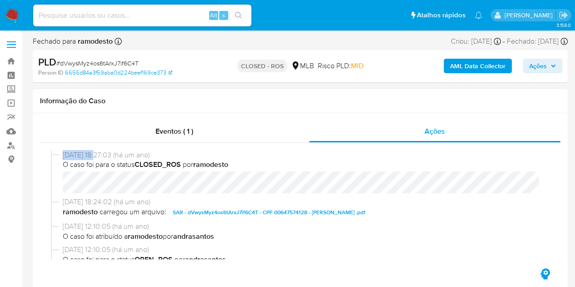
drag, startPoint x: 96, startPoint y: 155, endPoint x: 55, endPoint y: 155, distance: 40.9
click at [55, 155] on div "[DATE] 18:27:03 (há um ano) O caso foi para o status CLOSED_ROS por ramodesto" at bounding box center [300, 173] width 498 height 47
copy div "[DATE]"
click at [114, 25] on div "Alt s" at bounding box center [142, 16] width 218 height 22
click at [119, 11] on input at bounding box center [142, 16] width 218 height 12
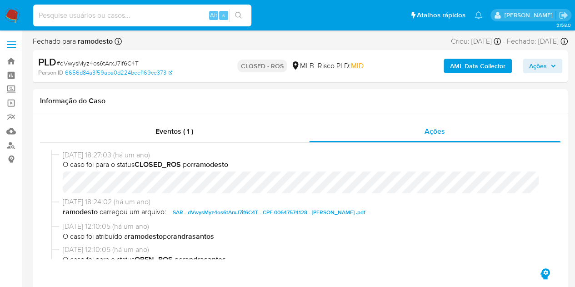
paste input "2463809102"
type input "2463809102"
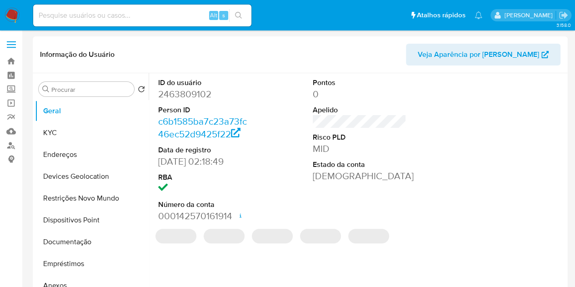
select select "10"
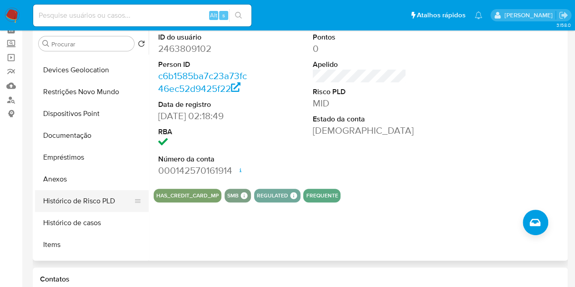
scroll to position [91, 0]
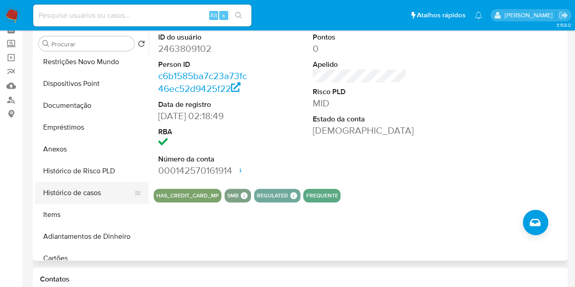
click at [91, 190] on button "Histórico de casos" at bounding box center [88, 193] width 106 height 22
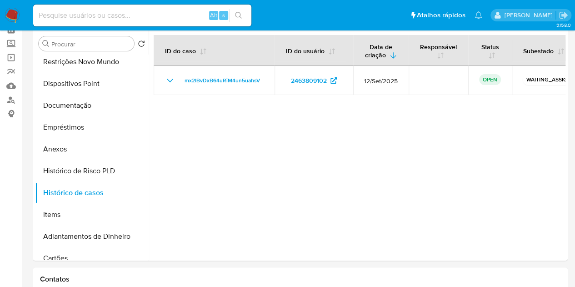
click at [115, 19] on input at bounding box center [142, 16] width 218 height 12
paste input "2391511187"
type input "2391511187"
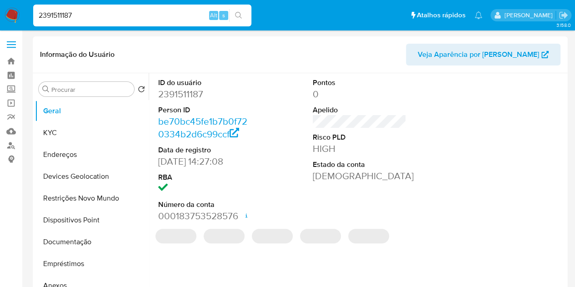
select select "10"
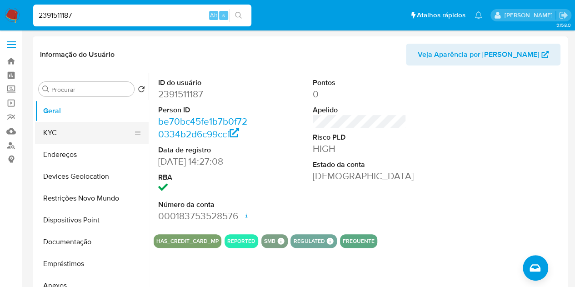
click at [38, 129] on button "KYC" at bounding box center [88, 133] width 106 height 22
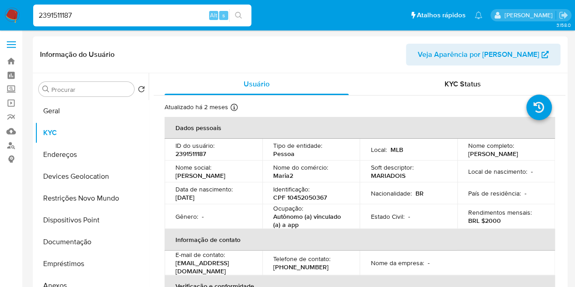
click at [83, 25] on div "2391511187 Alt s" at bounding box center [142, 16] width 218 height 22
click at [73, 16] on input "2391511187" at bounding box center [142, 16] width 218 height 12
paste input "1447451198"
type input "1447451198"
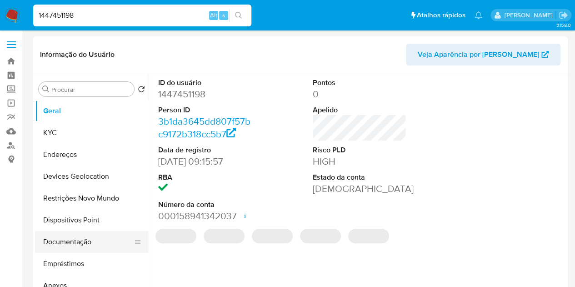
select select "10"
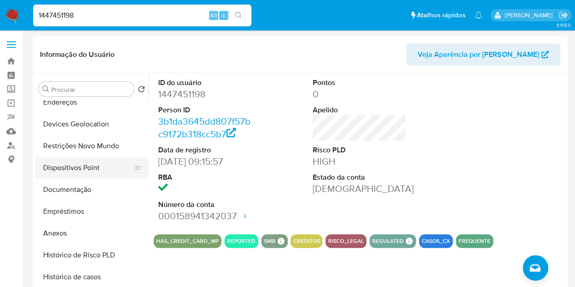
scroll to position [136, 0]
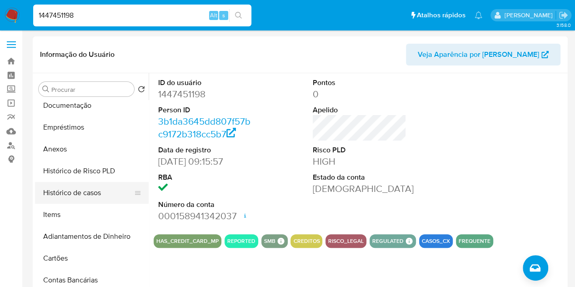
click at [90, 199] on button "Histórico de casos" at bounding box center [88, 193] width 106 height 22
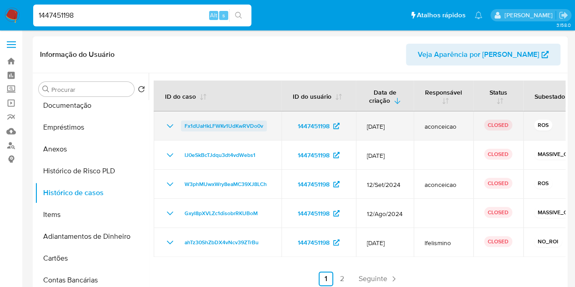
click at [212, 125] on span "Fx1dUaHkLFWKv1UdKwRVDo0v" at bounding box center [223, 125] width 79 height 11
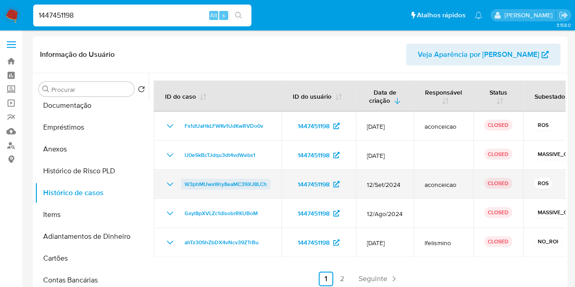
click at [214, 180] on span "W3phMUwxWry8eaMC39XJ8LCh" at bounding box center [225, 184] width 82 height 11
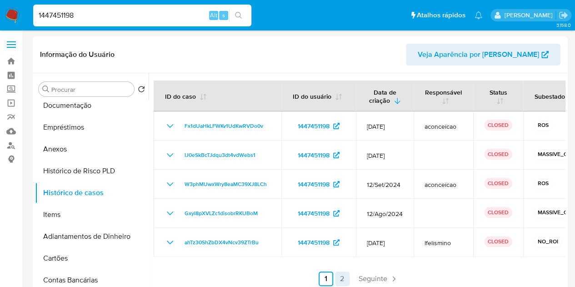
click at [340, 284] on link "2" at bounding box center [342, 278] width 15 height 15
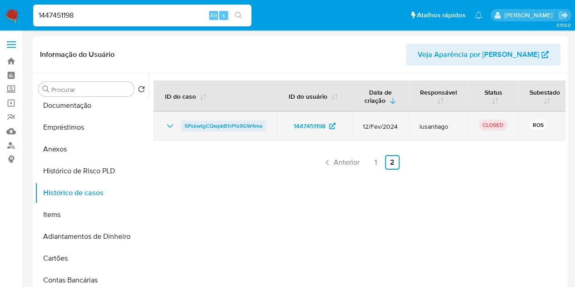
click at [219, 128] on span "5PsbwtgCQwpkB1rP1s9GW4me" at bounding box center [223, 125] width 78 height 11
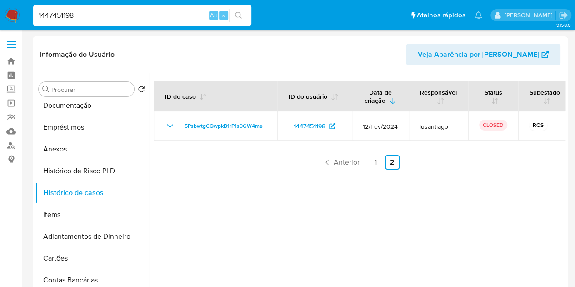
click at [69, 20] on input "1447451198" at bounding box center [142, 16] width 218 height 12
paste input "2355796905"
type input "2355796905"
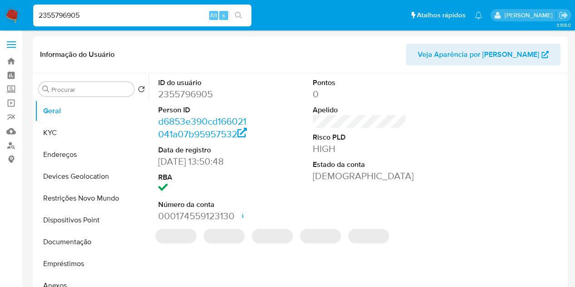
select select "10"
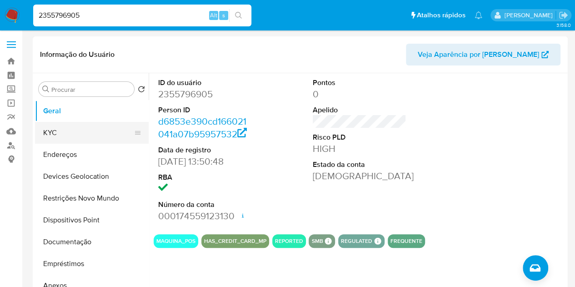
click at [59, 135] on button "KYC" at bounding box center [88, 133] width 106 height 22
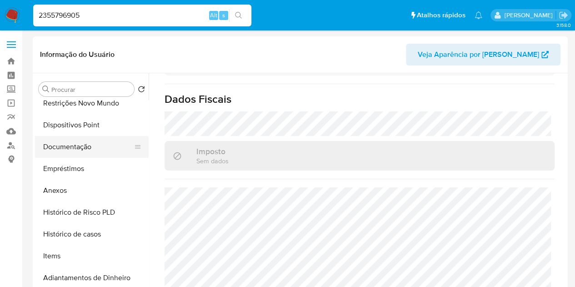
scroll to position [136, 0]
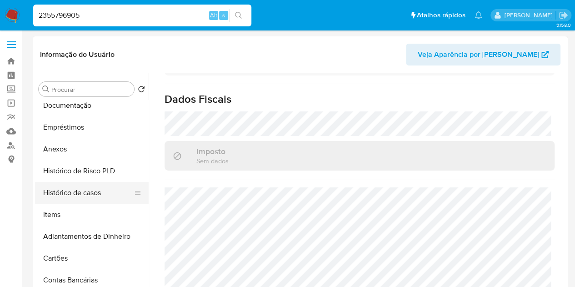
click at [84, 199] on button "Histórico de casos" at bounding box center [88, 193] width 106 height 22
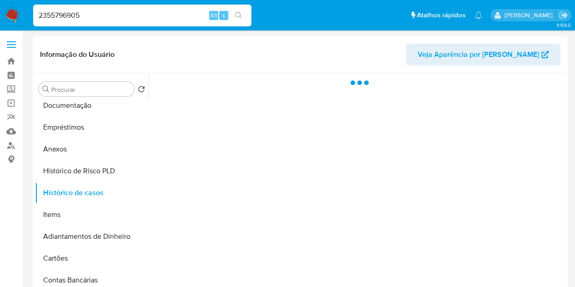
scroll to position [0, 0]
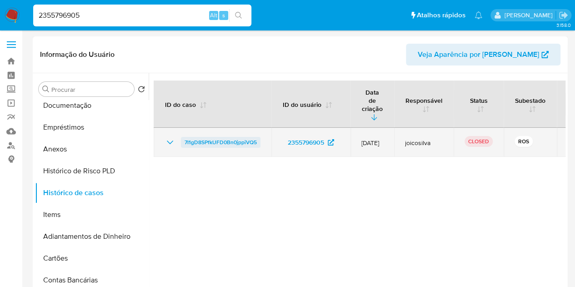
click at [229, 137] on span "7I1gD8SPfkUFD0Bn0jppiVQ5" at bounding box center [220, 142] width 72 height 11
click at [194, 137] on span "7I1gD8SPfkUFD0Bn0jppiVQ5" at bounding box center [220, 142] width 72 height 11
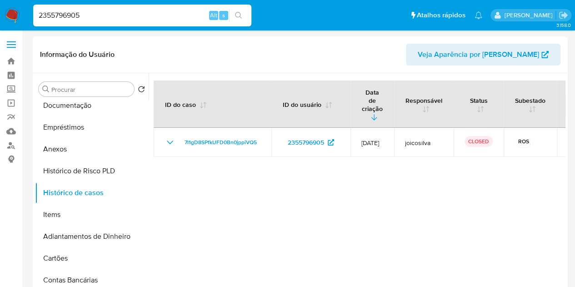
click at [66, 15] on input "2355796905" at bounding box center [142, 16] width 218 height 12
paste input "Axywj9pkevBt6HEnobaR0WE0"
type input "Axywj9pkevBt6HEnobaR0WE0"
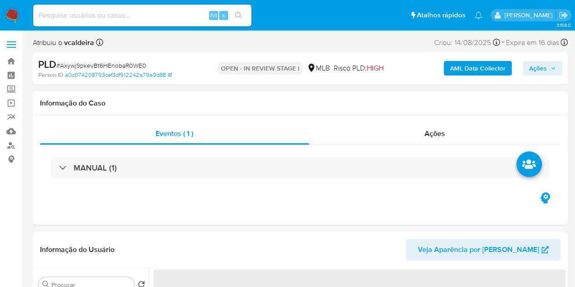
select select "10"
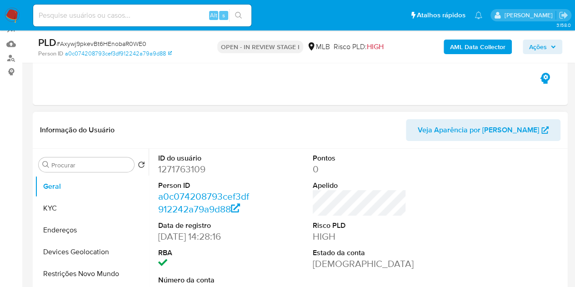
scroll to position [91, 0]
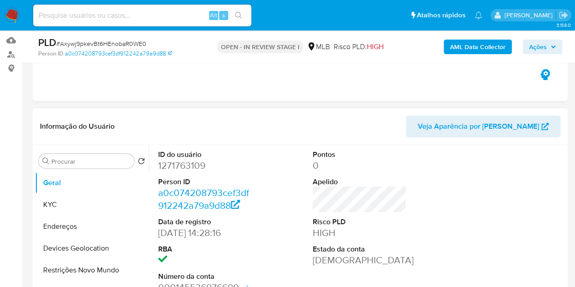
click at [175, 169] on dd "1271763109" at bounding box center [205, 165] width 94 height 13
copy dd "1271763109"
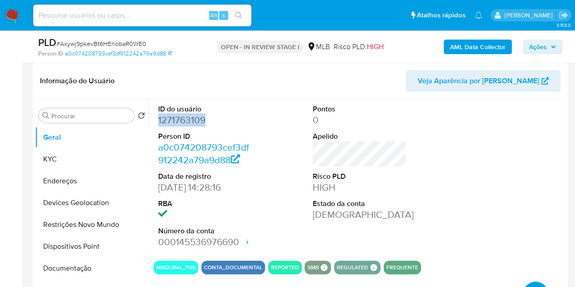
scroll to position [136, 0]
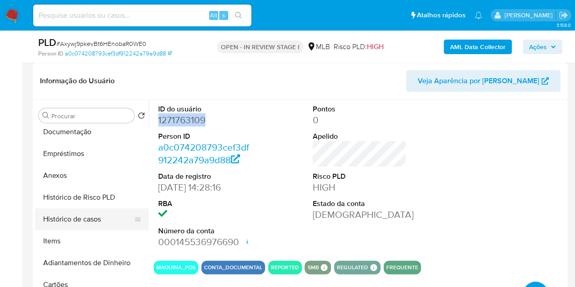
click at [95, 226] on button "Histórico de casos" at bounding box center [88, 219] width 106 height 22
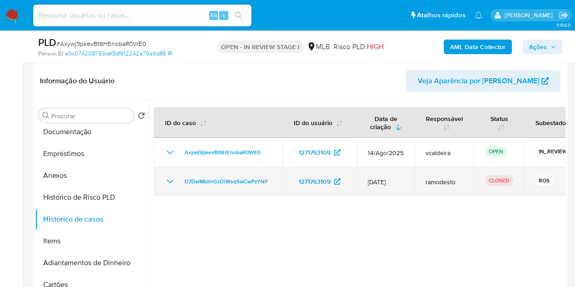
click at [244, 173] on td "D7DwMbImGzDiWsqSwCwPzYNP" at bounding box center [218, 181] width 129 height 29
click at [203, 181] on span "D7DwMbImGzDiWsqSwCwPzYNP" at bounding box center [225, 181] width 83 height 11
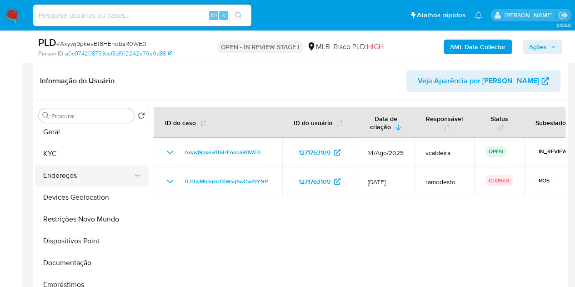
scroll to position [0, 0]
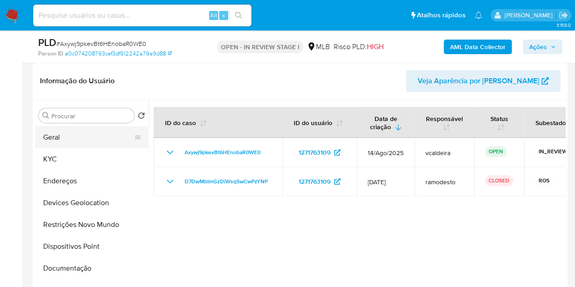
click at [80, 142] on button "Geral" at bounding box center [88, 137] width 106 height 22
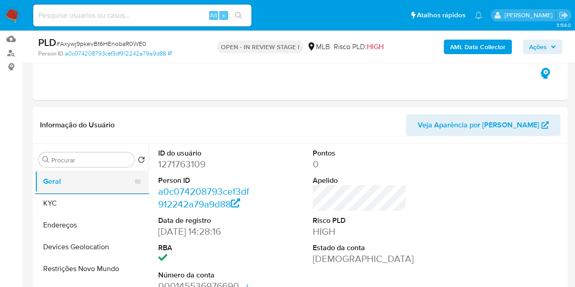
scroll to position [91, 0]
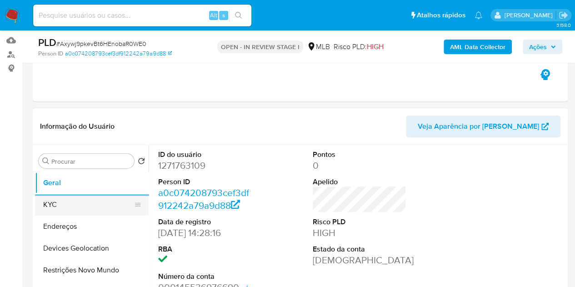
click at [75, 209] on button "KYC" at bounding box center [88, 205] width 106 height 22
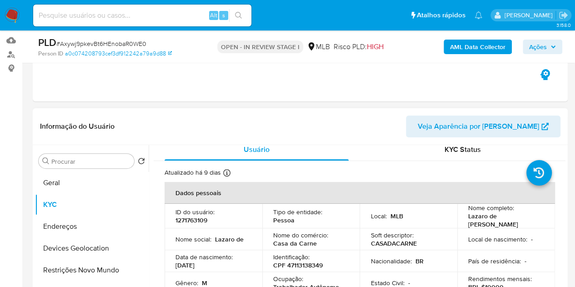
scroll to position [0, 0]
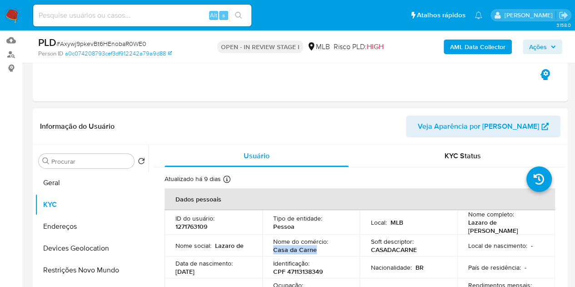
drag, startPoint x: 315, startPoint y: 251, endPoint x: 275, endPoint y: 134, distance: 123.7
click at [271, 251] on td "Nome do comércio : Casa da Carne" at bounding box center [311, 245] width 98 height 22
copy p "Casa da Carne"
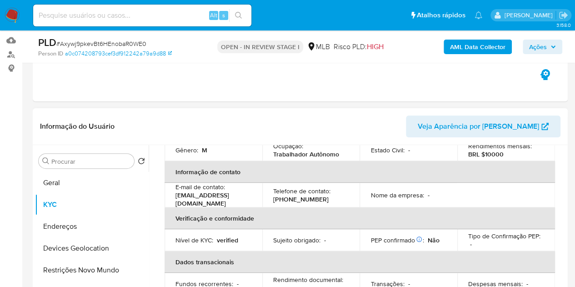
scroll to position [91, 0]
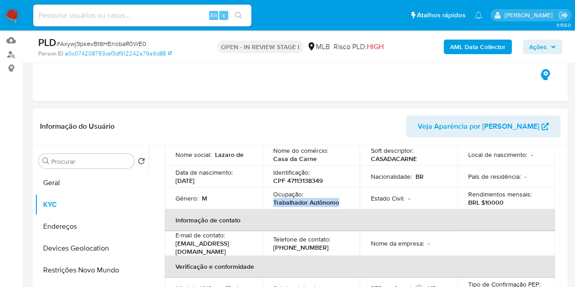
drag, startPoint x: 340, startPoint y: 204, endPoint x: 273, endPoint y: 204, distance: 67.2
click at [273, 204] on div "Ocupação : Trabalhador Autônomo" at bounding box center [311, 198] width 76 height 16
copy p "Trabalhador Autônomo"
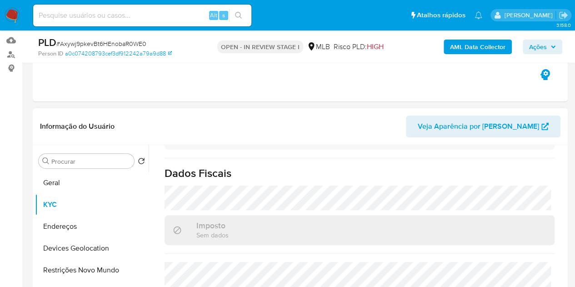
scroll to position [273, 0]
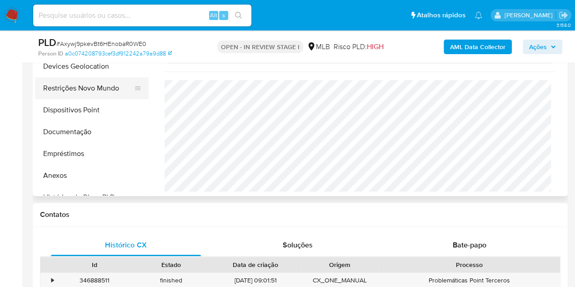
click at [75, 97] on button "Restrições Novo Mundo" at bounding box center [88, 88] width 106 height 22
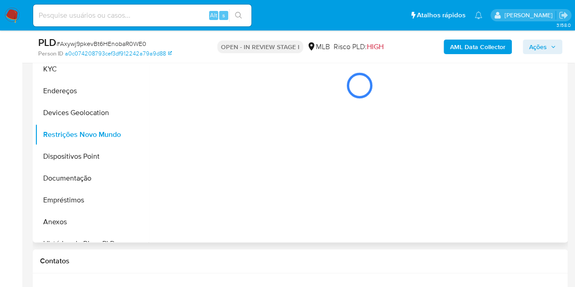
scroll to position [182, 0]
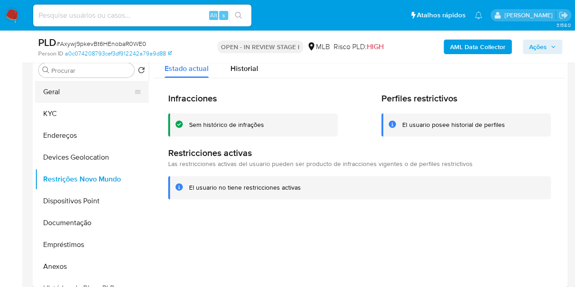
click at [53, 95] on button "Geral" at bounding box center [88, 92] width 106 height 22
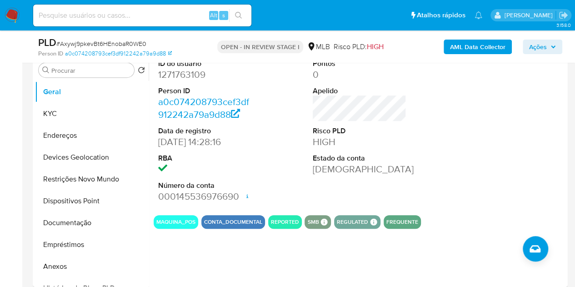
scroll to position [164, 0]
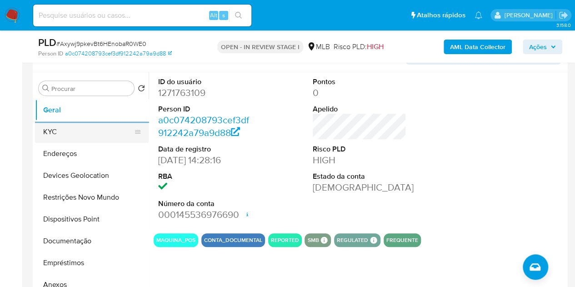
click at [81, 134] on button "KYC" at bounding box center [88, 132] width 106 height 22
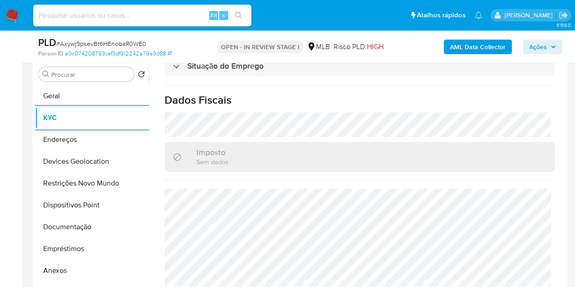
scroll to position [409, 0]
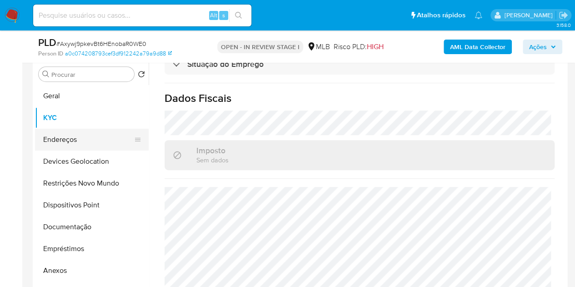
click at [70, 143] on button "Endereços" at bounding box center [88, 140] width 106 height 22
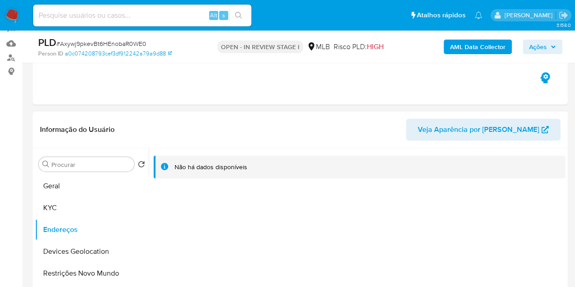
scroll to position [87, 0]
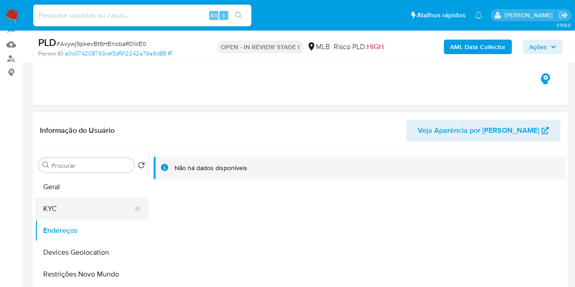
drag, startPoint x: 55, startPoint y: 209, endPoint x: 64, endPoint y: 205, distance: 9.8
click at [56, 209] on button "KYC" at bounding box center [88, 209] width 106 height 22
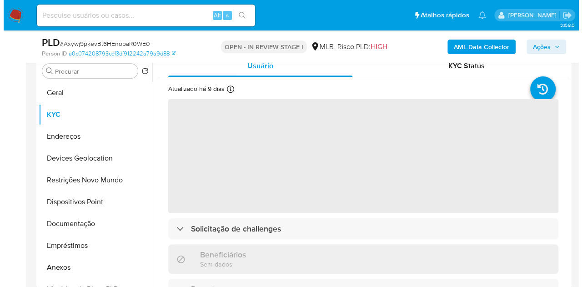
scroll to position [132, 0]
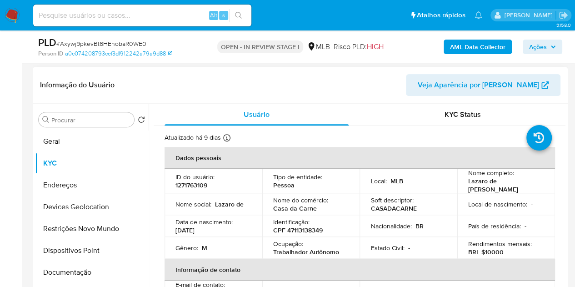
click at [297, 230] on p "CPF 47113138349" at bounding box center [298, 230] width 50 height 8
copy p "47113138349"
drag, startPoint x: 498, startPoint y: 187, endPoint x: 465, endPoint y: 185, distance: 33.2
click at [468, 185] on p "[PERSON_NAME] de [PERSON_NAME]" at bounding box center [504, 185] width 72 height 16
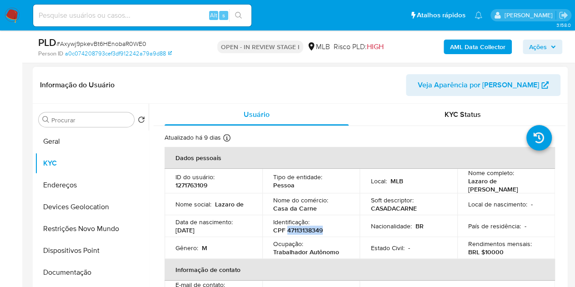
copy p "[PERSON_NAME] de [PERSON_NAME]"
click at [468, 48] on b "AML Data Collector" at bounding box center [477, 47] width 55 height 15
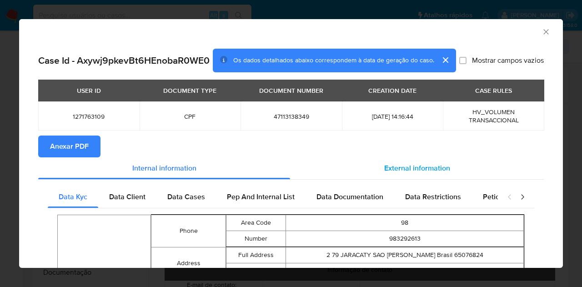
click at [408, 173] on span "External information" at bounding box center [417, 168] width 66 height 10
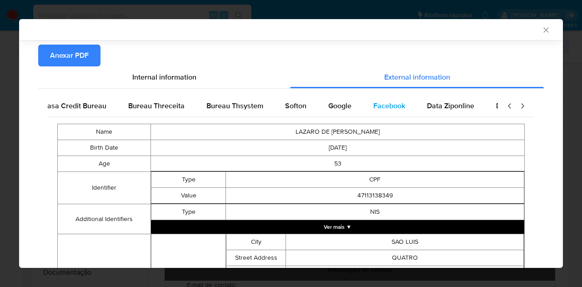
scroll to position [0, 307]
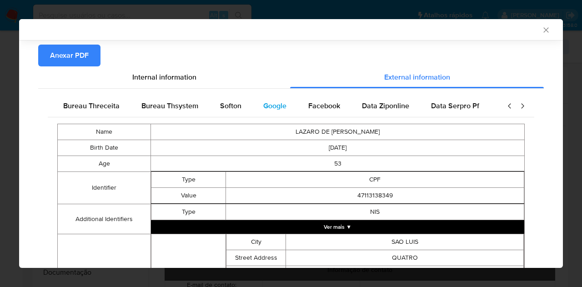
click at [277, 111] on span "Google" at bounding box center [274, 105] width 23 height 10
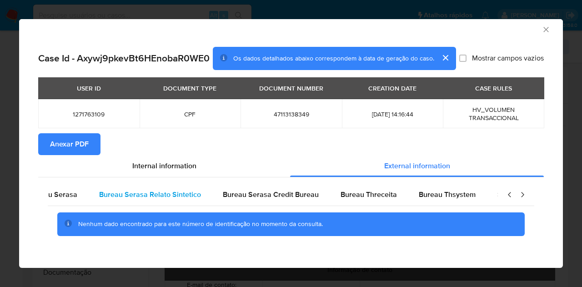
scroll to position [0, 0]
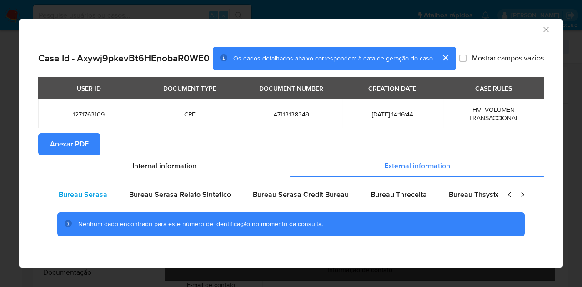
click at [96, 200] on div "Bureau Serasa" at bounding box center [83, 195] width 70 height 22
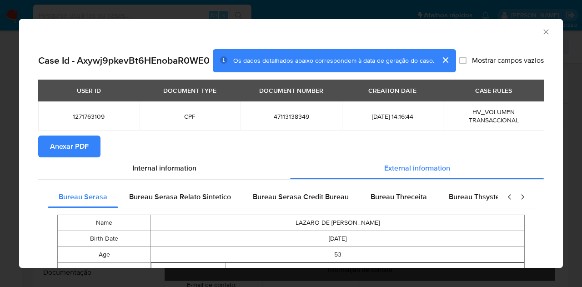
click at [41, 154] on button "Anexar PDF" at bounding box center [69, 146] width 62 height 22
drag, startPoint x: 538, startPoint y: 32, endPoint x: 523, endPoint y: 56, distance: 28.8
click at [541, 32] on icon "Fechar a janela" at bounding box center [545, 31] width 9 height 9
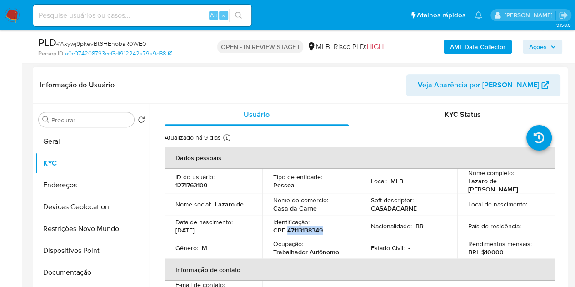
scroll to position [91, 0]
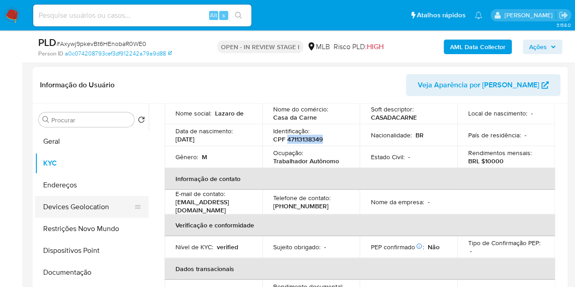
click at [62, 193] on button "Endereços" at bounding box center [92, 185] width 114 height 22
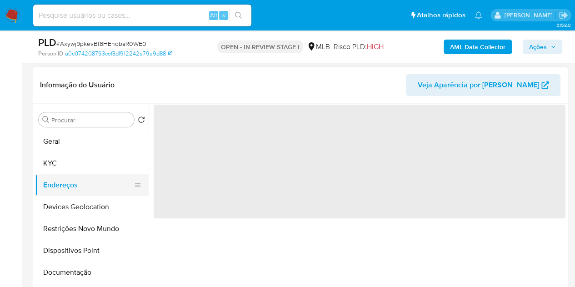
scroll to position [0, 0]
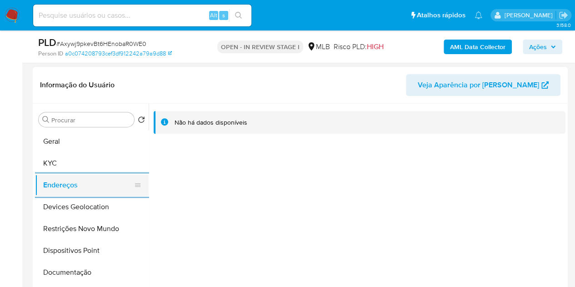
click at [75, 193] on button "Endereços" at bounding box center [88, 185] width 106 height 22
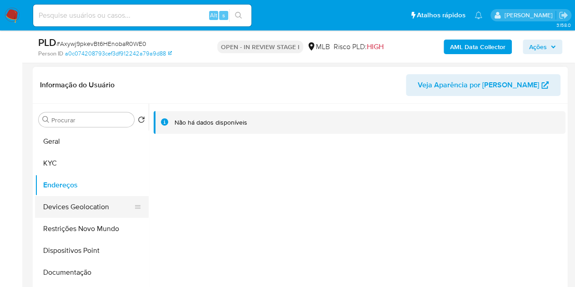
click at [71, 202] on button "Devices Geolocation" at bounding box center [88, 207] width 106 height 22
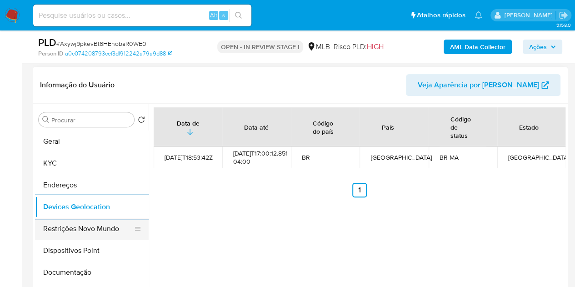
click at [69, 231] on button "Restrições Novo Mundo" at bounding box center [88, 229] width 106 height 22
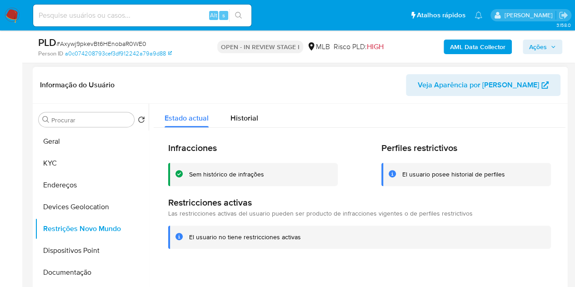
scroll to position [178, 0]
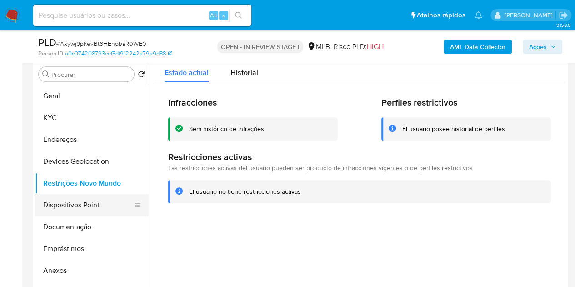
click at [119, 204] on button "Dispositivos Point" at bounding box center [88, 205] width 106 height 22
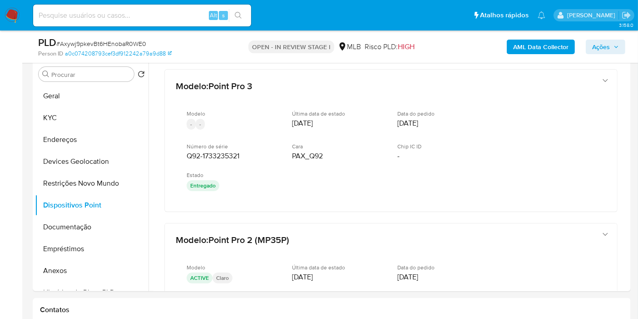
drag, startPoint x: 625, startPoint y: 125, endPoint x: 638, endPoint y: 135, distance: 16.5
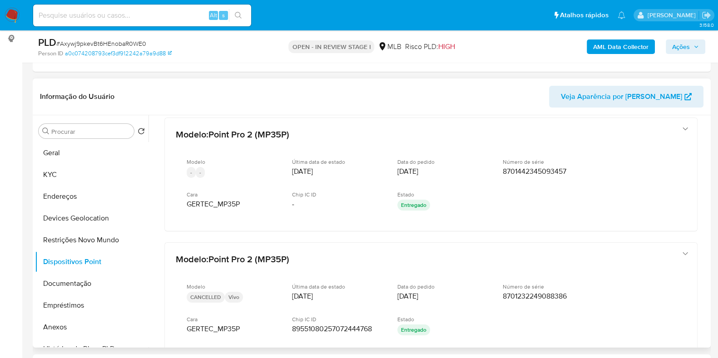
scroll to position [261, 0]
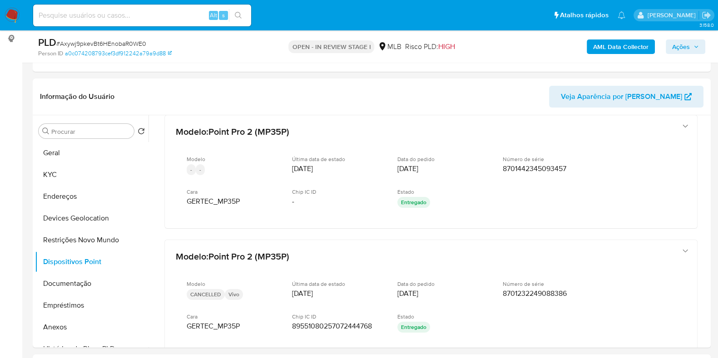
click at [581, 48] on span "Ações" at bounding box center [681, 47] width 18 height 15
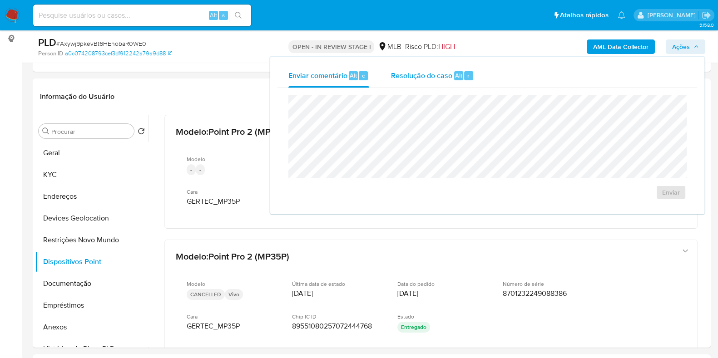
click at [423, 75] on span "Resolução do caso" at bounding box center [421, 75] width 61 height 10
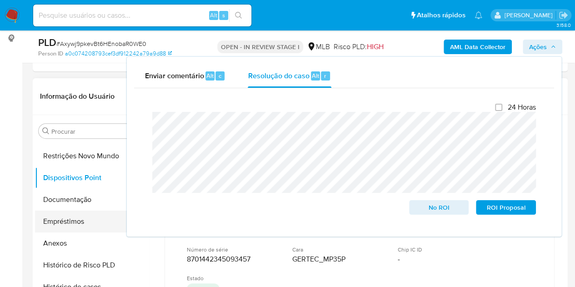
scroll to position [91, 0]
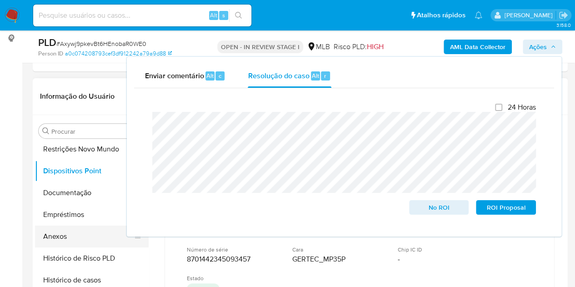
click at [65, 233] on button "Anexos" at bounding box center [88, 236] width 106 height 22
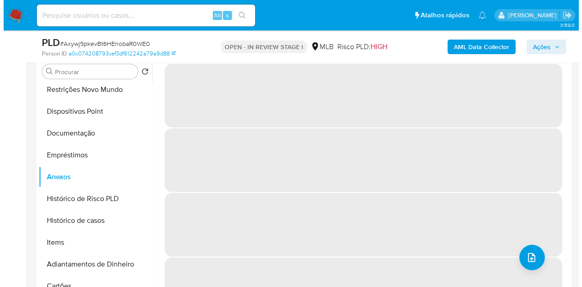
scroll to position [166, 0]
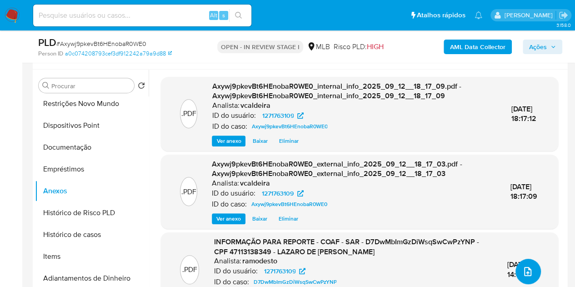
click at [522, 277] on button "upload-file" at bounding box center [527, 271] width 25 height 25
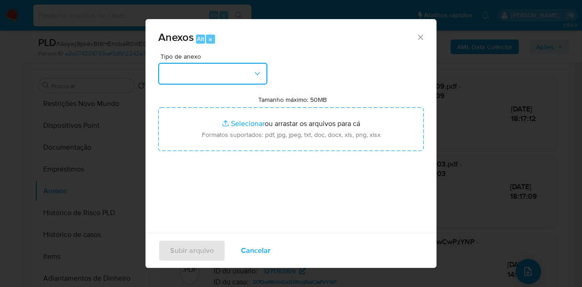
click at [237, 70] on button "button" at bounding box center [212, 74] width 109 height 22
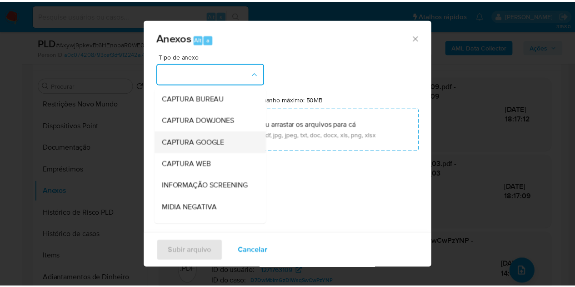
scroll to position [91, 0]
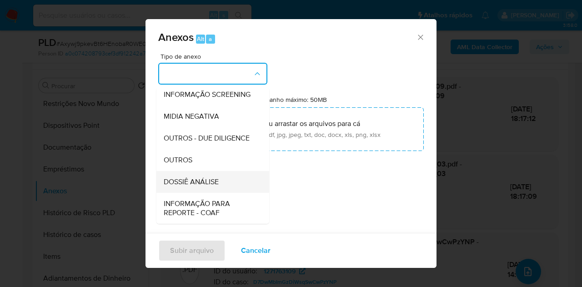
click at [201, 186] on span "DOSSIÊ ANÁLISE" at bounding box center [191, 181] width 55 height 9
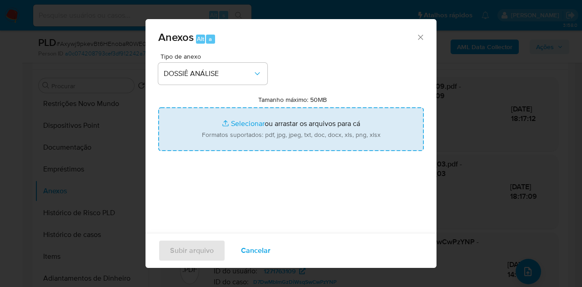
type input "C:\fakepath\Mulan 1271763109_2025_09_12_15_28_55.pdf"
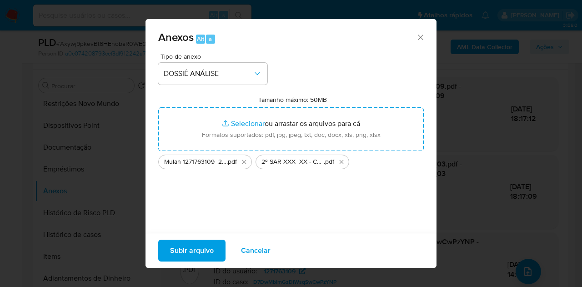
click at [200, 251] on span "Subir arquivo" at bounding box center [192, 250] width 44 height 20
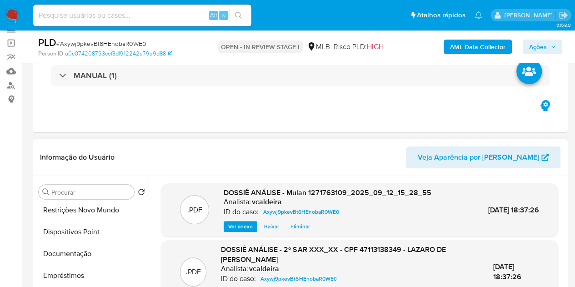
scroll to position [166, 0]
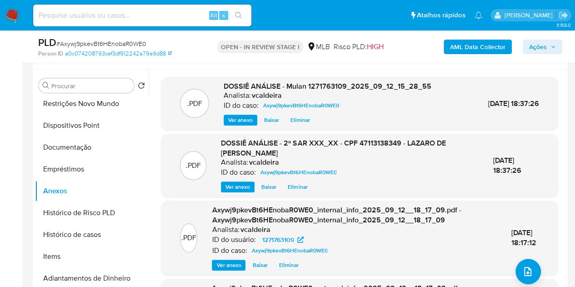
click at [538, 50] on span "Ações" at bounding box center [538, 47] width 18 height 15
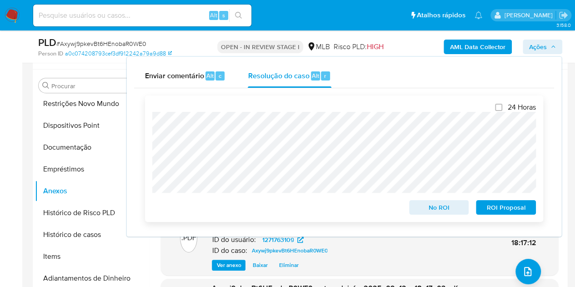
click at [493, 205] on span "ROI Proposal" at bounding box center [505, 207] width 47 height 13
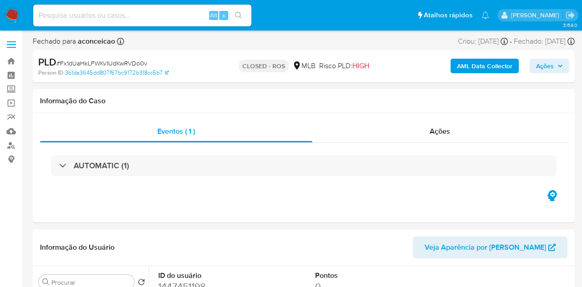
select select "10"
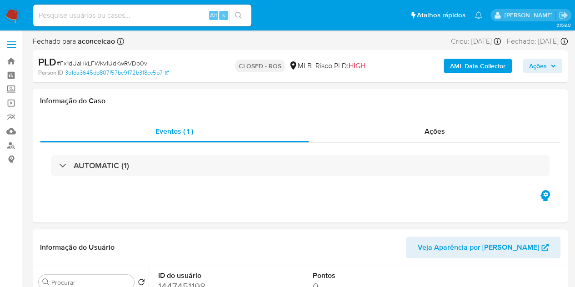
drag, startPoint x: 155, startPoint y: 10, endPoint x: 152, endPoint y: 15, distance: 5.8
click at [154, 11] on input at bounding box center [142, 16] width 218 height 12
click at [152, 15] on input at bounding box center [142, 16] width 218 height 12
paste input "14/03/2024, 08/10/2024"
click at [429, 133] on span "Ações" at bounding box center [434, 131] width 20 height 10
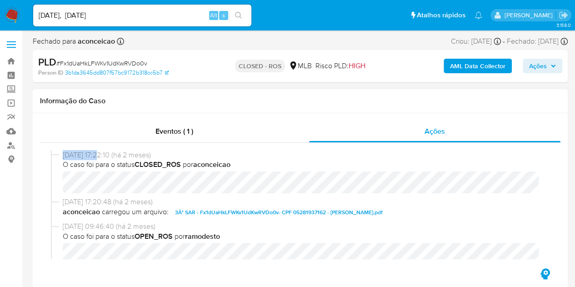
drag, startPoint x: 100, startPoint y: 157, endPoint x: 35, endPoint y: 155, distance: 65.0
click at [35, 155] on div "Eventos ( 1 ) Ações 17/07/2025 17:22:10 (há 2 meses) O caso foi para o status C…" at bounding box center [300, 201] width 535 height 176
copy div "17/07/2025"
click at [122, 18] on input "14/03/2024, 08/10/2024" at bounding box center [142, 16] width 218 height 12
paste input "17/07/2025"
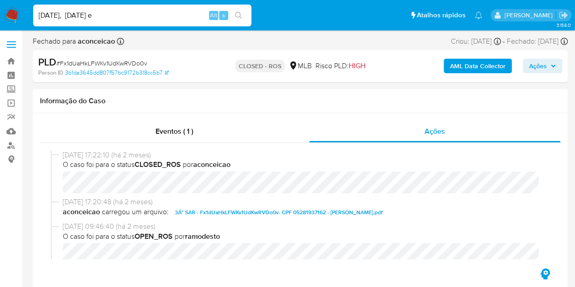
type input "14/03/2024, 08/10/2024 e 17/07/2025"
drag, startPoint x: 164, startPoint y: 15, endPoint x: 32, endPoint y: 14, distance: 131.3
click at [32, 14] on li "14/03/2024, 08/10/2024 e 17/07/2025 Alt s" at bounding box center [142, 15] width 223 height 23
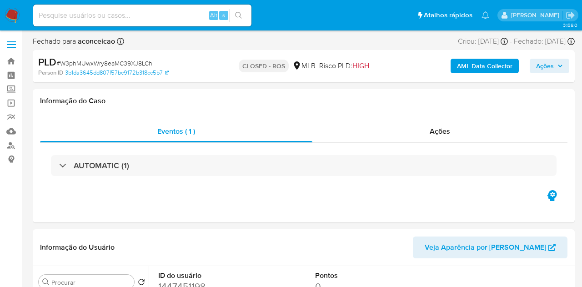
select select "10"
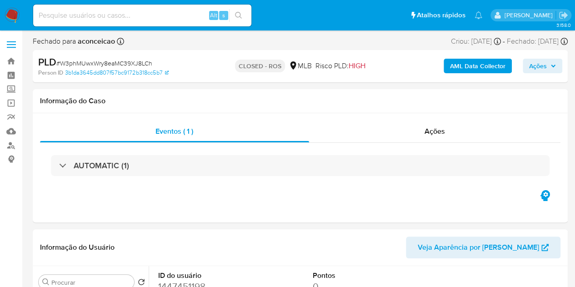
click at [127, 12] on input at bounding box center [142, 16] width 218 height 12
paste input "[DATE]"
click at [428, 133] on span "Ações" at bounding box center [434, 131] width 20 height 10
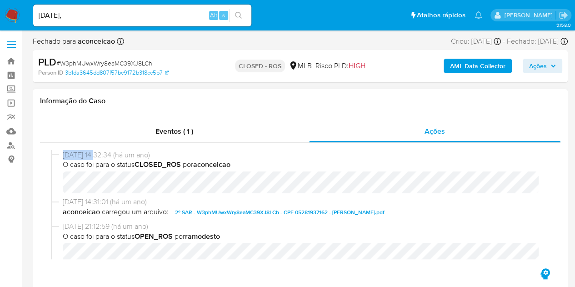
drag, startPoint x: 98, startPoint y: 155, endPoint x: 60, endPoint y: 157, distance: 38.2
click at [60, 157] on div "08/10/2024 14:32:34 (há um ano) O caso foi para o status CLOSED_ROS por aconcei…" at bounding box center [300, 173] width 498 height 47
copy div "08/10/2024"
click at [97, 12] on input "14/03/2024," at bounding box center [142, 16] width 218 height 12
paste input "08/10/2024"
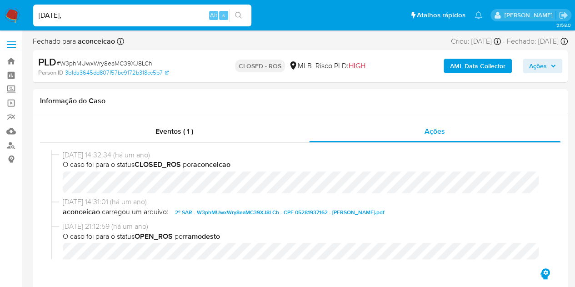
type input "[DATE], [DATE]"
drag, startPoint x: 125, startPoint y: 17, endPoint x: 32, endPoint y: 5, distance: 93.8
click at [32, 5] on li "14/03/2024, 08/10/2024 Alt s" at bounding box center [142, 15] width 223 height 23
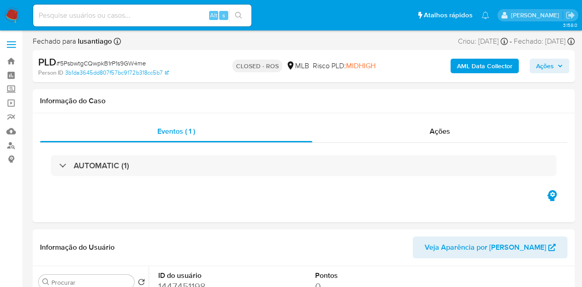
select select "10"
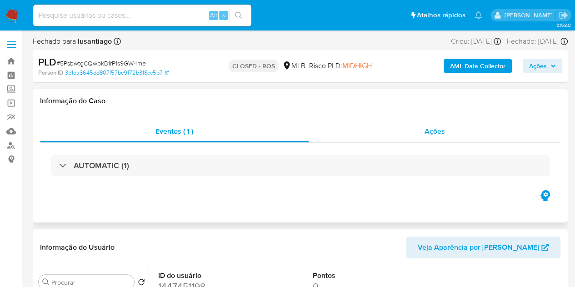
click at [448, 125] on div "Ações" at bounding box center [435, 131] width 252 height 22
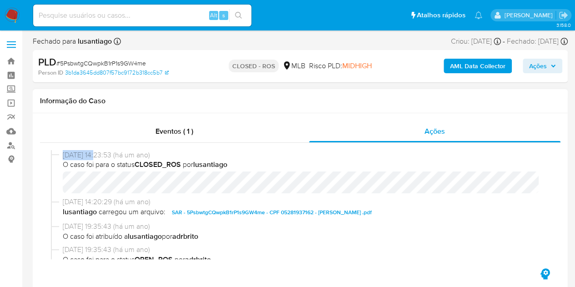
drag, startPoint x: 98, startPoint y: 154, endPoint x: 39, endPoint y: 149, distance: 58.8
click at [39, 149] on div "Eventos ( 1 ) Ações 14/03/2024 14:23:53 (há um ano) O caso foi para o status CL…" at bounding box center [300, 201] width 535 height 176
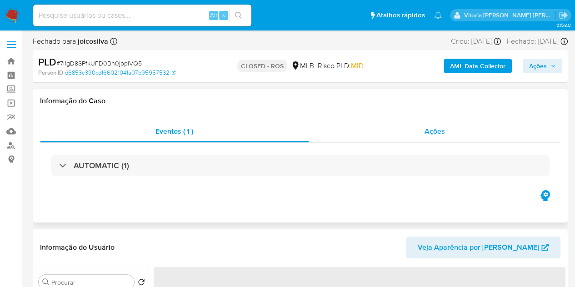
click at [441, 129] on span "Ações" at bounding box center [434, 131] width 20 height 10
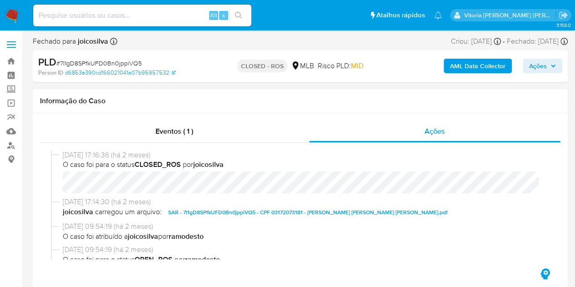
select select "10"
drag, startPoint x: 97, startPoint y: 153, endPoint x: 58, endPoint y: 153, distance: 39.1
click at [58, 153] on div "[DATE] 17:16:36 (há 2 meses) O caso foi para o status CLOSED_ROS por joicosilva" at bounding box center [300, 173] width 498 height 47
copy div "[DATE]"
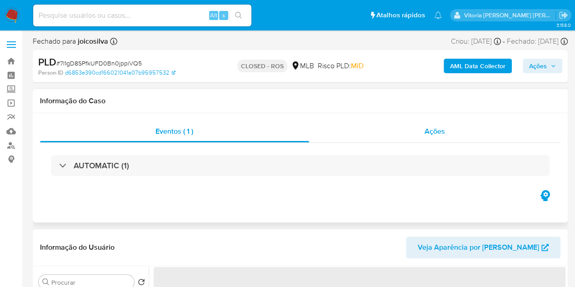
click at [444, 129] on div "Ações" at bounding box center [435, 131] width 252 height 22
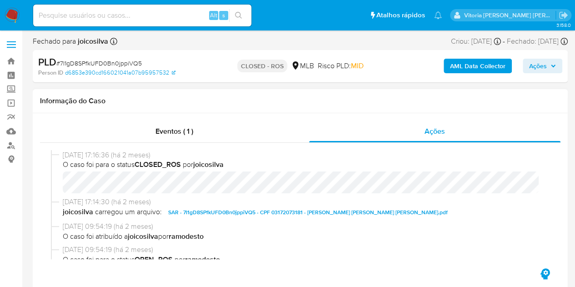
select select "10"
drag, startPoint x: 87, startPoint y: 159, endPoint x: 63, endPoint y: 159, distance: 24.5
click at [63, 159] on span "10/07/2025 17:16:36 (há 2 meses)" at bounding box center [304, 155] width 483 height 10
click at [162, 139] on div "Eventos ( 1 )" at bounding box center [174, 131] width 269 height 22
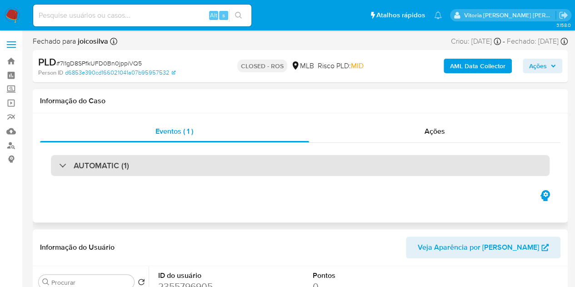
click at [164, 169] on div "AUTOMATIC (1)" at bounding box center [300, 165] width 498 height 21
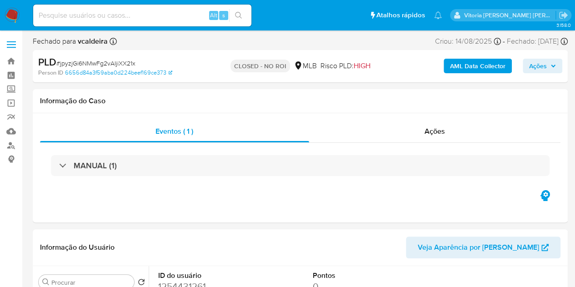
select select "10"
click at [540, 67] on span "Ações" at bounding box center [538, 66] width 18 height 15
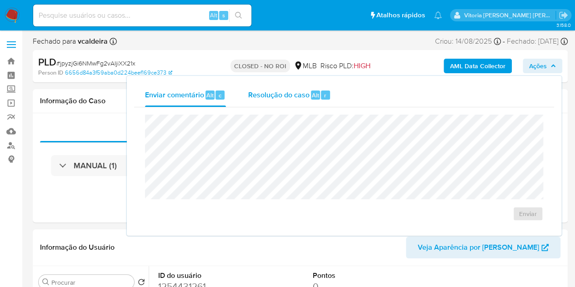
click at [289, 99] on span "Resolução do caso" at bounding box center [278, 95] width 61 height 10
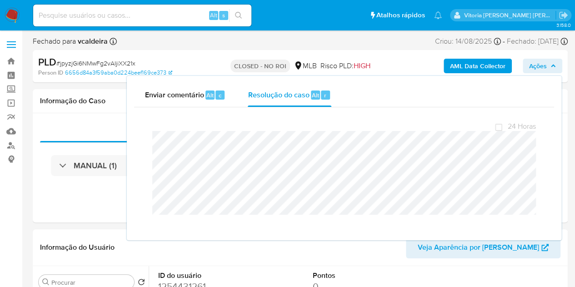
click at [348, 42] on div "Fechado para vcaldeira Asignado el: [DATE] 11:17:10 Criou: [DATE] Criou: [DATE]…" at bounding box center [300, 43] width 535 height 14
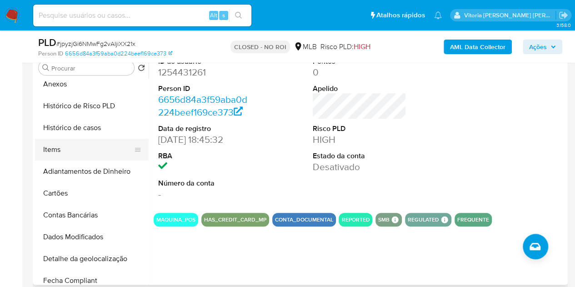
scroll to position [182, 0]
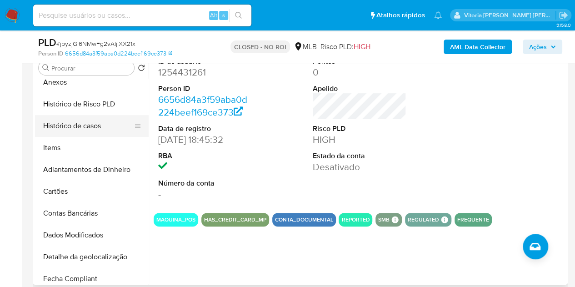
click at [84, 127] on button "Histórico de casos" at bounding box center [88, 126] width 106 height 22
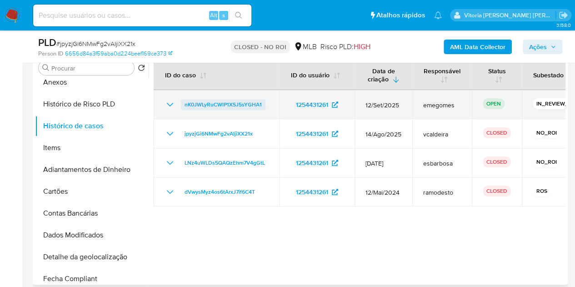
click at [226, 104] on span "nK0JWLyRuCWlP1XSJ5sYGHA1" at bounding box center [222, 104] width 77 height 11
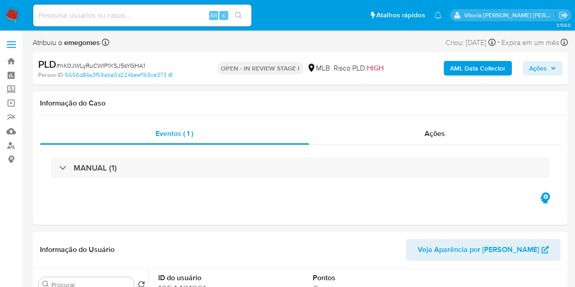
select select "10"
click at [438, 134] on span "Ações" at bounding box center [434, 133] width 20 height 10
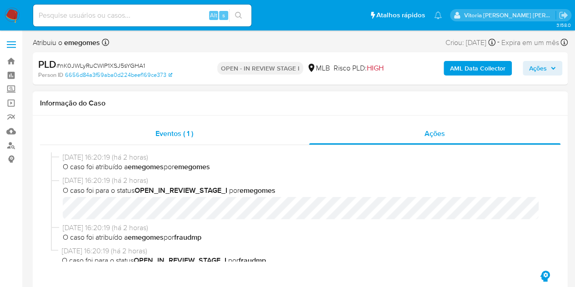
click at [157, 133] on span "Eventos ( 1 )" at bounding box center [174, 133] width 38 height 10
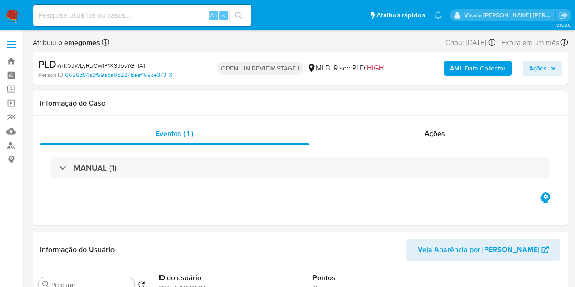
click at [122, 174] on div "MANUAL (1)" at bounding box center [300, 167] width 498 height 21
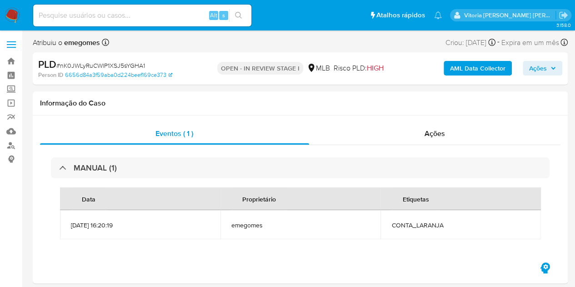
click at [122, 174] on div "MANUAL (1)" at bounding box center [300, 167] width 498 height 21
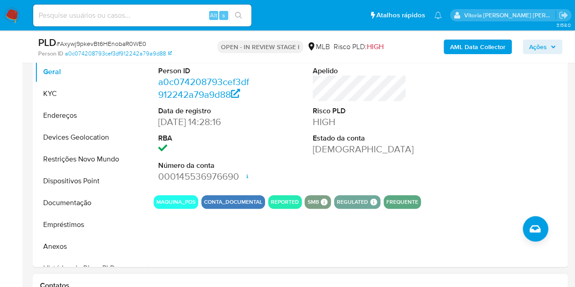
scroll to position [91, 0]
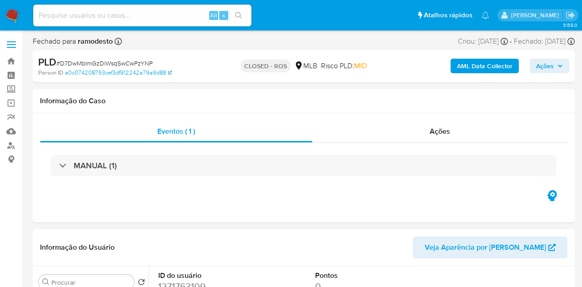
select select "10"
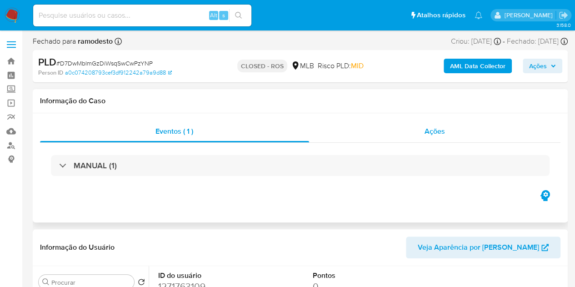
click at [433, 135] on span "Ações" at bounding box center [434, 131] width 20 height 10
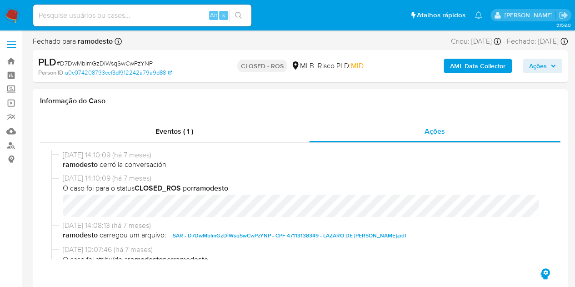
click at [95, 158] on span "14/02/2025 14:10:09 (há 7 meses)" at bounding box center [304, 155] width 483 height 10
drag, startPoint x: 90, startPoint y: 154, endPoint x: 64, endPoint y: 156, distance: 26.4
click at [64, 156] on span "14/02/2025 14:10:09 (há 7 meses)" at bounding box center [304, 155] width 483 height 10
copy span "14/02/2025"
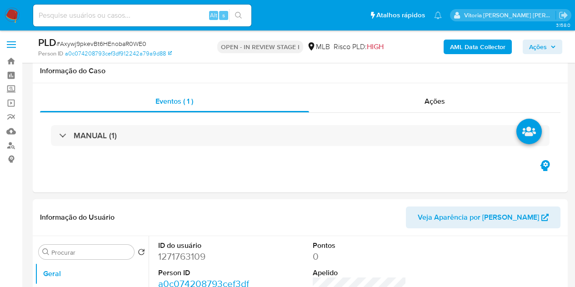
scroll to position [91, 0]
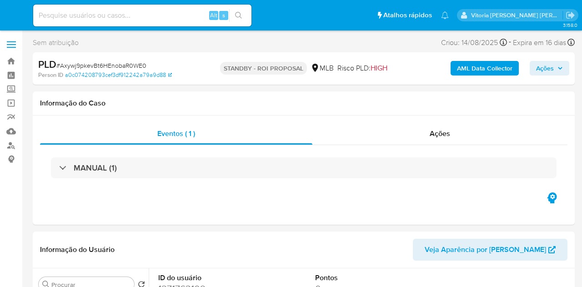
select select "10"
